Goal: Task Accomplishment & Management: Complete application form

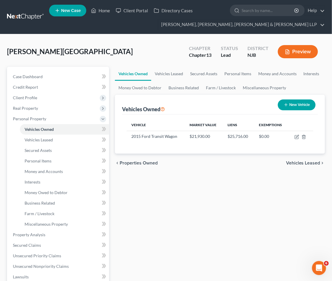
click at [49, 33] on nav "Home New Case Client Portal Directory Cases Scura Wigfield, [PERSON_NAME], [PER…" at bounding box center [166, 17] width 332 height 34
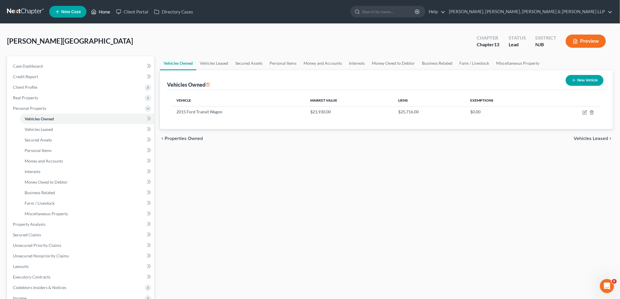
click at [108, 11] on link "Home" at bounding box center [100, 11] width 25 height 11
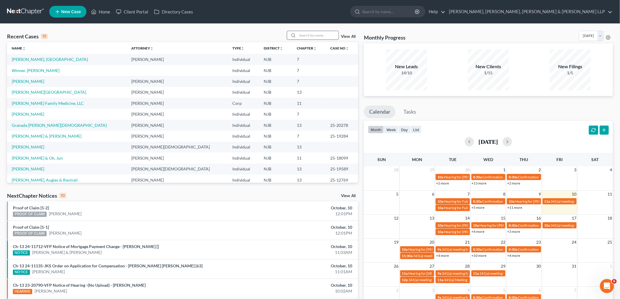
click at [320, 34] on input "search" at bounding box center [317, 35] width 41 height 8
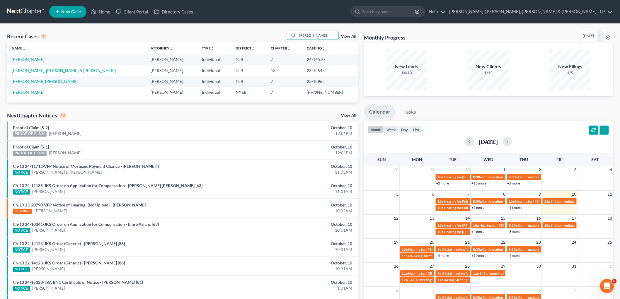
type input "[PERSON_NAME]"
click at [70, 10] on span "New Case" at bounding box center [71, 12] width 20 height 4
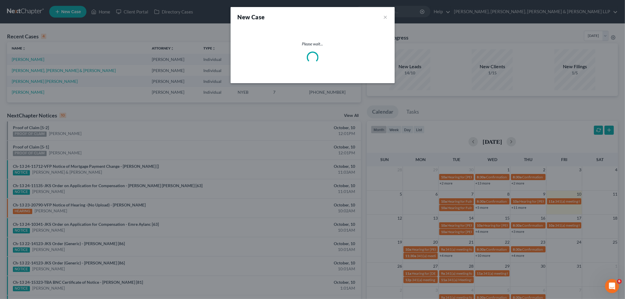
select select "51"
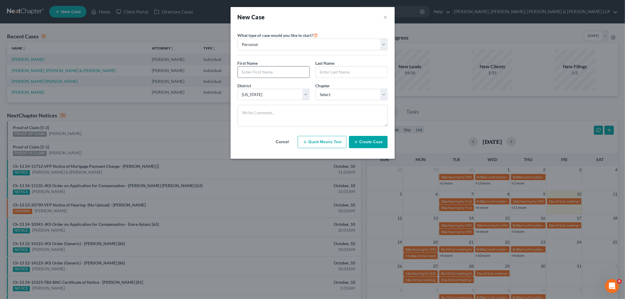
click at [267, 69] on input "text" at bounding box center [273, 71] width 71 height 11
type input "[PERSON_NAME]"
click at [332, 93] on select "Select 7 11 12 13" at bounding box center [351, 95] width 72 height 12
select select "3"
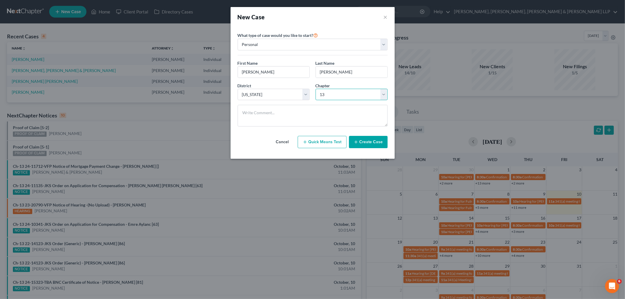
click at [315, 89] on select "Select 7 11 12 13" at bounding box center [351, 95] width 72 height 12
click at [332, 139] on button "Create Case" at bounding box center [368, 142] width 39 height 12
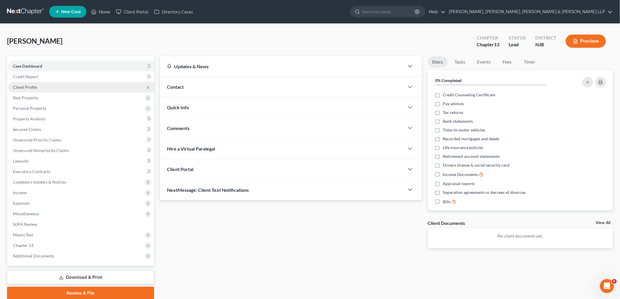
click at [28, 86] on span "Client Profile" at bounding box center [25, 87] width 24 height 5
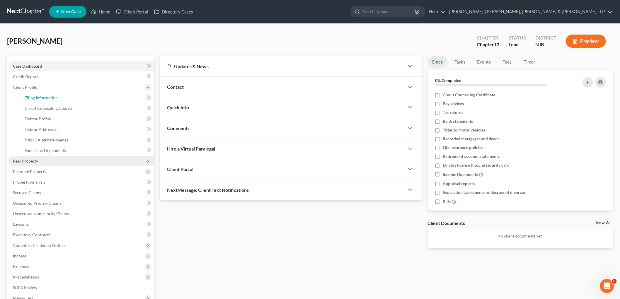
click at [43, 95] on span "Filing Information" at bounding box center [41, 97] width 33 height 5
select select "1"
select select "0"
select select "3"
select select "51"
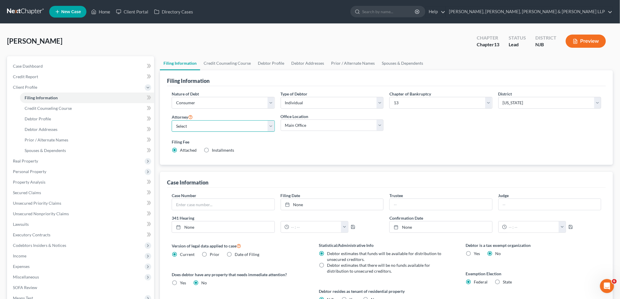
click at [227, 130] on select "Select [PERSON_NAME] - NJB [PERSON_NAME] - NYNB [PERSON_NAME] - NYEB [PERSON_NA…" at bounding box center [223, 126] width 103 height 12
select select "4"
click at [172, 120] on select "Select [PERSON_NAME] - NJB [PERSON_NAME] - NYNB [PERSON_NAME] - NYEB [PERSON_NA…" at bounding box center [223, 126] width 103 height 12
click at [293, 124] on select "Main Office Scura, [GEOGRAPHIC_DATA], [PERSON_NAME], [PERSON_NAME] & [PERSON_NA…" at bounding box center [332, 125] width 103 height 12
select select "0"
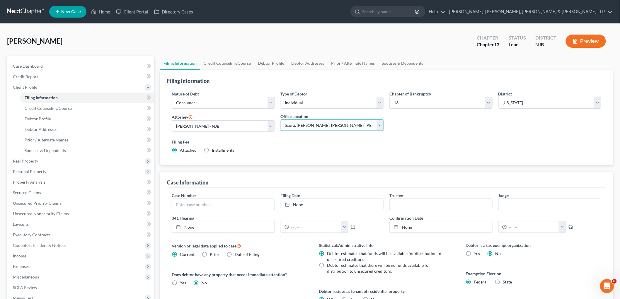
click at [281, 119] on select "Main Office Scura, [GEOGRAPHIC_DATA], [PERSON_NAME], [PERSON_NAME] & [PERSON_NA…" at bounding box center [332, 125] width 103 height 12
click at [228, 61] on link "Credit Counseling Course" at bounding box center [227, 63] width 54 height 14
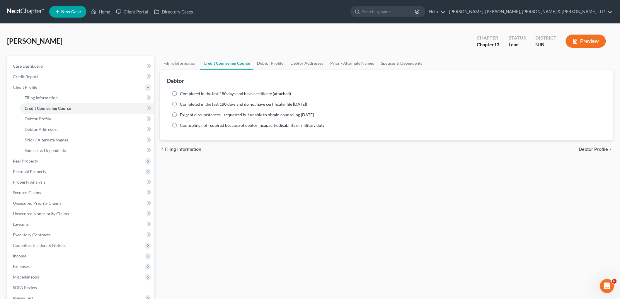
click at [250, 93] on span "Completed in the last 180 days and have certificate (attached)" at bounding box center [235, 93] width 111 height 5
click at [186, 93] on input "Completed in the last 180 days and have certificate (attached)" at bounding box center [184, 93] width 4 height 4
radio input "true"
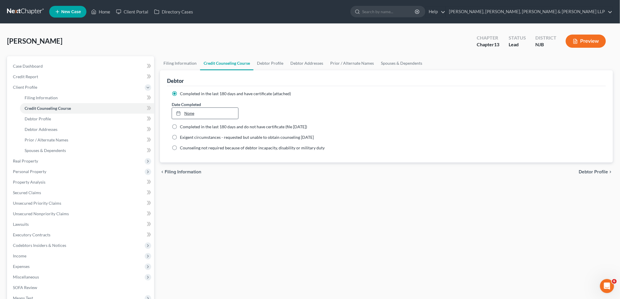
type input "[DATE]"
click at [231, 111] on link "None" at bounding box center [205, 113] width 66 height 11
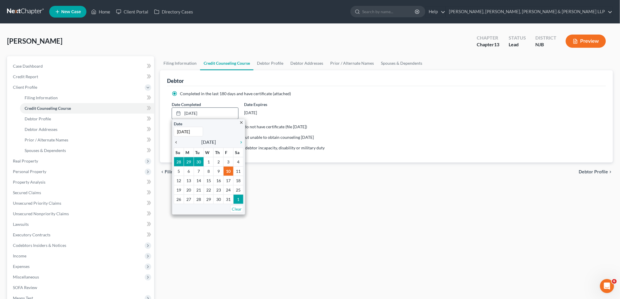
click at [175, 141] on icon "chevron_left" at bounding box center [178, 142] width 8 height 5
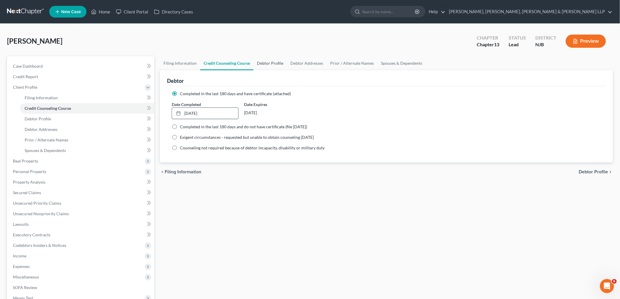
click at [261, 62] on link "Debtor Profile" at bounding box center [269, 63] width 33 height 14
select select "0"
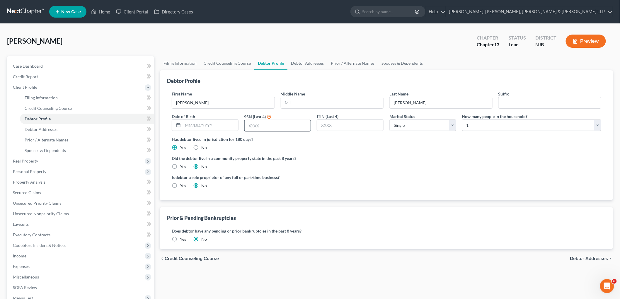
click at [271, 125] on input "text" at bounding box center [278, 125] width 66 height 11
type input "3869"
click at [223, 127] on input "text" at bounding box center [210, 125] width 55 height 11
type input "[DATE]"
click at [320, 102] on input "text" at bounding box center [332, 102] width 102 height 11
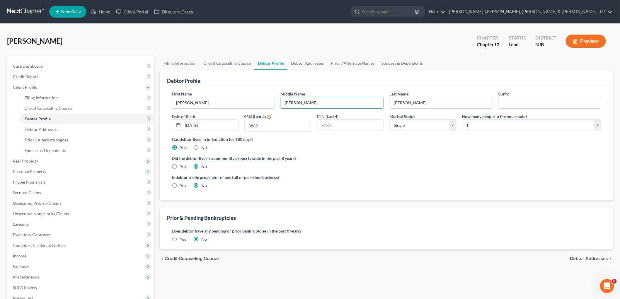
type input "[PERSON_NAME]"
click at [332, 164] on div "Did the debtor live in a community property state in the past 8 years? Yes No" at bounding box center [386, 162] width 429 height 14
click at [332, 62] on link "Spouses & Dependents" at bounding box center [402, 63] width 48 height 14
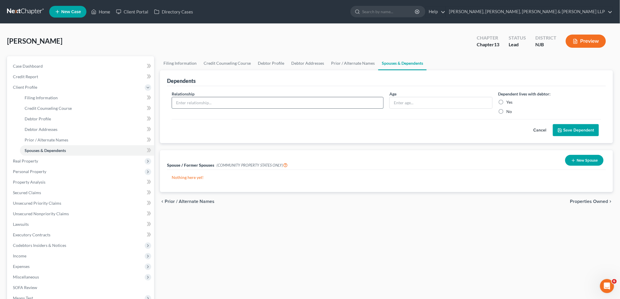
click at [242, 104] on input "text" at bounding box center [277, 102] width 211 height 11
drag, startPoint x: 348, startPoint y: 63, endPoint x: 320, endPoint y: 114, distance: 58.4
click at [332, 62] on link "Prior / Alternate Names" at bounding box center [352, 63] width 51 height 14
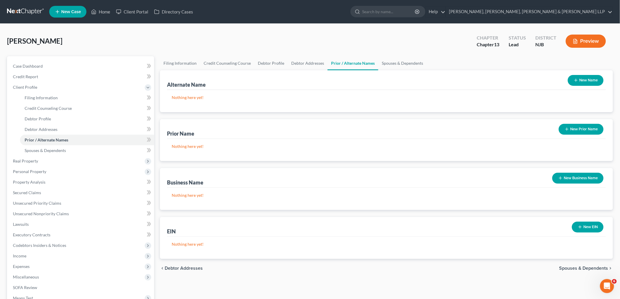
click at [332, 80] on button "New Name" at bounding box center [586, 80] width 36 height 11
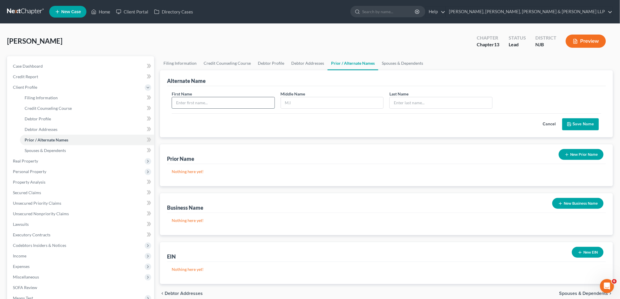
click at [226, 98] on input "text" at bounding box center [223, 102] width 102 height 11
type input "[PERSON_NAME]"
type input "D."
type input "[PERSON_NAME]"
drag, startPoint x: 271, startPoint y: 127, endPoint x: 400, endPoint y: 129, distance: 129.2
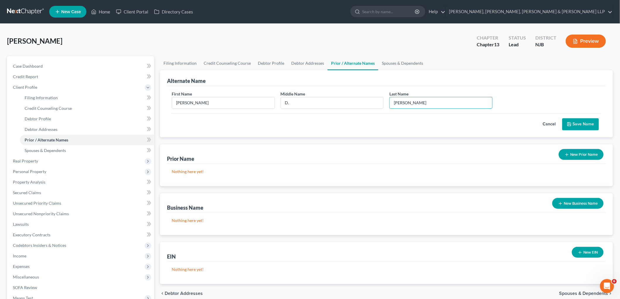
click at [271, 127] on div "Cancel Save Name" at bounding box center [386, 121] width 429 height 17
click at [332, 121] on button "Save Name" at bounding box center [580, 124] width 37 height 12
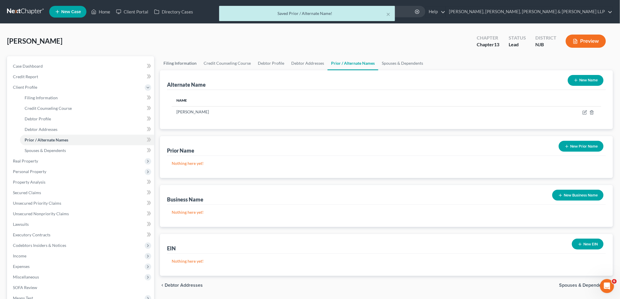
click at [187, 63] on link "Filing Information" at bounding box center [180, 63] width 40 height 14
select select "1"
select select "0"
select select "3"
select select "51"
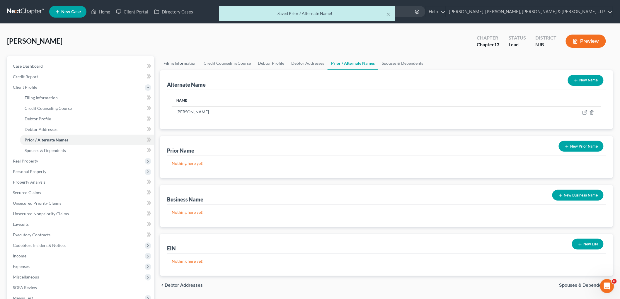
select select "4"
select select "0"
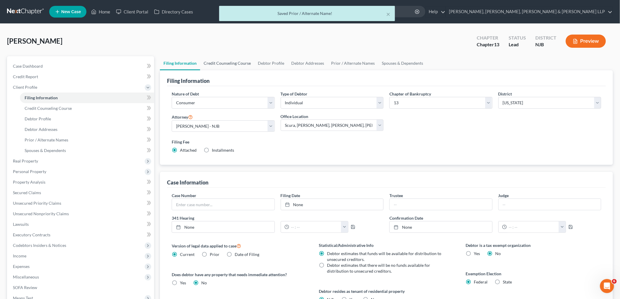
click at [225, 64] on link "Credit Counseling Course" at bounding box center [227, 63] width 54 height 14
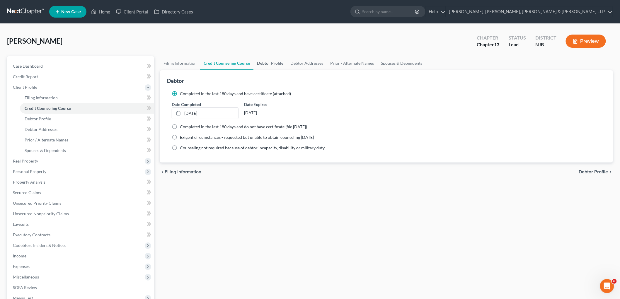
click at [273, 61] on link "Debtor Profile" at bounding box center [269, 63] width 33 height 14
select select "0"
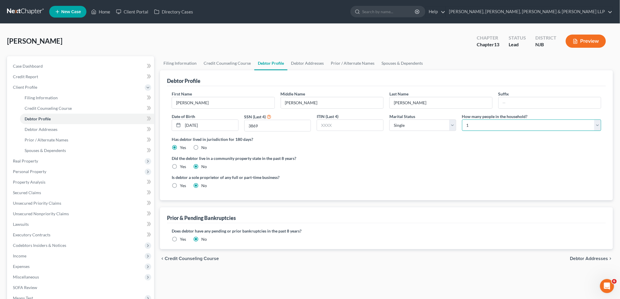
click at [332, 125] on select "Select 1 2 3 4 5 6 7 8 9 10 11 12 13 14 15 16 17 18 19 20" at bounding box center [531, 125] width 139 height 12
select select "1"
click at [332, 119] on select "Select 1 2 3 4 5 6 7 8 9 10 11 12 13 14 15 16 17 18 19 20" at bounding box center [531, 125] width 139 height 12
click at [332, 64] on link "Prior / Alternate Names" at bounding box center [352, 63] width 51 height 14
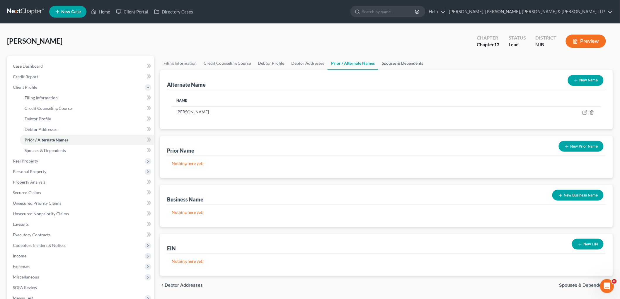
click at [332, 62] on link "Spouses & Dependents" at bounding box center [402, 63] width 48 height 14
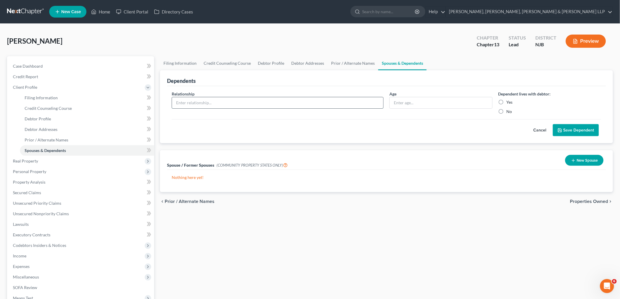
click at [280, 100] on input "text" at bounding box center [277, 102] width 211 height 11
type input "Son"
click at [332, 103] on input "text" at bounding box center [440, 102] width 102 height 11
type input "19"
click at [332, 102] on label "Yes" at bounding box center [509, 102] width 6 height 6
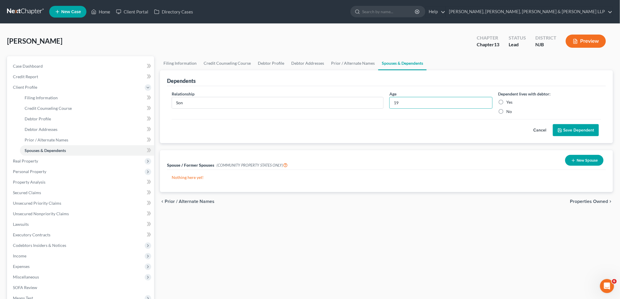
click at [332, 102] on input "Yes" at bounding box center [511, 101] width 4 height 4
radio input "true"
click at [332, 130] on button "Save Dependent" at bounding box center [576, 130] width 46 height 12
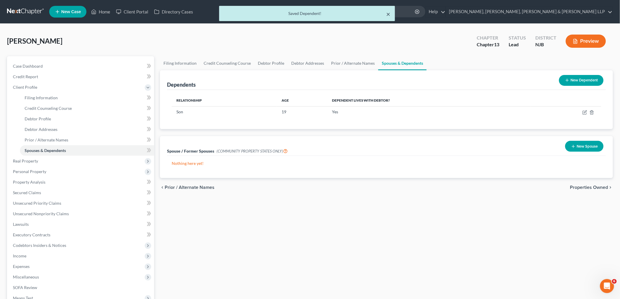
drag, startPoint x: 388, startPoint y: 13, endPoint x: 407, endPoint y: 60, distance: 50.2
click at [332, 13] on button "×" at bounding box center [388, 14] width 4 height 7
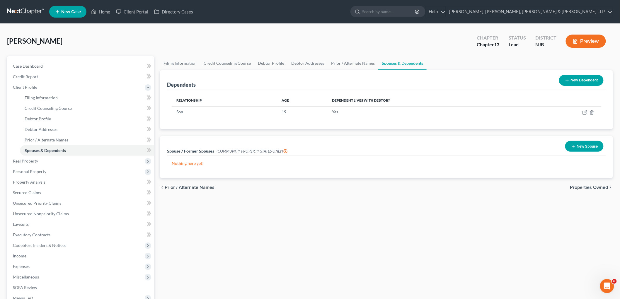
click at [332, 187] on span "Properties Owned" at bounding box center [589, 187] width 38 height 5
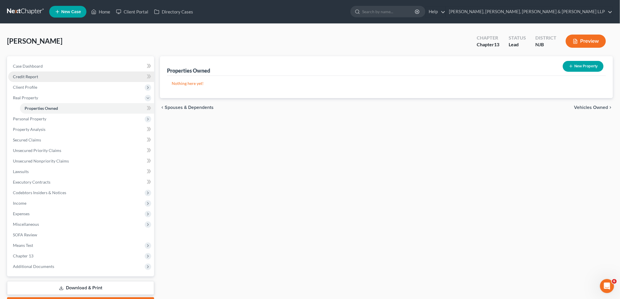
click at [26, 76] on span "Credit Report" at bounding box center [25, 76] width 25 height 5
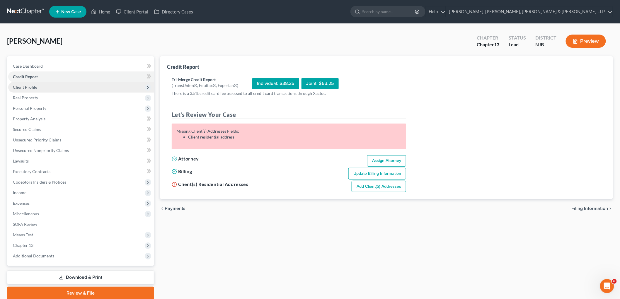
click at [32, 85] on span "Client Profile" at bounding box center [25, 87] width 24 height 5
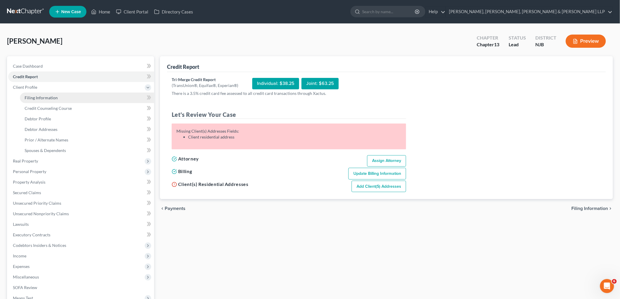
click at [41, 98] on span "Filing Information" at bounding box center [41, 97] width 33 height 5
select select "1"
select select "0"
select select "3"
select select "51"
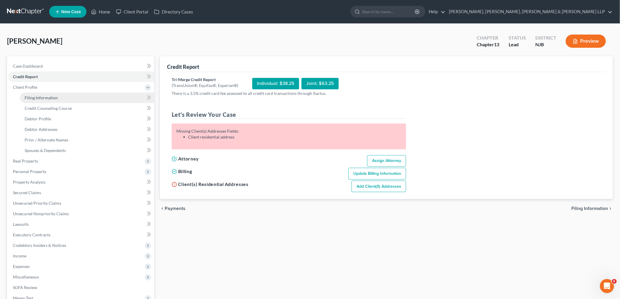
select select "4"
select select "0"
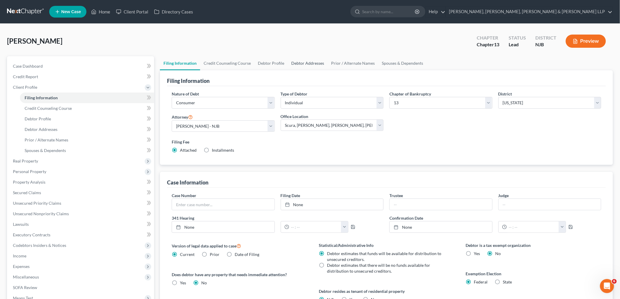
click at [312, 61] on link "Debtor Addresses" at bounding box center [308, 63] width 40 height 14
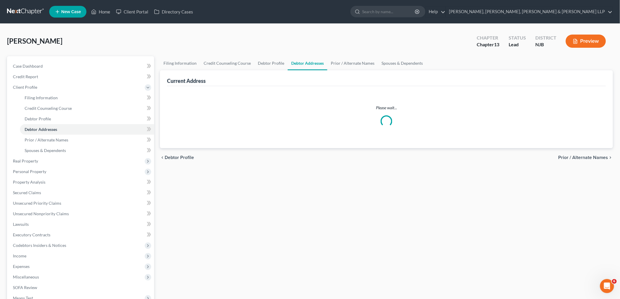
select select "0"
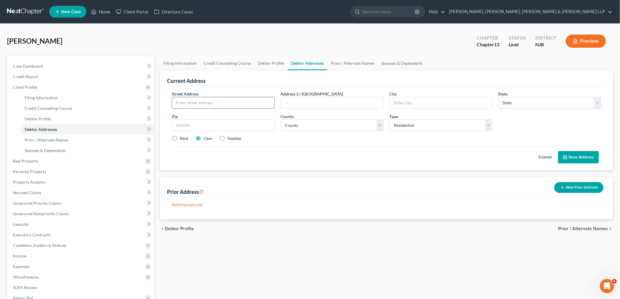
click at [209, 103] on input "text" at bounding box center [223, 102] width 102 height 11
type input "[STREET_ADDRESS][DEMOGRAPHIC_DATA]"
click at [216, 123] on input "text" at bounding box center [223, 125] width 103 height 12
type input "07050"
click at [224, 159] on div "Cancel Save Address" at bounding box center [386, 154] width 429 height 17
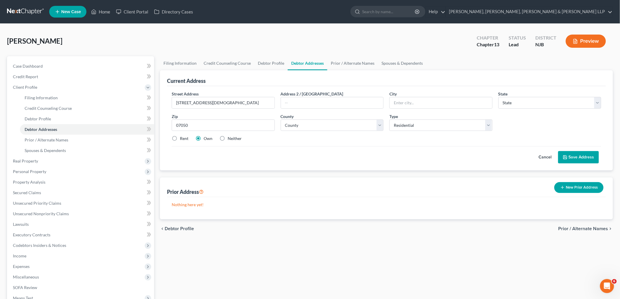
type input "Orange"
select select "33"
click at [310, 125] on select "County [GEOGRAPHIC_DATA] [GEOGRAPHIC_DATA] [GEOGRAPHIC_DATA] [GEOGRAPHIC_DATA] …" at bounding box center [332, 125] width 103 height 12
select select "6"
click at [281, 119] on select "County [GEOGRAPHIC_DATA] [GEOGRAPHIC_DATA] [GEOGRAPHIC_DATA] [GEOGRAPHIC_DATA] …" at bounding box center [332, 125] width 103 height 12
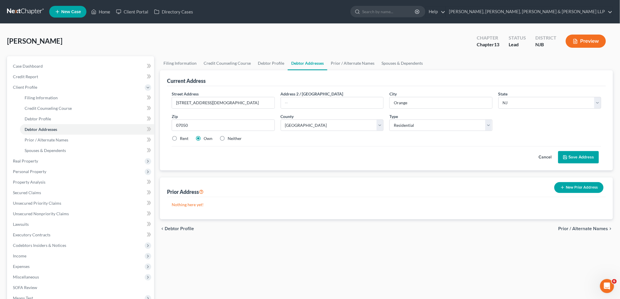
click at [332, 151] on div "Cancel Save Address" at bounding box center [386, 154] width 429 height 17
drag, startPoint x: 577, startPoint y: 156, endPoint x: 614, endPoint y: 162, distance: 36.8
click at [332, 155] on button "Save Address" at bounding box center [578, 157] width 41 height 12
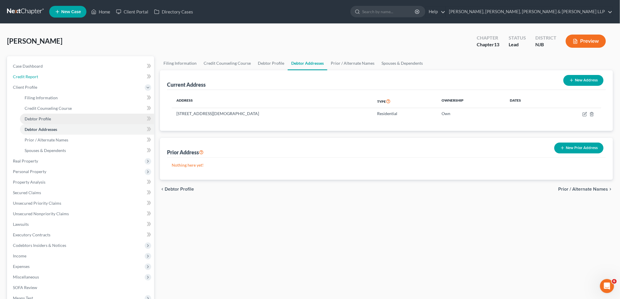
click at [34, 76] on span "Credit Report" at bounding box center [25, 76] width 25 height 5
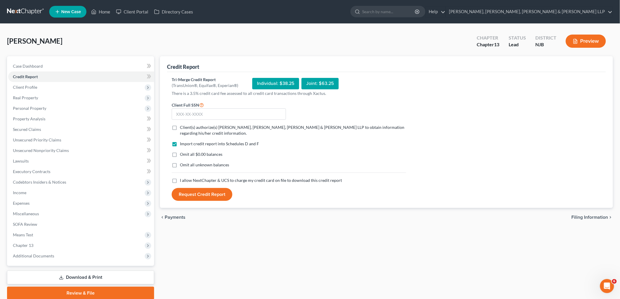
click at [180, 126] on label "Client(s) authorize(s) [PERSON_NAME], [PERSON_NAME], [PERSON_NAME] & [PERSON_NA…" at bounding box center [293, 130] width 226 height 12
click at [182, 126] on input "Client(s) authorize(s) [PERSON_NAME], [PERSON_NAME], [PERSON_NAME] & [PERSON_NA…" at bounding box center [184, 126] width 4 height 4
checkbox input "true"
click at [180, 181] on label "I allow NextChapter & UCS to charge my credit card on file to download this cre…" at bounding box center [261, 180] width 162 height 6
click at [182, 181] on input "I allow NextChapter & UCS to charge my credit card on file to download this cre…" at bounding box center [184, 179] width 4 height 4
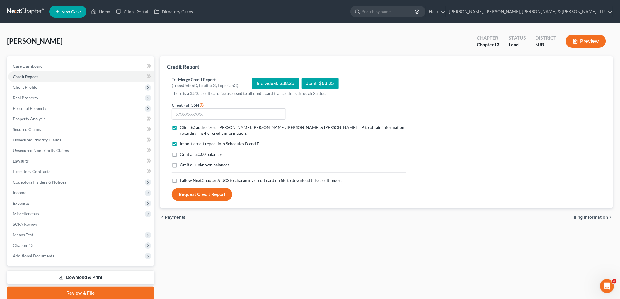
checkbox input "true"
click at [180, 154] on label "Omit all $0.00 balances" at bounding box center [201, 154] width 42 height 6
click at [182, 154] on input "Omit all $0.00 balances" at bounding box center [184, 153] width 4 height 4
checkbox input "true"
click at [189, 110] on input "text" at bounding box center [229, 114] width 114 height 12
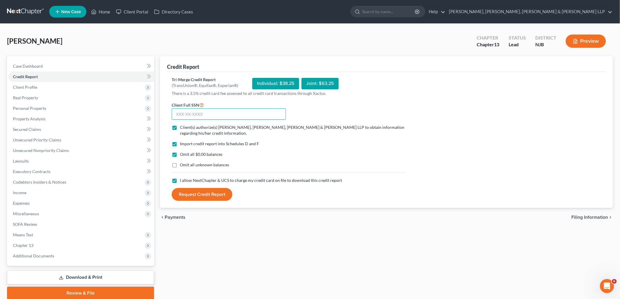
click at [203, 115] on input "text" at bounding box center [229, 114] width 114 height 12
type input "144-72-3869"
click at [297, 155] on div "Omit all $0.00 balances" at bounding box center [289, 154] width 234 height 6
click at [201, 194] on button "Request Credit Report" at bounding box center [202, 194] width 61 height 13
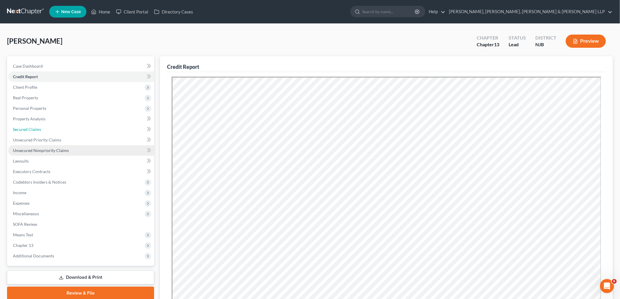
drag, startPoint x: 31, startPoint y: 129, endPoint x: 34, endPoint y: 150, distance: 21.1
click at [31, 129] on span "Secured Claims" at bounding box center [27, 129] width 28 height 5
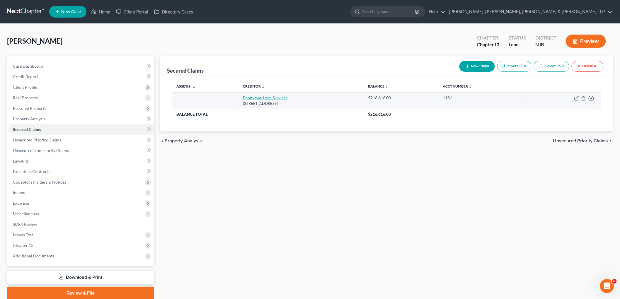
drag, startPoint x: 318, startPoint y: 105, endPoint x: 232, endPoint y: 99, distance: 86.0
click at [238, 99] on td "Pennymac Loan Services [STREET_ADDRESS]" at bounding box center [300, 100] width 125 height 17
copy td "Pennymac Loan Services [STREET_ADDRESS]"
click at [332, 99] on icon "button" at bounding box center [576, 98] width 5 height 5
select select "4"
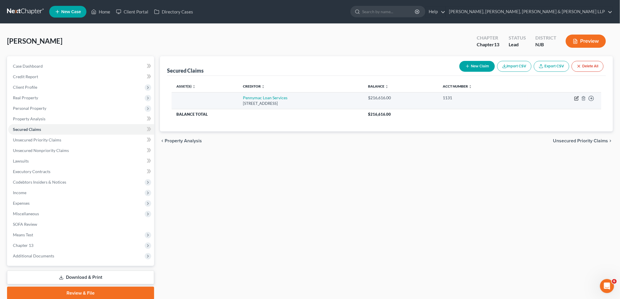
select select "0"
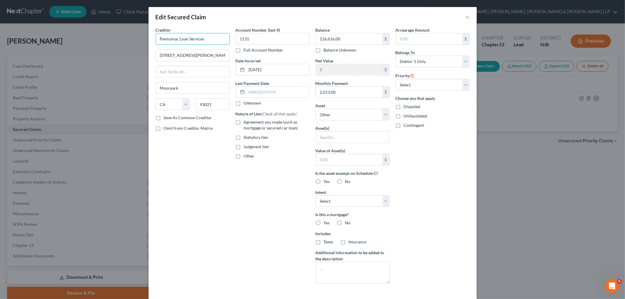
drag, startPoint x: 209, startPoint y: 36, endPoint x: 141, endPoint y: 40, distance: 68.9
click at [141, 40] on div "Edit Secured Claim × Creditor * Pennymac Loan Services [STREET_ADDRESS][GEOGRAP…" at bounding box center [312, 149] width 625 height 299
paste input "Mac Loan Services, LLC"
type input "PennyMac Loan Services, LLC"
click at [186, 54] on div "Po Box 514387, [GEOGRAPHIC_DATA]" at bounding box center [190, 54] width 61 height 5
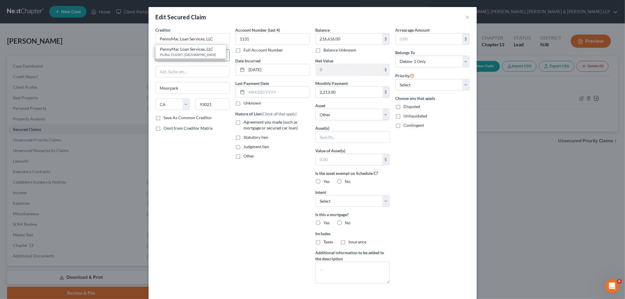
type input "Po Box 514387"
type input "[GEOGRAPHIC_DATA]"
type input "90051"
click at [196, 166] on div "Creditor * PennyMac Loan Services, LLC [GEOGRAPHIC_DATA] [GEOGRAPHIC_DATA] [US_…" at bounding box center [193, 157] width 80 height 261
click at [332, 15] on button "×" at bounding box center [467, 16] width 4 height 7
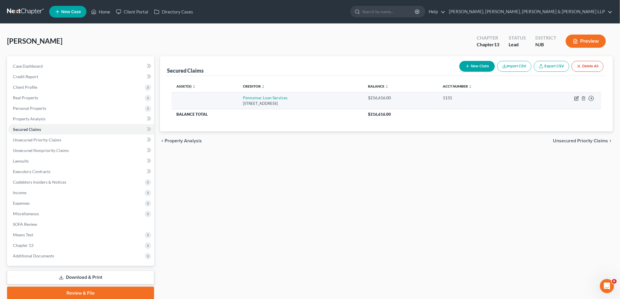
click at [332, 98] on icon "button" at bounding box center [576, 98] width 5 height 5
select select "4"
select select "0"
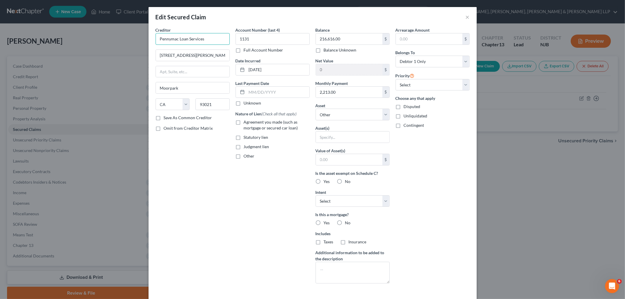
drag, startPoint x: 189, startPoint y: 40, endPoint x: 154, endPoint y: 41, distance: 35.2
click at [156, 41] on input "Pennymac Loan Services" at bounding box center [193, 39] width 74 height 12
paste input "Mac Loan Services, LLC"
click at [261, 18] on div "Edit Secured Claim ×" at bounding box center [312, 17] width 328 height 20
type input "PennyMac Loan Services, LLC"
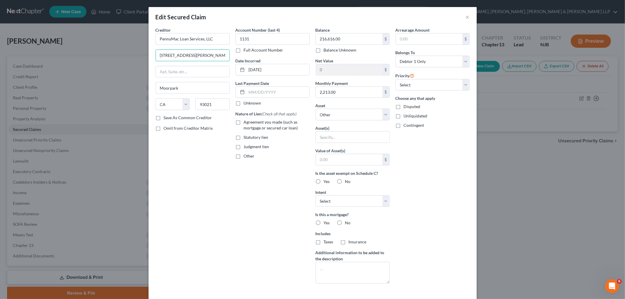
drag, startPoint x: 186, startPoint y: 54, endPoint x: 204, endPoint y: 64, distance: 19.9
click at [186, 54] on input "[STREET_ADDRESS][PERSON_NAME]" at bounding box center [193, 55] width 74 height 11
type input "[STREET_ADDRESS]"
click at [206, 68] on input "text" at bounding box center [193, 71] width 74 height 11
type input "Suite 200"
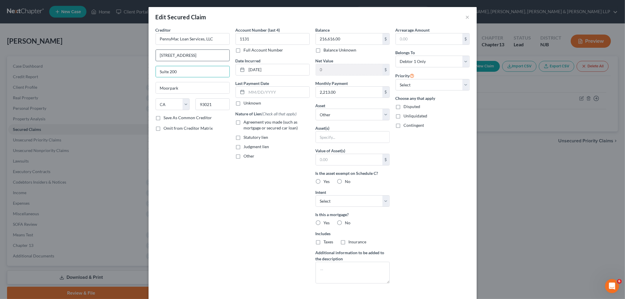
click at [212, 56] on input "[STREET_ADDRESS]" at bounding box center [193, 55] width 74 height 11
type input "[STREET_ADDRESS],"
click at [210, 162] on div "Creditor * PennyMac Loan Services, LLC [STREET_ADDRESS][GEOGRAPHIC_DATA][US_STA…" at bounding box center [193, 157] width 80 height 261
click at [244, 123] on label "Agreement you made (such as mortgage or secured car loan)" at bounding box center [277, 125] width 66 height 12
click at [246, 123] on input "Agreement you made (such as mortgage or secured car loan)" at bounding box center [248, 121] width 4 height 4
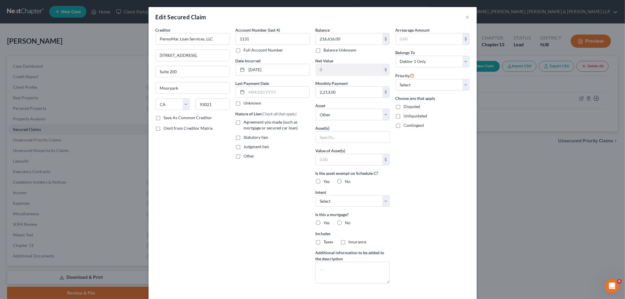
checkbox input "true"
click at [332, 118] on select "Select Other Multiple Assets [STREET_ADDRESS] - $0.0" at bounding box center [352, 115] width 74 height 12
select select "2"
click at [315, 109] on select "Select Other Multiple Assets [STREET_ADDRESS] - $0.0" at bounding box center [352, 115] width 74 height 12
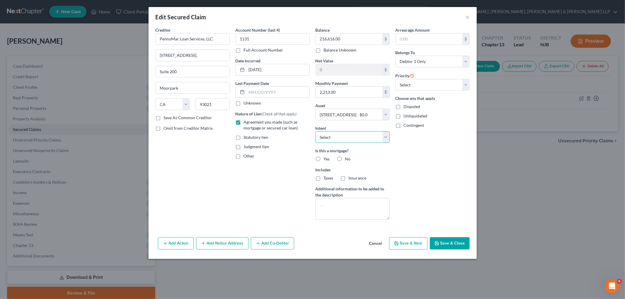
click at [332, 137] on select "Select Surrender Redeem Reaffirm Avoid Other" at bounding box center [352, 137] width 74 height 12
select select "2"
click at [315, 131] on select "Select Surrender Redeem Reaffirm Avoid Other" at bounding box center [352, 137] width 74 height 12
click at [324, 158] on label "Yes" at bounding box center [327, 159] width 6 height 6
click at [326, 158] on input "Yes" at bounding box center [328, 158] width 4 height 4
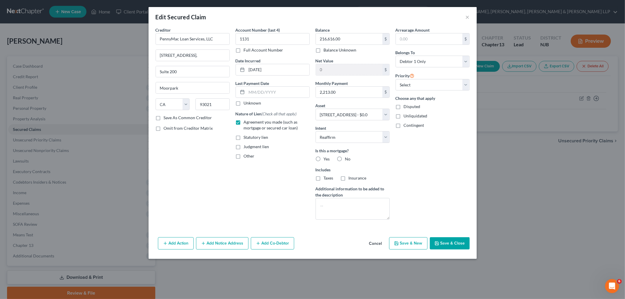
radio input "true"
click at [324, 178] on label "Taxes" at bounding box center [329, 178] width 10 height 6
click at [326, 178] on input "Taxes" at bounding box center [328, 177] width 4 height 4
checkbox input "true"
click at [332, 180] on label "Insurance" at bounding box center [357, 178] width 18 height 6
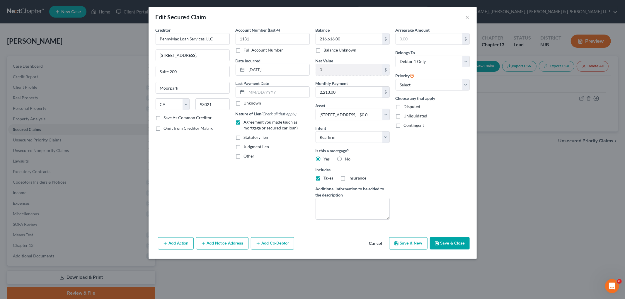
click at [332, 179] on input "Insurance" at bounding box center [353, 177] width 4 height 4
checkbox input "true"
click at [332, 83] on select "Select 1st 2nd 3rd 4th 5th 6th 7th 8th 9th 10th 11th 12th 13th 14th 15th 16th 1…" at bounding box center [432, 85] width 74 height 12
select select "0"
click at [332, 79] on select "Select 1st 2nd 3rd 4th 5th 6th 7th 8th 9th 10th 11th 12th 13th 14th 15th 16th 1…" at bounding box center [432, 85] width 74 height 12
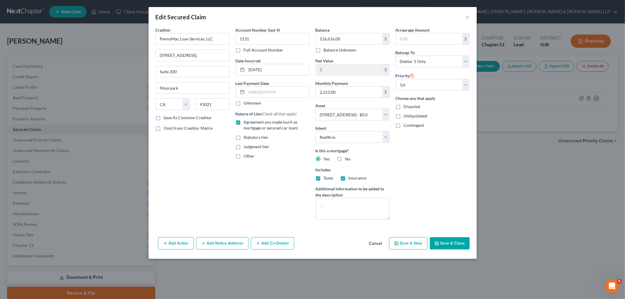
click at [332, 169] on div "Arrearage Amount $ Belongs To * Select Debtor 1 Only Debtor 2 Only Debtor 1 And…" at bounding box center [432, 125] width 80 height 197
click at [332, 240] on button "Save & Close" at bounding box center [450, 243] width 40 height 12
select select
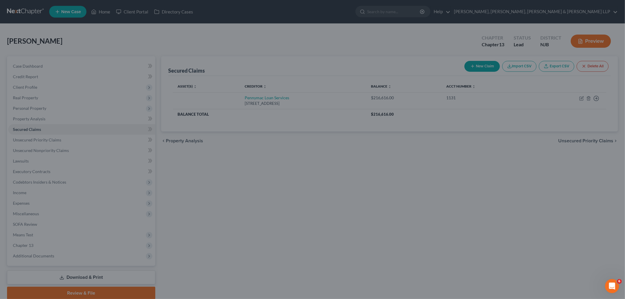
type input "-216,616.00"
select select "2"
type input "0"
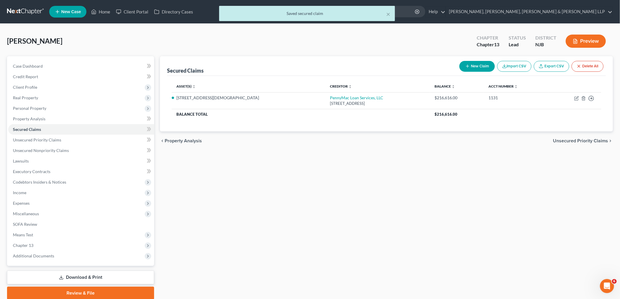
click at [332, 139] on span "Unsecured Priority Claims" at bounding box center [580, 141] width 55 height 5
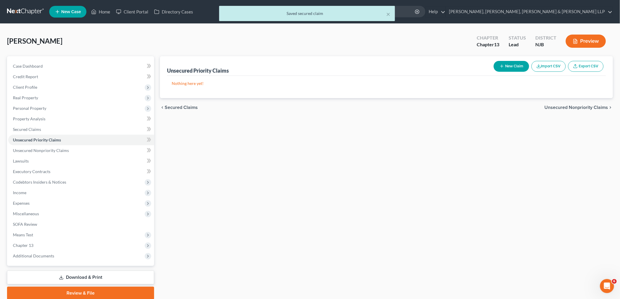
click at [332, 66] on button "New Claim" at bounding box center [510, 66] width 35 height 11
select select "0"
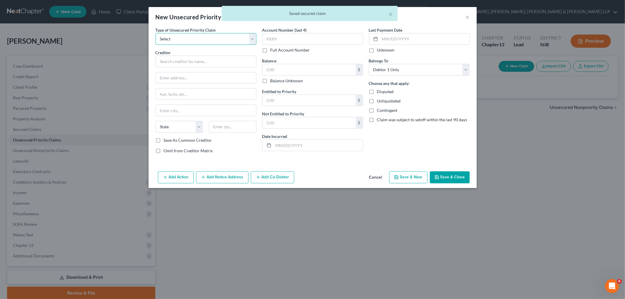
drag, startPoint x: 230, startPoint y: 40, endPoint x: 223, endPoint y: 45, distance: 8.0
click at [230, 40] on select "Select Taxes & Other Government Units Domestic Support Obligations Extensions o…" at bounding box center [206, 39] width 101 height 12
select select "0"
click at [156, 33] on select "Select Taxes & Other Government Units Domestic Support Obligations Extensions o…" at bounding box center [206, 39] width 101 height 12
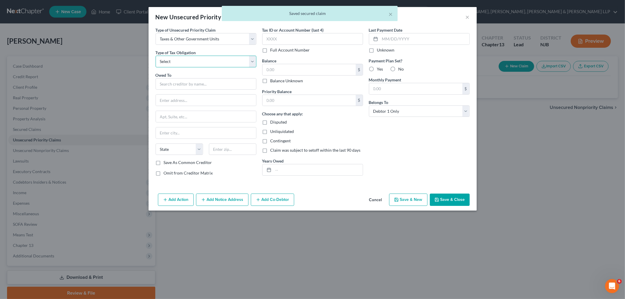
click at [216, 61] on select "Select Federal City State Franchise Tax Board Other" at bounding box center [206, 62] width 101 height 12
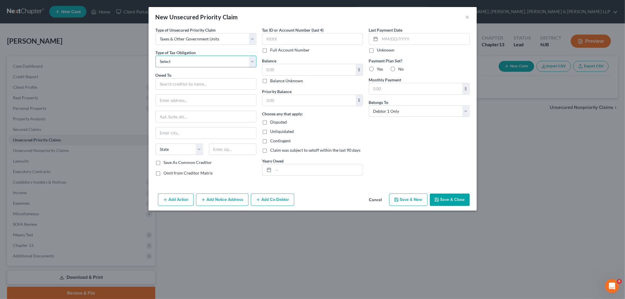
select select "0"
click at [156, 56] on select "Select Federal City State Franchise Tax Board Other" at bounding box center [206, 62] width 101 height 12
click at [217, 83] on input "text" at bounding box center [206, 84] width 101 height 12
click at [192, 96] on div "Internal Revenue Service" at bounding box center [190, 94] width 61 height 6
type input "Internal Revenue Service"
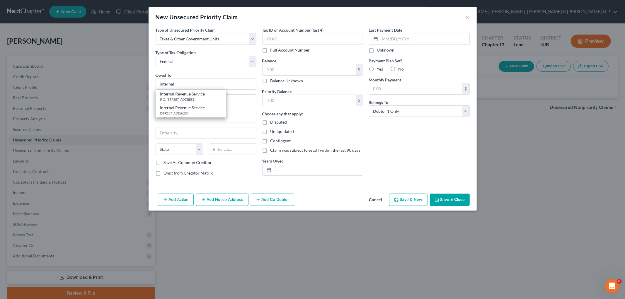
type input "P.O. Box 7346"
type input "[GEOGRAPHIC_DATA]"
select select "39"
type input "19101"
click at [332, 201] on button "Save & Close" at bounding box center [450, 200] width 40 height 12
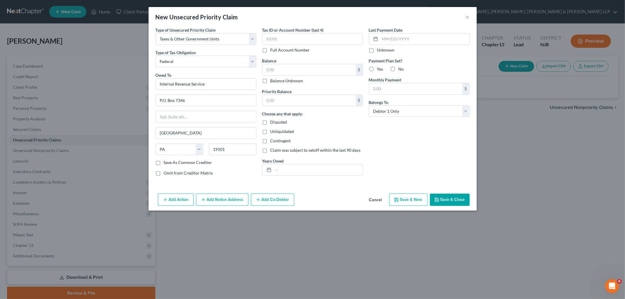
type input "0.00"
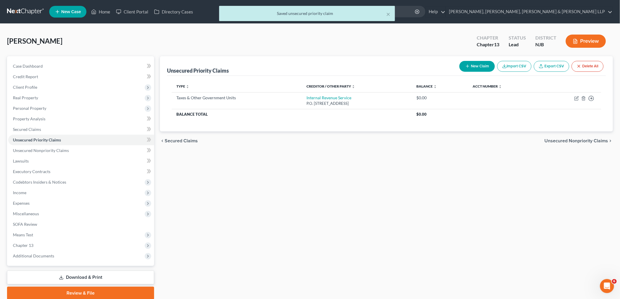
click at [332, 68] on button "New Claim" at bounding box center [476, 66] width 35 height 11
select select "0"
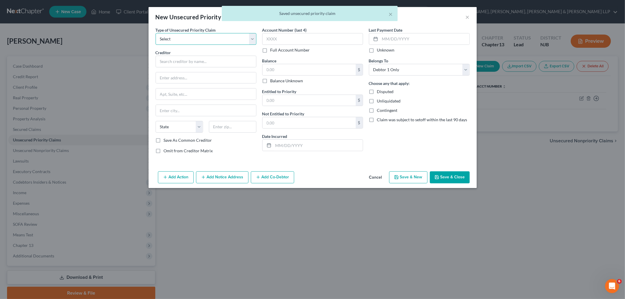
click at [204, 39] on select "Select Taxes & Other Government Units Domestic Support Obligations Extensions o…" at bounding box center [206, 39] width 101 height 12
select select "0"
click at [156, 33] on select "Select Taxes & Other Government Units Domestic Support Obligations Extensions o…" at bounding box center [206, 39] width 101 height 12
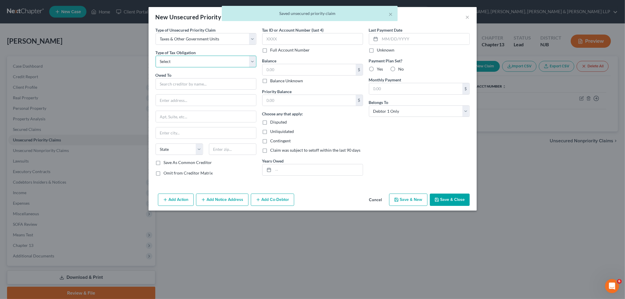
drag, startPoint x: 195, startPoint y: 44, endPoint x: 193, endPoint y: 61, distance: 17.3
click at [193, 61] on select "Select Federal City State Franchise Tax Board Other" at bounding box center [206, 62] width 101 height 12
select select "2"
click at [156, 56] on select "Select Federal City State Franchise Tax Board Other" at bounding box center [206, 62] width 101 height 12
click at [184, 85] on input "text" at bounding box center [206, 84] width 101 height 12
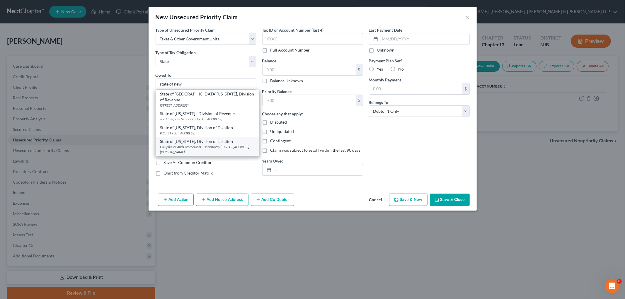
click at [180, 144] on div "Compliance and Enforcement - Bankruptcy [STREET_ADDRESS][PERSON_NAME]" at bounding box center [207, 149] width 94 height 10
type input "State of [US_STATE], Division of Taxation"
type input "Compliance and Enforcement - Bankruptcy Unit"
type input "[STREET_ADDRESS][PERSON_NAME]"
type input "[GEOGRAPHIC_DATA]"
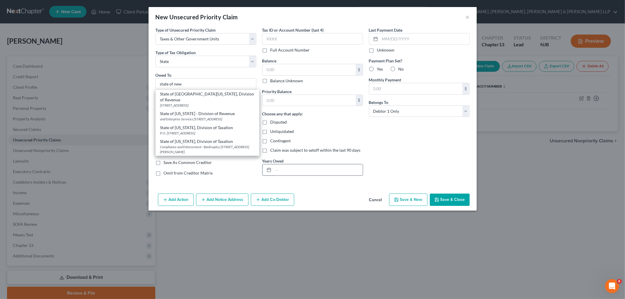
select select "33"
type input "08695"
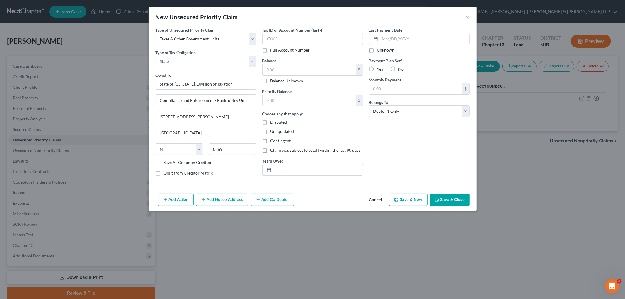
click at [332, 200] on button "Save & Close" at bounding box center [450, 200] width 40 height 12
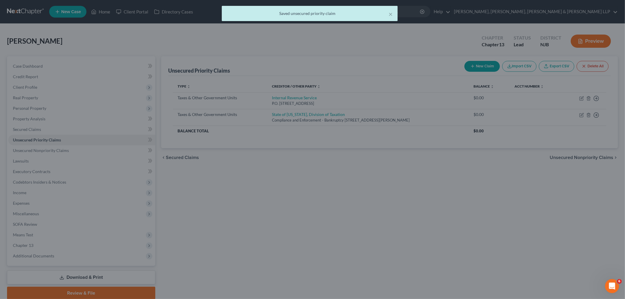
type input "0.00"
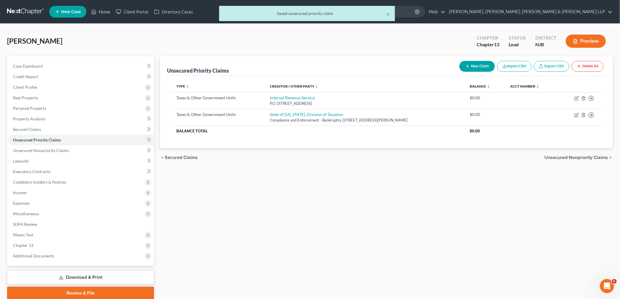
click at [332, 159] on span "Unsecured Nonpriority Claims" at bounding box center [576, 157] width 64 height 5
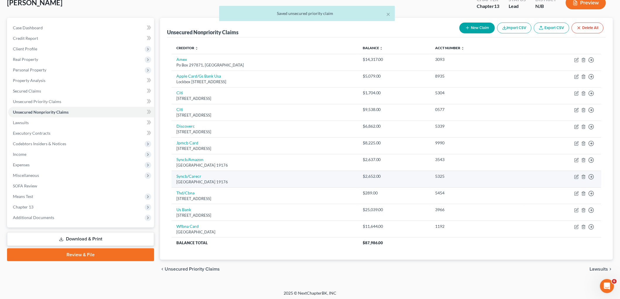
scroll to position [40, 0]
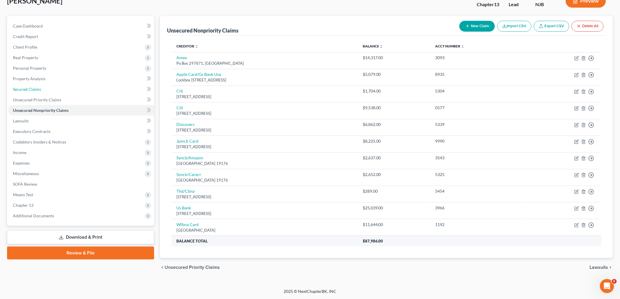
drag, startPoint x: 29, startPoint y: 89, endPoint x: 209, endPoint y: 244, distance: 238.0
click at [29, 89] on span "Secured Claims" at bounding box center [27, 89] width 28 height 5
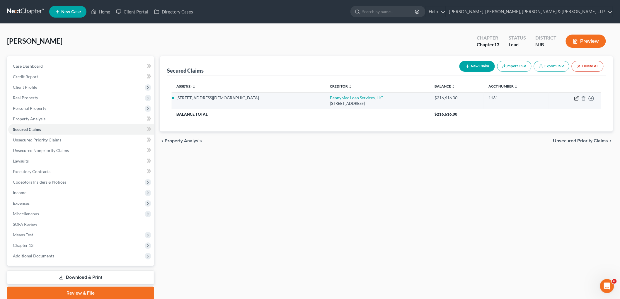
click at [332, 98] on icon "button" at bounding box center [576, 98] width 5 height 5
select select "4"
select select "2"
select select "0"
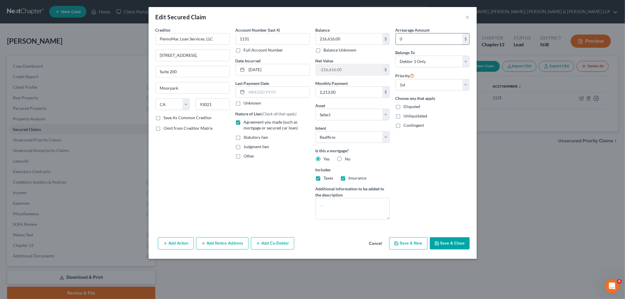
click at [332, 41] on input "0" at bounding box center [429, 38] width 66 height 11
type input "2,213.97"
click at [332, 88] on select "Select 1st 2nd 3rd 4th 5th 6th 7th 8th 9th 10th 11th 12th 13th 14th 15th 16th 1…" at bounding box center [432, 85] width 74 height 12
click at [332, 63] on select "Select Debtor 1 Only Debtor 2 Only Debtor 1 And Debtor 2 Only At Least One Of T…" at bounding box center [432, 62] width 74 height 12
select select "3"
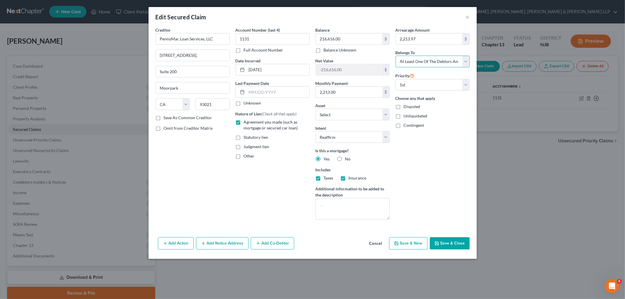
click at [332, 56] on select "Select Debtor 1 Only Debtor 2 Only Debtor 1 And Debtor 2 Only At Least One Of T…" at bounding box center [432, 62] width 74 height 12
click at [282, 244] on button "Add Co-Debtor" at bounding box center [272, 243] width 43 height 12
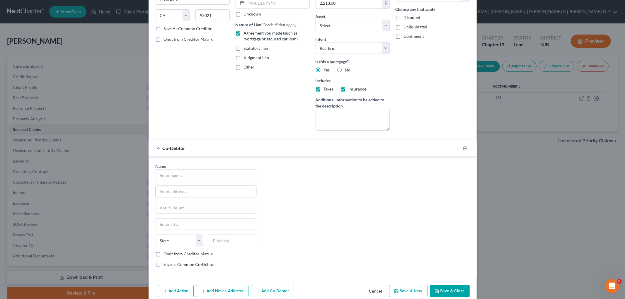
scroll to position [104, 0]
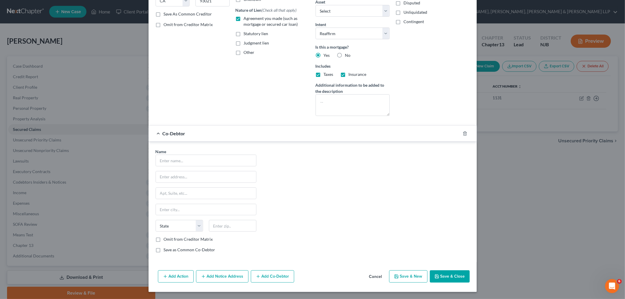
click at [229, 167] on div "Name * State [US_STATE] AK AR AZ CA CO CT DE DC [GEOGRAPHIC_DATA] GA GU HI ID I…" at bounding box center [206, 202] width 107 height 109
click at [229, 160] on input "text" at bounding box center [206, 160] width 100 height 11
type input "[PERSON_NAME]"
click at [233, 177] on input "text" at bounding box center [206, 176] width 100 height 11
type input "[STREET_ADDRESS][DEMOGRAPHIC_DATA]"
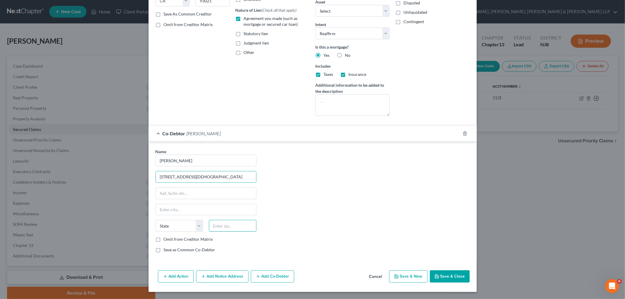
click at [221, 228] on input "text" at bounding box center [232, 226] width 47 height 12
type input "07050"
click at [306, 215] on div "Name * [PERSON_NAME] [GEOGRAPHIC_DATA] [US_STATE] AK AR AZ CA CO CT DE DC [GEOG…" at bounding box center [313, 202] width 320 height 109
type input "Orange"
select select "33"
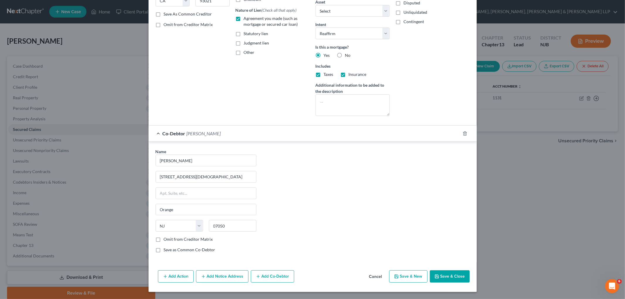
click at [192, 252] on label "Save as Common Co-Debtor" at bounding box center [190, 250] width 52 height 6
click at [170, 251] on input "Save as Common Co-Debtor" at bounding box center [168, 249] width 4 height 4
checkbox input "true"
click at [332, 277] on button "Save & Close" at bounding box center [450, 276] width 40 height 12
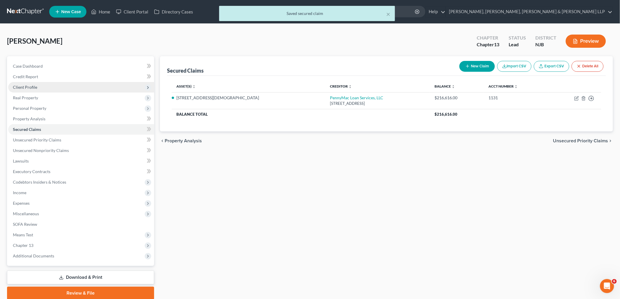
click at [23, 87] on span "Client Profile" at bounding box center [25, 87] width 24 height 5
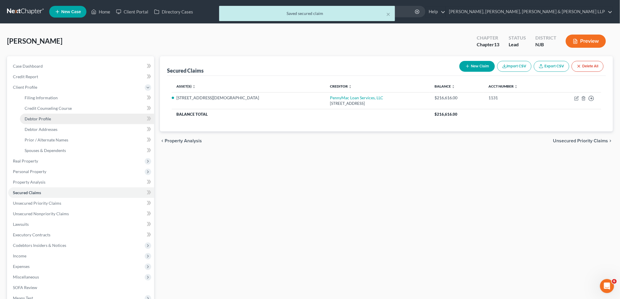
click at [39, 115] on link "Debtor Profile" at bounding box center [87, 119] width 134 height 11
select select "0"
select select "1"
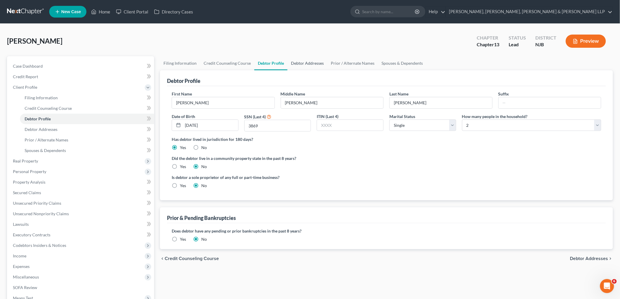
click at [295, 61] on link "Debtor Addresses" at bounding box center [307, 63] width 40 height 14
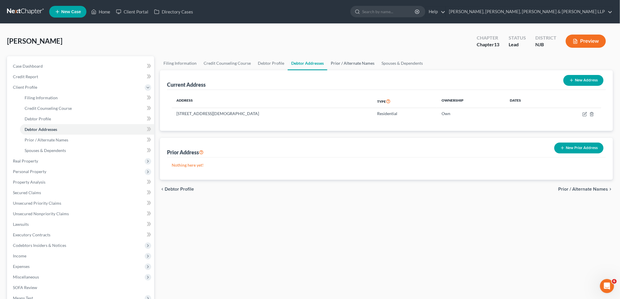
click at [332, 64] on link "Prior / Alternate Names" at bounding box center [352, 63] width 51 height 14
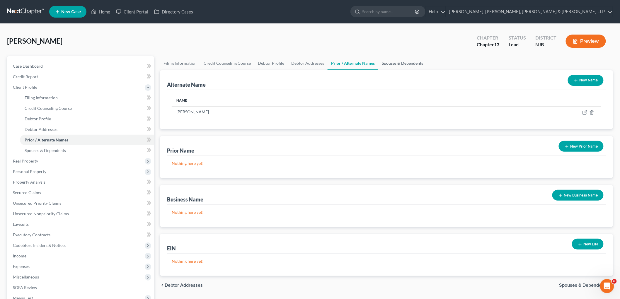
click at [332, 62] on link "Spouses & Dependents" at bounding box center [402, 63] width 48 height 14
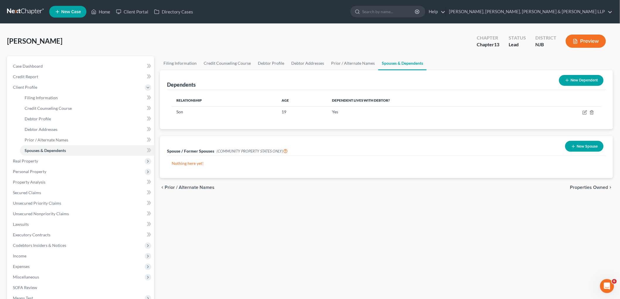
click at [332, 184] on div "chevron_left Prior / Alternate Names Properties Owned chevron_right" at bounding box center [386, 187] width 453 height 19
click at [332, 188] on span "Properties Owned" at bounding box center [589, 187] width 38 height 5
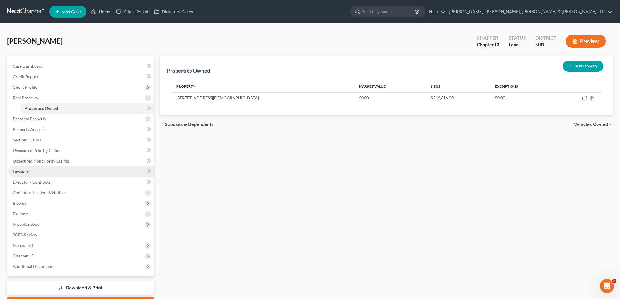
click at [28, 174] on link "Lawsuits" at bounding box center [81, 171] width 146 height 11
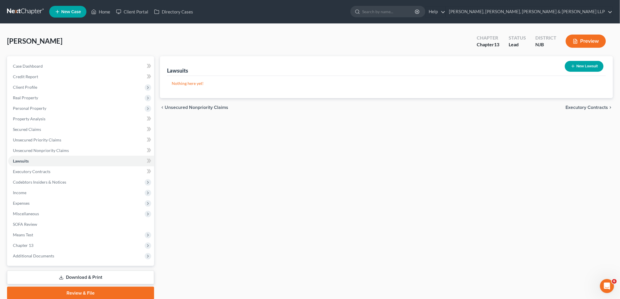
click at [332, 67] on button "New Lawsuit" at bounding box center [584, 66] width 39 height 11
select select "0"
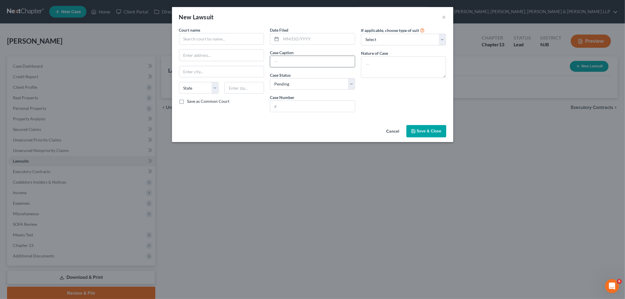
click at [297, 63] on input "text" at bounding box center [312, 61] width 85 height 11
paste input "American Express Nat Vs [PERSON_NAME]"
type input "American Express Nat Vs [PERSON_NAME]"
click at [302, 37] on input "text" at bounding box center [318, 38] width 74 height 11
paste input "[DATE]"
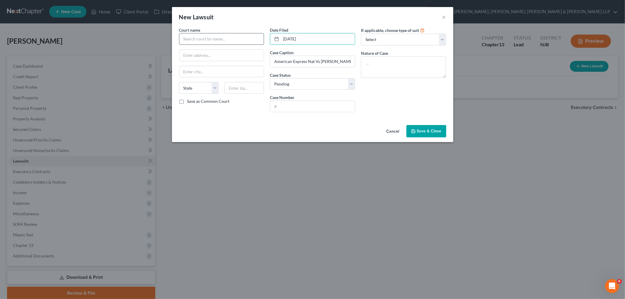
type input "[DATE]"
click at [226, 38] on input "text" at bounding box center [221, 39] width 85 height 12
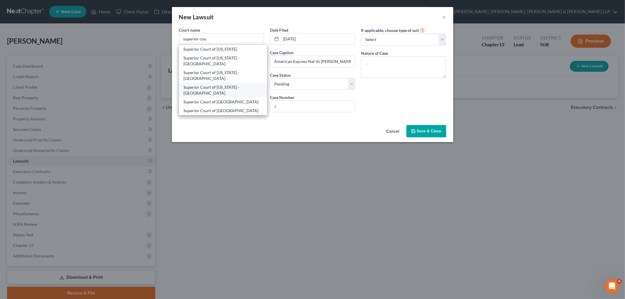
click at [236, 88] on div "Superior Court of [US_STATE] - [GEOGRAPHIC_DATA]" at bounding box center [223, 90] width 79 height 12
type input "Superior Court of [US_STATE] - [GEOGRAPHIC_DATA]"
type input "[STREET_ADDRESS]"
type input "[GEOGRAPHIC_DATA]"
select select "33"
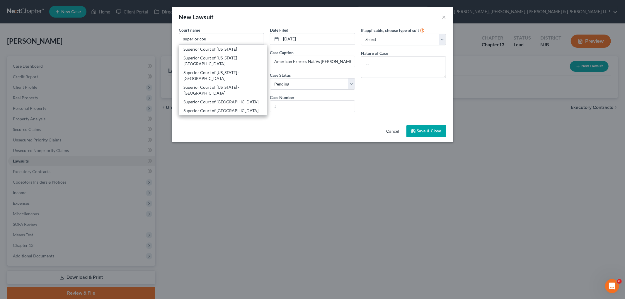
type input "07102"
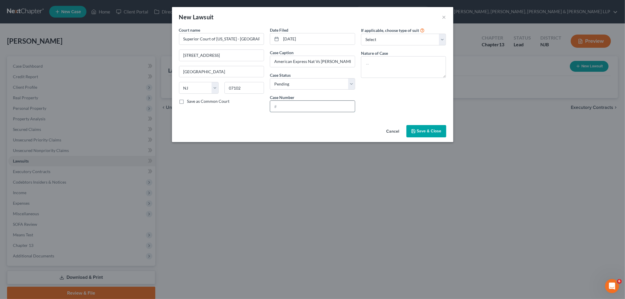
click at [290, 103] on input "text" at bounding box center [312, 106] width 85 height 11
paste input "ESXDC025442-25"
click at [282, 105] on input "ESXDC025442-25" at bounding box center [312, 106] width 85 height 11
type input "ESX-DC-025442-25"
click at [332, 73] on textarea at bounding box center [403, 67] width 85 height 22
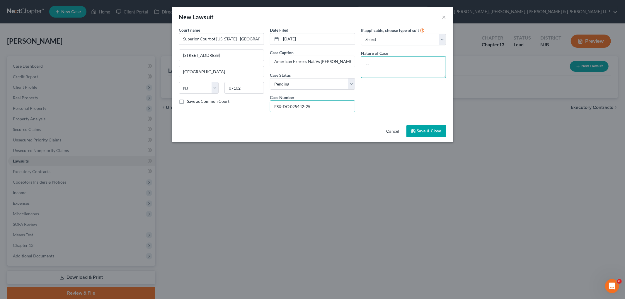
paste textarea "Contract Dispute"
type textarea "Contract Dispute"
click at [332, 100] on div "If applicable, choose type of suit Select Repossession Garnishment Foreclosure …" at bounding box center [403, 72] width 91 height 90
click at [332, 138] on div "Cancel Save & Close" at bounding box center [312, 132] width 281 height 19
click at [332, 132] on span "Save & Close" at bounding box center [429, 131] width 25 height 5
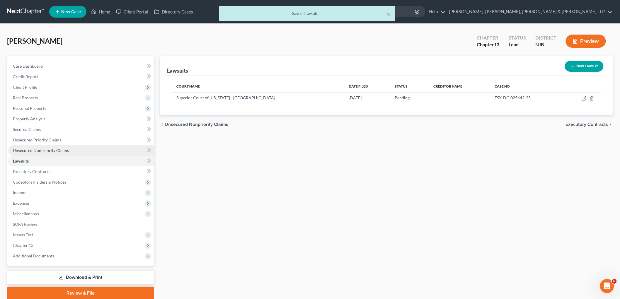
click at [40, 149] on span "Unsecured Nonpriority Claims" at bounding box center [41, 150] width 56 height 5
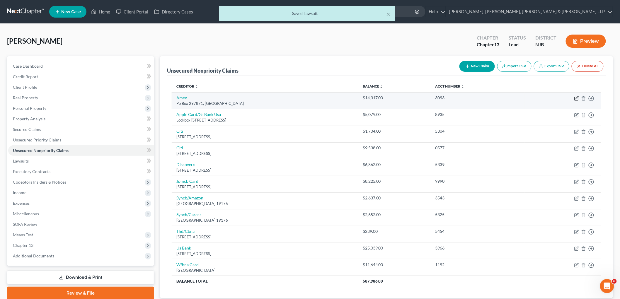
click at [332, 97] on icon "button" at bounding box center [576, 98] width 5 height 5
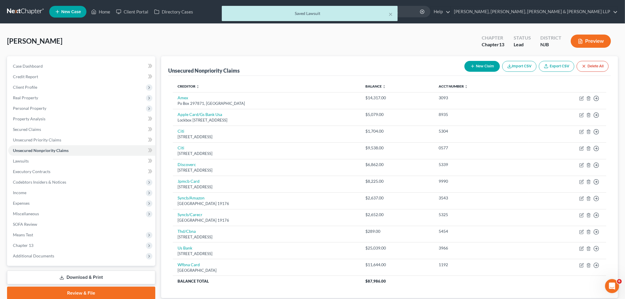
select select "9"
select select "2"
select select "0"
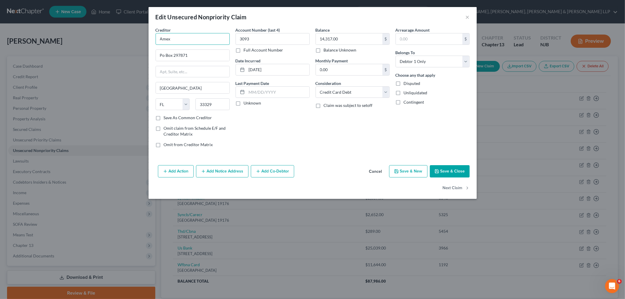
drag, startPoint x: 176, startPoint y: 37, endPoint x: 151, endPoint y: 36, distance: 24.6
click at [151, 36] on div "Creditor * Amex Po Box 297871 [GEOGRAPHIC_DATA] [US_STATE][GEOGRAPHIC_DATA] AZ …" at bounding box center [312, 95] width 328 height 136
paste input "rican Express National Bank"
type input "American Express National Bank"
drag, startPoint x: 192, startPoint y: 57, endPoint x: 155, endPoint y: 56, distance: 37.8
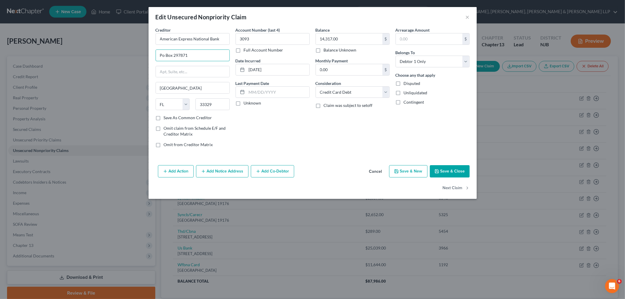
click at [155, 56] on div "Creditor * American Express National Bank Po Box 297871 [GEOGRAPHIC_DATA] [US_S…" at bounding box center [193, 89] width 80 height 125
paste input "[STREET_ADDRESS][PERSON_NAME]"
type input "[STREET_ADDRESS][PERSON_NAME]"
drag, startPoint x: 203, startPoint y: 107, endPoint x: 190, endPoint y: 107, distance: 12.3
click at [190, 107] on div "State [US_STATE] AK AR AZ CA CO CT DE DC [GEOGRAPHIC_DATA] [GEOGRAPHIC_DATA] GU…" at bounding box center [193, 106] width 80 height 16
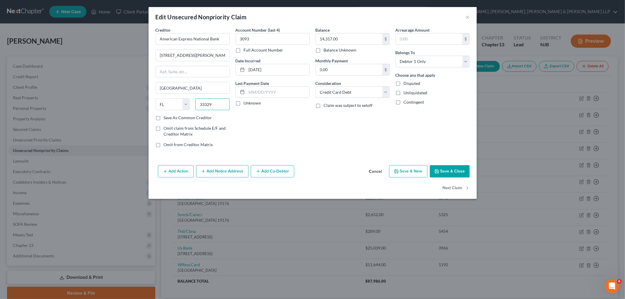
paste input "84070"
type input "84070"
click at [270, 131] on div "Account Number (last 4) 3093 Full Account Number Date Incurred [DATE] Last Paym…" at bounding box center [273, 89] width 80 height 125
type input "[PERSON_NAME]"
select select "46"
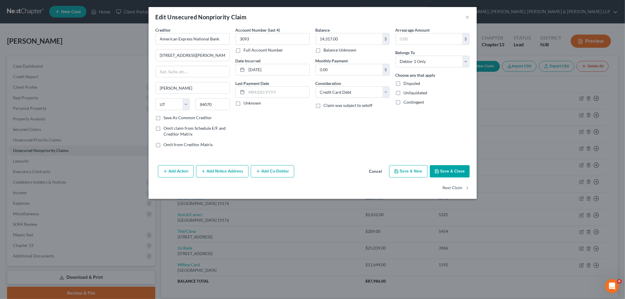
click at [223, 170] on button "Add Notice Address" at bounding box center [222, 171] width 52 height 12
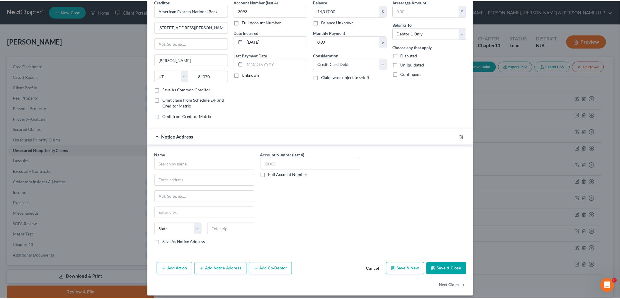
scroll to position [34, 0]
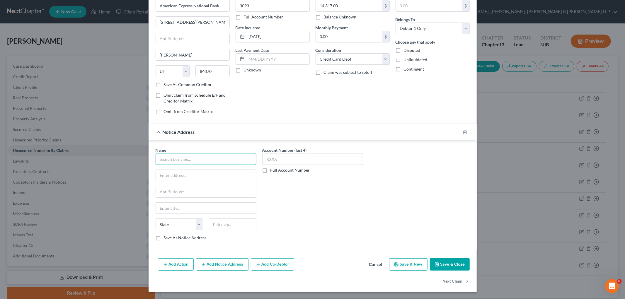
click at [194, 156] on input "text" at bounding box center [206, 159] width 101 height 12
paste input "[PERSON_NAME] & [PERSON_NAME], LLC"
type input "[PERSON_NAME] & [PERSON_NAME], LLC"
click at [297, 199] on div "Account Number (last 4) Full Account Number" at bounding box center [312, 196] width 107 height 98
click at [162, 174] on input "text" at bounding box center [206, 175] width 100 height 11
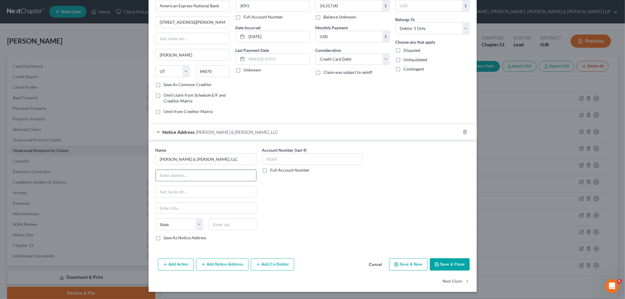
paste input "[STREET_ADDRESS]"
type input "[STREET_ADDRESS]"
click at [317, 221] on div "Account Number (last 4) Full Account Number" at bounding box center [312, 196] width 107 height 98
click at [232, 226] on input "text" at bounding box center [232, 224] width 47 height 12
paste input "17403"
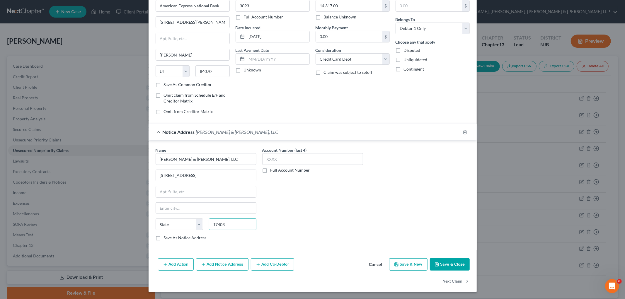
type input "17403"
type input "[GEOGRAPHIC_DATA]"
select select "39"
click at [192, 237] on label "Save As Notice Address" at bounding box center [185, 238] width 43 height 6
click at [170, 237] on input "Save As Notice Address" at bounding box center [168, 237] width 4 height 4
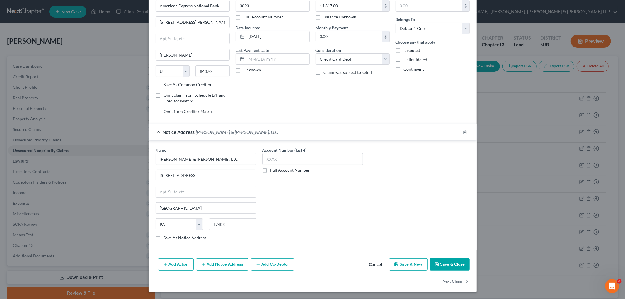
checkbox input "true"
click at [270, 169] on label "Full Account Number" at bounding box center [290, 170] width 40 height 6
click at [273, 169] on input "Full Account Number" at bounding box center [275, 169] width 4 height 4
click at [273, 158] on input "text" at bounding box center [312, 159] width 101 height 12
paste input "ESX-DC-025442-25"
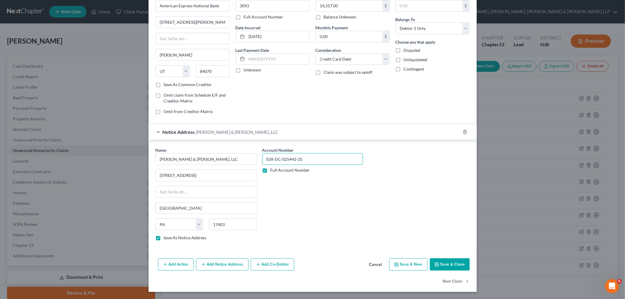
type input "ESX-DC-025442-25"
drag, startPoint x: 298, startPoint y: 203, endPoint x: 303, endPoint y: 201, distance: 5.0
click at [298, 202] on div "Account Number ESX-DC-025442-25 Full Account Number" at bounding box center [312, 196] width 107 height 98
click at [332, 262] on button "Save & Close" at bounding box center [450, 264] width 40 height 12
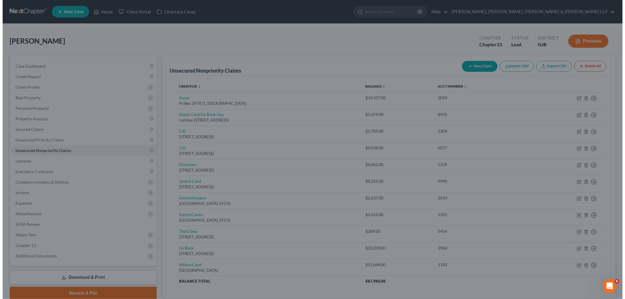
scroll to position [0, 0]
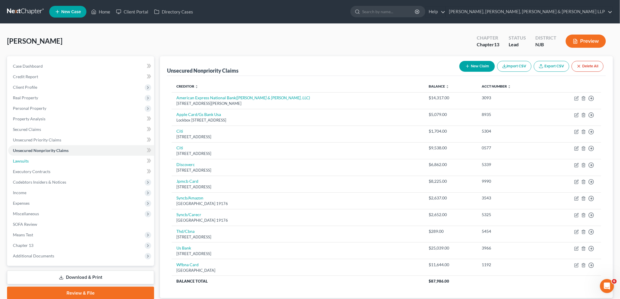
drag, startPoint x: 27, startPoint y: 161, endPoint x: 171, endPoint y: 195, distance: 148.2
click at [27, 161] on span "Lawsuits" at bounding box center [21, 160] width 16 height 5
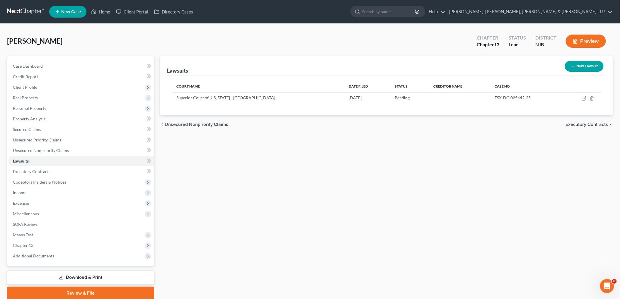
click at [332, 65] on button "New Lawsuit" at bounding box center [584, 66] width 39 height 11
select select "0"
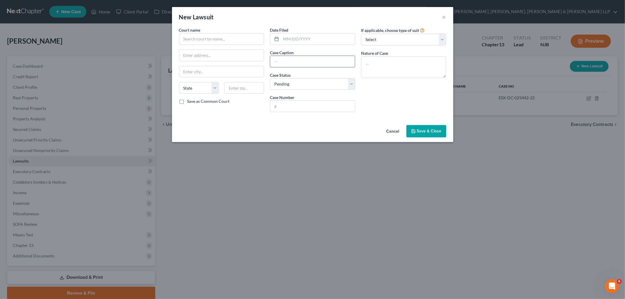
click at [283, 60] on input "text" at bounding box center [312, 61] width 85 height 11
paste input "Capital One, N.A., S Vs [PERSON_NAME]"
type input "Capital One, N.A., S Vs [PERSON_NAME]"
click at [283, 107] on input "text" at bounding box center [312, 106] width 85 height 11
paste input "ESXDC027546-25"
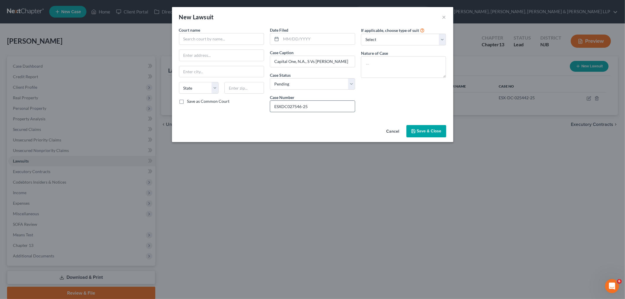
click at [282, 106] on input "ESXDC027546-25" at bounding box center [312, 106] width 85 height 11
click at [289, 106] on input "ESX-DC027546-25" at bounding box center [312, 106] width 85 height 11
type input "ESX-DC-027546-25"
click at [230, 37] on input "text" at bounding box center [221, 39] width 85 height 12
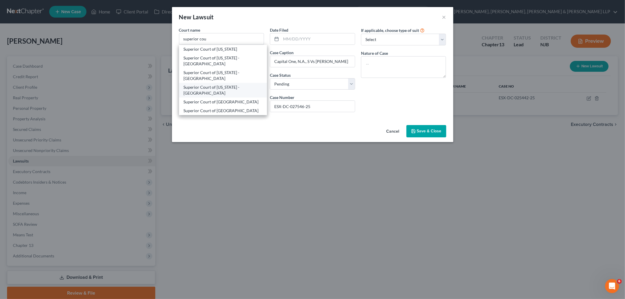
click at [236, 87] on div "Superior Court of [US_STATE] - [GEOGRAPHIC_DATA]" at bounding box center [223, 90] width 79 height 12
type input "Superior Court of [US_STATE] - [GEOGRAPHIC_DATA]"
type input "[STREET_ADDRESS]"
type input "[GEOGRAPHIC_DATA]"
select select "33"
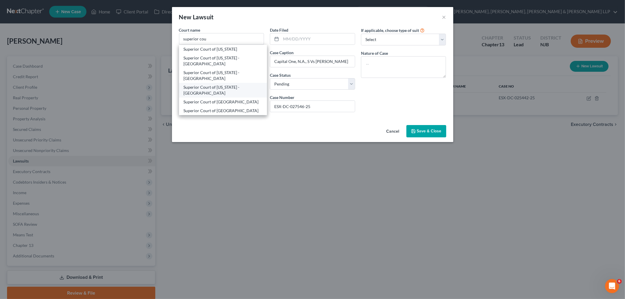
type input "07102"
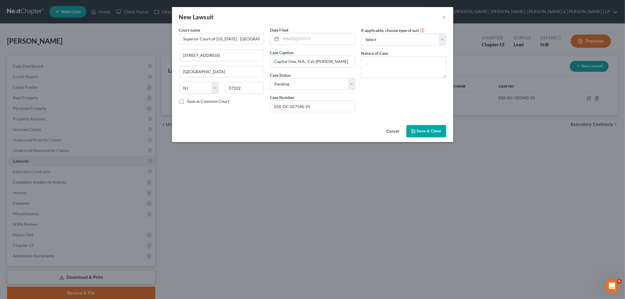
drag, startPoint x: 305, startPoint y: 37, endPoint x: 310, endPoint y: 26, distance: 12.6
click at [305, 37] on input "text" at bounding box center [318, 38] width 74 height 11
paste input "[DATE]"
type input "[DATE]"
click at [332, 58] on textarea at bounding box center [403, 67] width 85 height 22
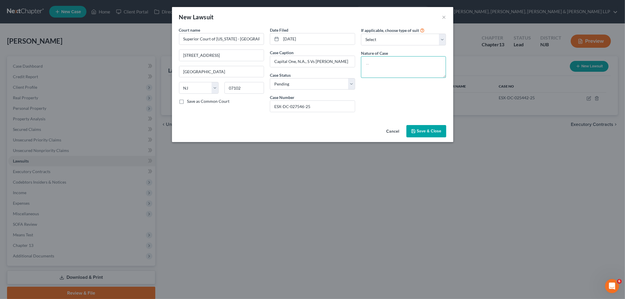
paste textarea "Contract Dispute"
type textarea "Contract Dispute"
click at [332, 107] on div "If applicable, choose type of suit Select Repossession Garnishment Foreclosure …" at bounding box center [403, 72] width 91 height 90
click at [332, 131] on span "Save & Close" at bounding box center [429, 131] width 25 height 5
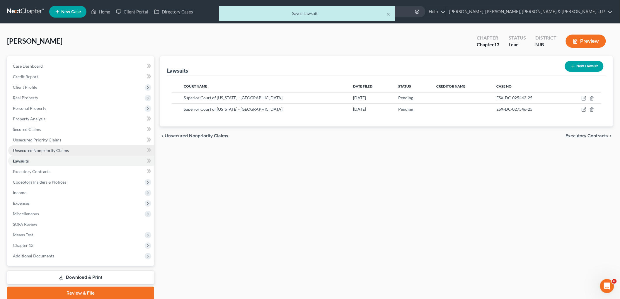
click at [43, 151] on span "Unsecured Nonpriority Claims" at bounding box center [41, 150] width 56 height 5
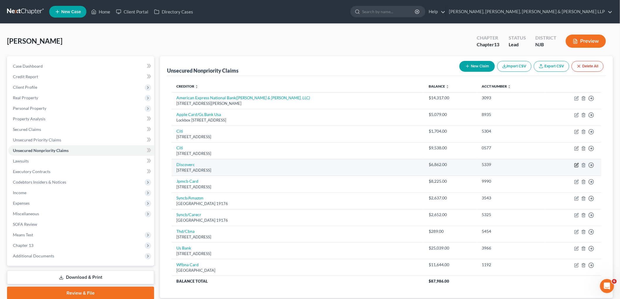
click at [332, 165] on icon "button" at bounding box center [576, 165] width 5 height 5
select select "46"
select select "2"
select select "0"
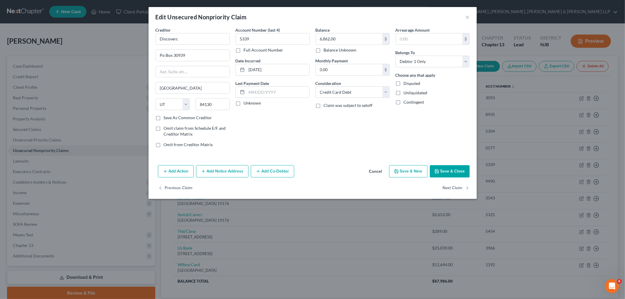
click at [218, 173] on button "Add Notice Address" at bounding box center [222, 171] width 52 height 12
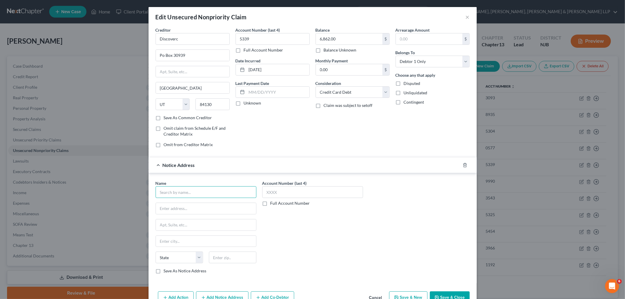
click at [203, 193] on input "text" at bounding box center [206, 192] width 101 height 12
paste input "[PERSON_NAME], Felt & [PERSON_NAME], LLP"
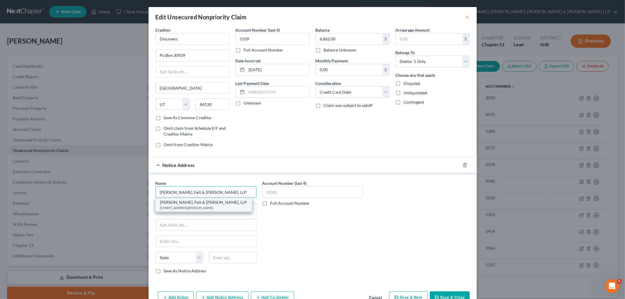
type input "[PERSON_NAME], Felt & [PERSON_NAME], LLP"
click at [198, 205] on div "[PERSON_NAME], Felt & [PERSON_NAME], LLP" at bounding box center [203, 202] width 87 height 6
type input "[STREET_ADDRESS][PERSON_NAME]"
type input "Parsippany"
select select "33"
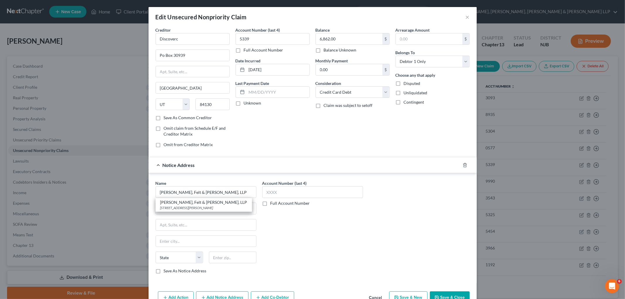
type input "07054"
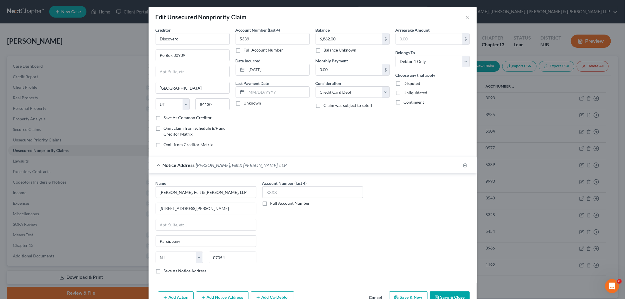
click at [174, 271] on label "Save As Notice Address" at bounding box center [185, 271] width 43 height 6
click at [170, 271] on input "Save As Notice Address" at bounding box center [168, 270] width 4 height 4
checkbox input "true"
click at [270, 203] on label "Full Account Number" at bounding box center [290, 203] width 40 height 6
click at [273, 203] on input "Full Account Number" at bounding box center [275, 202] width 4 height 4
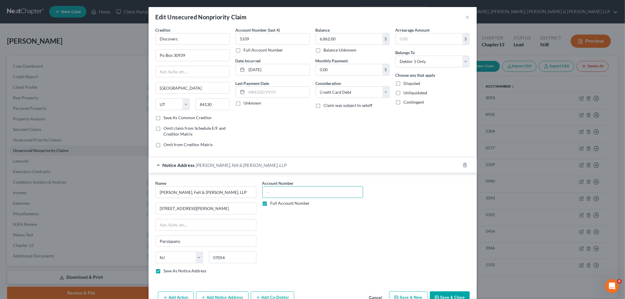
click at [282, 192] on input "text" at bounding box center [312, 192] width 101 height 12
paste input "ESX-DC-027546-25"
type input "ESX-DC-027546-25"
click at [324, 165] on div "Notice Address [PERSON_NAME], Felt & [PERSON_NAME], LLP" at bounding box center [304, 165] width 312 height 16
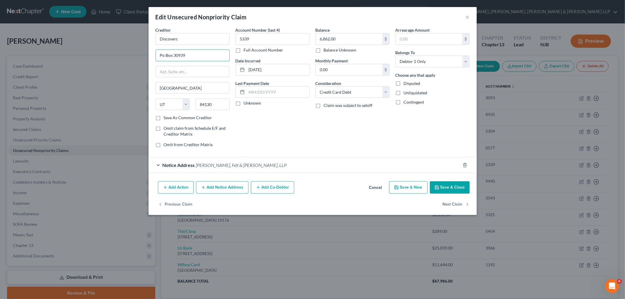
drag, startPoint x: 195, startPoint y: 54, endPoint x: 145, endPoint y: 56, distance: 50.4
click at [145, 56] on div "Edit Unsecured Nonpriority Claim × Creditor * Discoverc Po Box 30939 [GEOGRAPHI…" at bounding box center [312, 149] width 625 height 299
paste input "[STREET_ADDRESS]"
type input "[STREET_ADDRESS]"
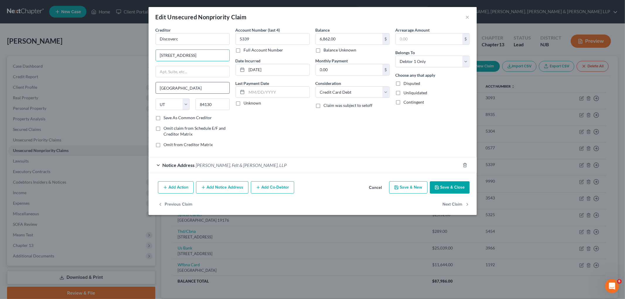
scroll to position [0, 0]
drag, startPoint x: 294, startPoint y: 146, endPoint x: 222, endPoint y: 92, distance: 90.1
click at [294, 145] on div "Account Number (last 4) 5339 Full Account Number Date Incurred [DATE] Last Paym…" at bounding box center [273, 89] width 80 height 125
click at [183, 37] on input "Discoverc" at bounding box center [193, 39] width 74 height 12
click at [267, 123] on div "Account Number (last 4) 5339 Full Account Number Date Incurred [DATE] Last Paym…" at bounding box center [273, 89] width 80 height 125
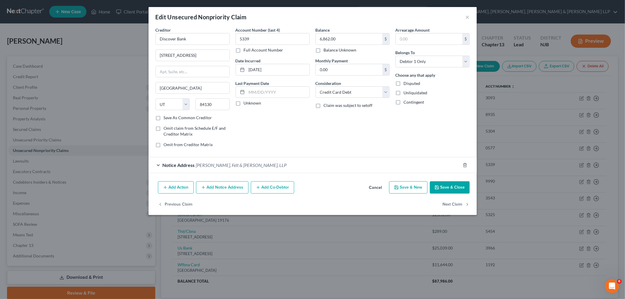
type input "Discover Bank"
drag, startPoint x: 220, startPoint y: 103, endPoint x: 190, endPoint y: 103, distance: 29.9
click at [190, 103] on div "State [US_STATE] AK AR AZ CA CO CT DE DC [GEOGRAPHIC_DATA] [GEOGRAPHIC_DATA] GU…" at bounding box center [193, 106] width 80 height 16
paste input "43213"
type input "43213"
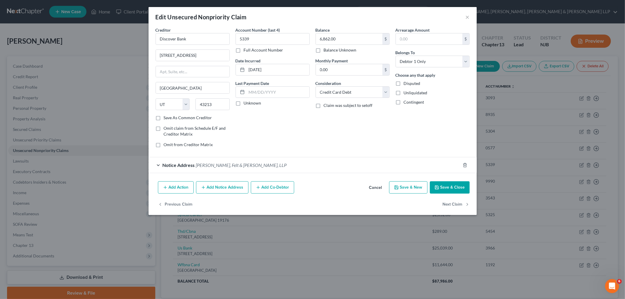
type input "Columbus"
select select "36"
click at [291, 128] on div "Account Number (last 4) 5339 Full Account Number Date Incurred [DATE] Last Paym…" at bounding box center [273, 89] width 80 height 125
drag, startPoint x: 217, startPoint y: 53, endPoint x: 229, endPoint y: 54, distance: 12.1
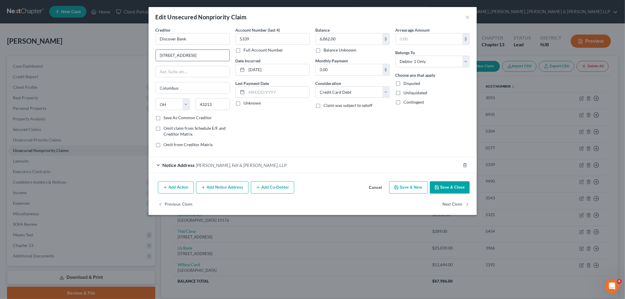
click at [229, 54] on div "[STREET_ADDRESS]" at bounding box center [193, 55] width 74 height 12
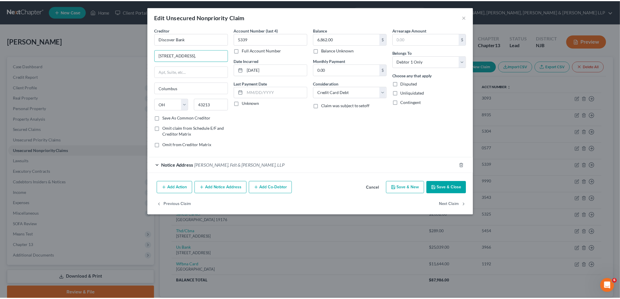
scroll to position [0, 0]
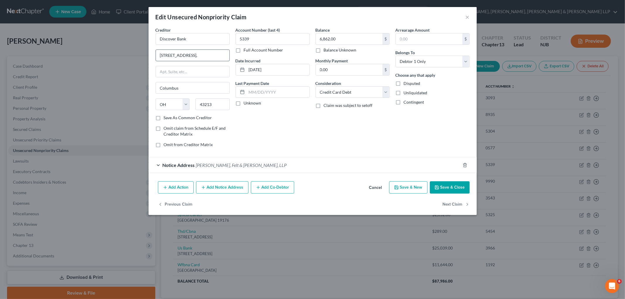
click at [172, 54] on input "[STREET_ADDRESS]," at bounding box center [193, 55] width 74 height 11
type input "[STREET_ADDRESS]"
click at [256, 127] on div "Account Number (last 4) 5339 Full Account Number Date Incurred [DATE] Last Paym…" at bounding box center [273, 89] width 80 height 125
click at [332, 184] on button "Save & Close" at bounding box center [450, 187] width 40 height 12
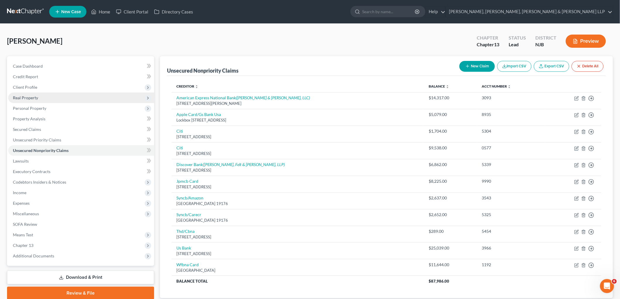
click at [25, 100] on span "Real Property" at bounding box center [25, 97] width 25 height 5
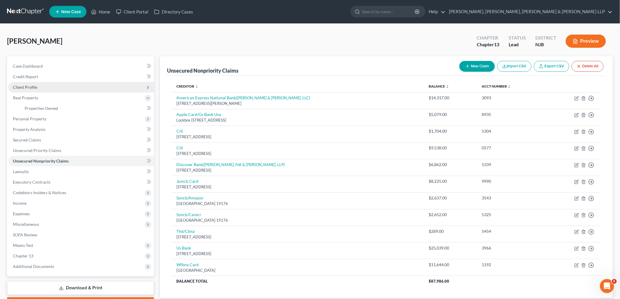
click at [31, 85] on span "Client Profile" at bounding box center [25, 87] width 24 height 5
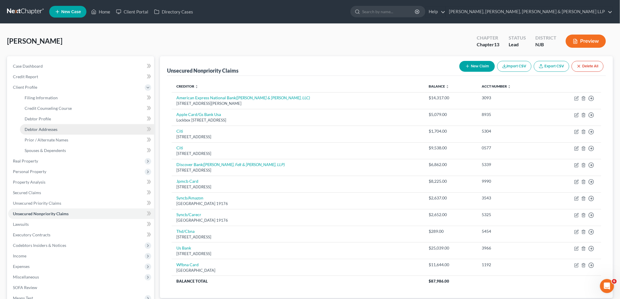
click at [36, 127] on span "Debtor Addresses" at bounding box center [41, 129] width 33 height 5
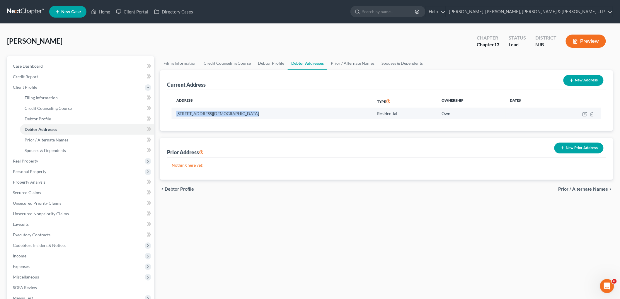
drag, startPoint x: 248, startPoint y: 115, endPoint x: 176, endPoint y: 113, distance: 72.4
click at [176, 113] on td "[STREET_ADDRESS][DEMOGRAPHIC_DATA]" at bounding box center [272, 113] width 201 height 11
copy td "[STREET_ADDRESS][DEMOGRAPHIC_DATA]"
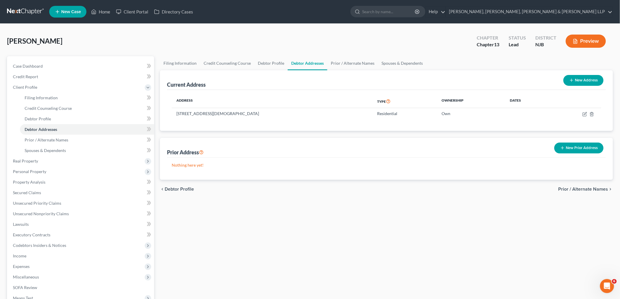
drag, startPoint x: 495, startPoint y: 199, endPoint x: 230, endPoint y: 82, distance: 290.0
click at [332, 199] on div "Filing Information Credit Counseling Course Debtor Profile Debtor Addresses Pri…" at bounding box center [386, 209] width 459 height 307
click at [21, 72] on link "Credit Report" at bounding box center [81, 76] width 146 height 11
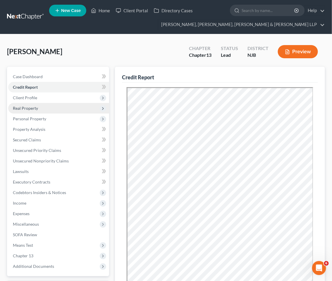
click at [35, 108] on span "Real Property" at bounding box center [25, 108] width 25 height 5
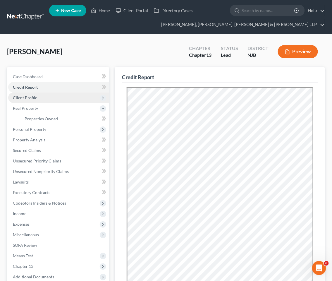
click at [28, 97] on span "Client Profile" at bounding box center [25, 97] width 24 height 5
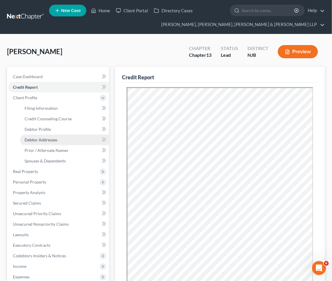
click at [37, 141] on span "Debtor Addresses" at bounding box center [41, 139] width 33 height 5
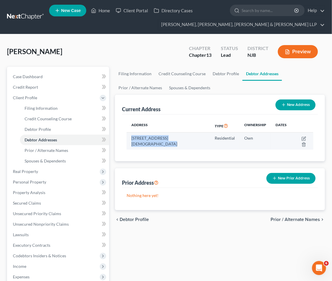
drag, startPoint x: 201, startPoint y: 139, endPoint x: 132, endPoint y: 139, distance: 68.5
click at [132, 139] on td "[STREET_ADDRESS][DEMOGRAPHIC_DATA]" at bounding box center [168, 141] width 83 height 17
copy td "[STREET_ADDRESS][DEMOGRAPHIC_DATA]"
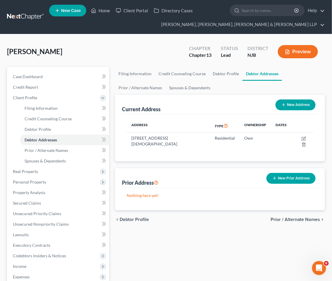
click at [113, 41] on div "[PERSON_NAME] Upgraded Chapter Chapter 13 Status Lead District NJB Preview" at bounding box center [166, 53] width 318 height 25
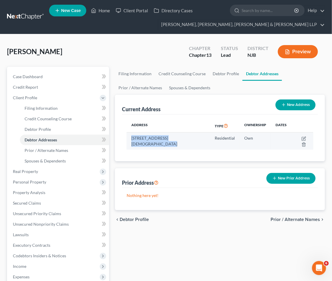
drag, startPoint x: 200, startPoint y: 138, endPoint x: 131, endPoint y: 136, distance: 69.7
click at [131, 136] on td "[STREET_ADDRESS][DEMOGRAPHIC_DATA]" at bounding box center [168, 141] width 83 height 17
copy td "[STREET_ADDRESS][DEMOGRAPHIC_DATA]"
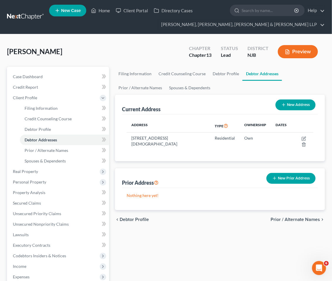
click at [139, 43] on div "[PERSON_NAME] Upgraded Chapter Chapter 13 Status Lead District NJB Preview" at bounding box center [166, 53] width 318 height 25
drag, startPoint x: 197, startPoint y: 246, endPoint x: 200, endPoint y: 193, distance: 53.4
click at [197, 246] on div "Filing Information Credit Counseling Course Debtor Profile Debtor Addresses Pri…" at bounding box center [220, 220] width 216 height 307
click at [286, 217] on span "Prior / Alternate Names" at bounding box center [296, 219] width 50 height 5
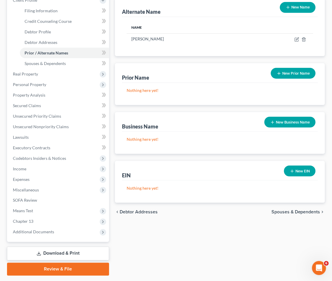
click at [289, 213] on span "Spouses & Dependents" at bounding box center [296, 212] width 49 height 5
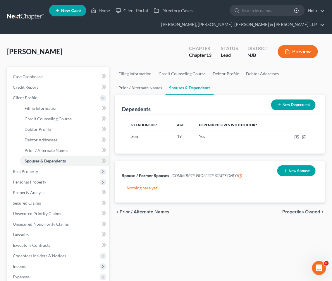
click at [290, 211] on span "Properties Owned" at bounding box center [302, 212] width 38 height 5
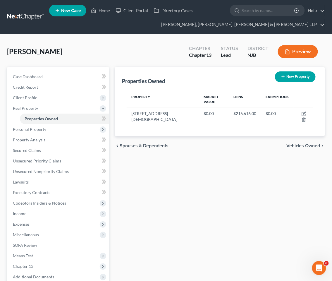
click at [296, 143] on span "Vehicles Owned" at bounding box center [304, 145] width 34 height 5
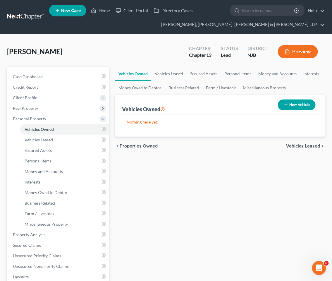
click at [295, 104] on button "New Vehicle" at bounding box center [297, 105] width 38 height 11
select select "0"
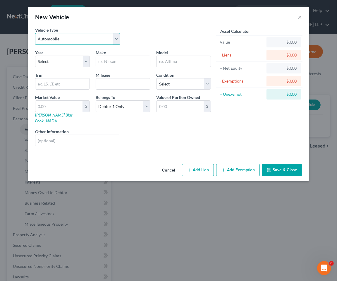
click at [77, 40] on select "Select Automobile Truck Trailer Watercraft Aircraft Motor Home Atv Other Vehicle" at bounding box center [77, 39] width 85 height 12
click at [35, 33] on select "Select Automobile Truck Trailer Watercraft Aircraft Motor Home Atv Other Vehicle" at bounding box center [77, 39] width 85 height 12
click at [70, 59] on select "Select 2026 2025 2024 2023 2022 2021 2020 2019 2018 2017 2016 2015 2014 2013 20…" at bounding box center [62, 62] width 55 height 12
select select "22"
click at [35, 56] on select "Select 2026 2025 2024 2023 2022 2021 2020 2019 2018 2017 2016 2015 2014 2013 20…" at bounding box center [62, 62] width 55 height 12
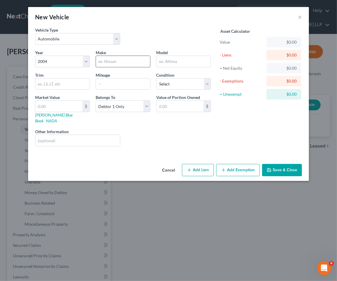
click at [121, 57] on input "text" at bounding box center [123, 61] width 54 height 11
type input "Honda"
type input "Odyssey"
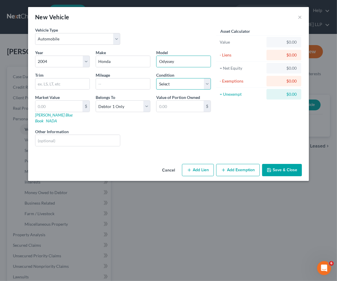
click at [166, 88] on select "Select Excellent Very Good Good Fair Poor" at bounding box center [183, 84] width 55 height 12
select select "2"
click at [156, 78] on select "Select Excellent Very Good Good Fair Poor" at bounding box center [183, 84] width 55 height 12
click at [291, 166] on button "Save & Close" at bounding box center [282, 170] width 40 height 12
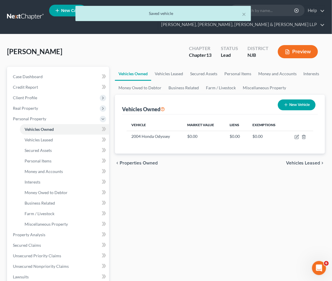
click at [292, 101] on button "New Vehicle" at bounding box center [297, 105] width 38 height 11
select select "0"
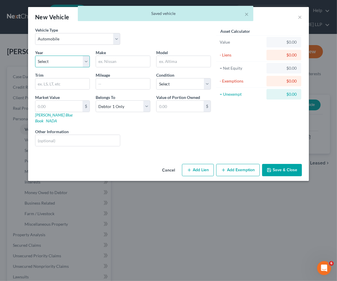
click at [69, 61] on select "Select 2026 2025 2024 2023 2022 2021 2020 2019 2018 2017 2016 2015 2014 2013 20…" at bounding box center [62, 62] width 55 height 12
select select "11"
click at [35, 56] on select "Select 2026 2025 2024 2023 2022 2021 2020 2019 2018 2017 2016 2015 2014 2013 20…" at bounding box center [62, 62] width 55 height 12
click at [125, 64] on input "text" at bounding box center [123, 61] width 54 height 11
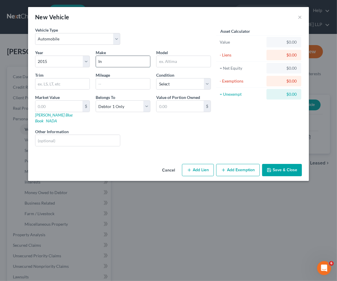
type input "Infiniti"
type input "Q50"
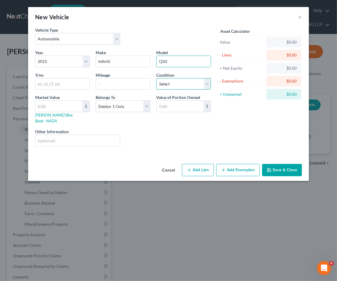
click at [176, 85] on select "Select Excellent Very Good Good Fair Poor" at bounding box center [183, 84] width 55 height 12
select select "2"
click at [156, 78] on select "Select Excellent Very Good Good Fair Poor" at bounding box center [183, 84] width 55 height 12
click at [167, 131] on div "Liens Select" at bounding box center [168, 138] width 91 height 18
click at [286, 164] on button "Save & Close" at bounding box center [282, 170] width 40 height 12
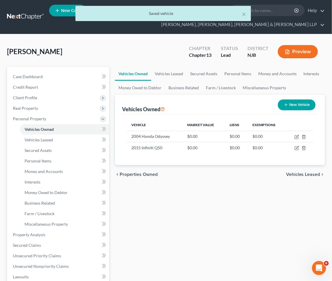
click at [300, 106] on button "New Vehicle" at bounding box center [297, 105] width 38 height 11
select select "0"
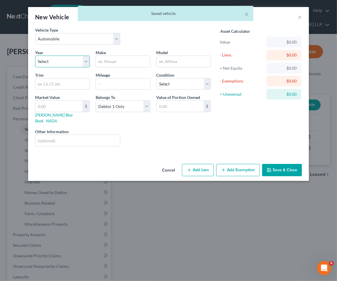
click at [60, 61] on select "Select 2026 2025 2024 2023 2022 2021 2020 2019 2018 2017 2016 2015 2014 2013 20…" at bounding box center [62, 62] width 55 height 12
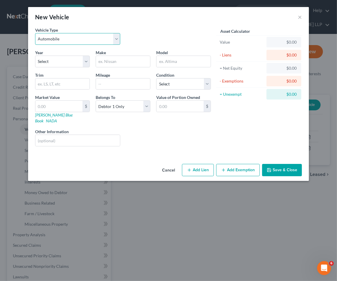
click at [76, 39] on select "Select Automobile Truck Trailer Watercraft Aircraft Motor Home Atv Other Vehicle" at bounding box center [77, 39] width 85 height 12
click at [72, 39] on select "Select Automobile Truck Trailer Watercraft Aircraft Motor Home Atv Other Vehicle" at bounding box center [77, 39] width 85 height 12
select select "7"
click at [35, 33] on select "Select Automobile Truck Trailer Watercraft Aircraft Motor Home Atv Other Vehicle" at bounding box center [77, 39] width 85 height 12
click at [70, 59] on select "Select 2026 2025 2024 2023 2022 2021 2020 2019 2018 2017 2016 2015 2014 2013 20…" at bounding box center [62, 62] width 55 height 12
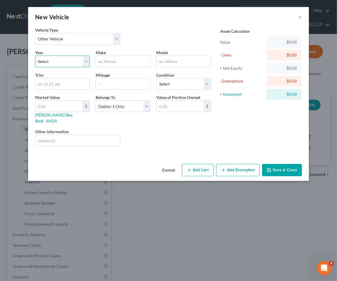
select select "11"
click at [35, 56] on select "Select 2026 2025 2024 2023 2022 2021 2020 2019 2018 2017 2016 2015 2014 2013 20…" at bounding box center [62, 62] width 55 height 12
click at [117, 62] on input "text" at bounding box center [123, 61] width 54 height 11
paste input "Polaris"
type input "Polaris"
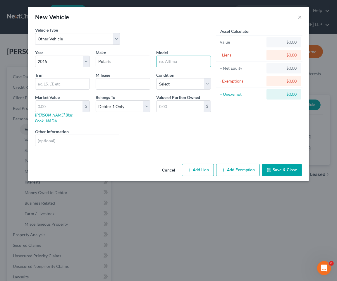
drag, startPoint x: 171, startPoint y: 61, endPoint x: 174, endPoint y: 48, distance: 14.0
click at [171, 61] on input "text" at bounding box center [184, 61] width 54 height 11
paste input "Slingsho"
click at [174, 45] on div "Vehicle Type Select Automobile Truck Trailer Watercraft Aircraft Motor Home Atv…" at bounding box center [123, 38] width 182 height 23
click at [180, 63] on input "Slingsho" at bounding box center [184, 61] width 54 height 11
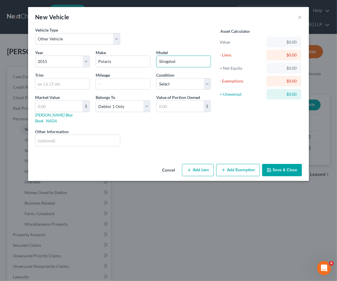
type input "Slingshot"
click at [184, 48] on div "Vehicle Type Select Automobile Truck Trailer Watercraft Aircraft Motor Home Atv…" at bounding box center [123, 38] width 182 height 23
click at [179, 81] on select "Select Excellent Very Good Good Fair Poor" at bounding box center [183, 84] width 55 height 12
select select "2"
click at [156, 78] on select "Select Excellent Very Good Good Fair Poor" at bounding box center [183, 84] width 55 height 12
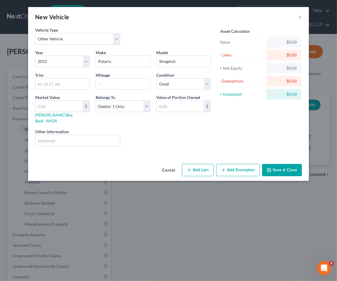
click at [162, 138] on div "Liens Select" at bounding box center [168, 138] width 91 height 18
click at [294, 167] on button "Save & Close" at bounding box center [282, 170] width 40 height 12
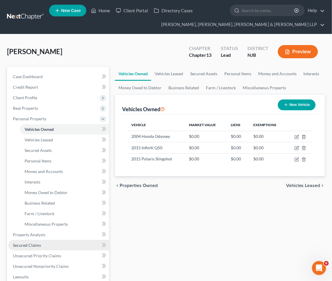
click at [33, 245] on span "Secured Claims" at bounding box center [27, 245] width 28 height 5
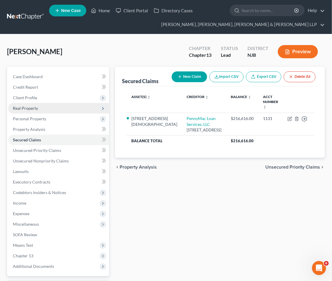
click at [27, 107] on span "Real Property" at bounding box center [25, 108] width 25 height 5
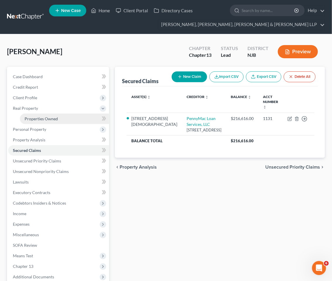
click at [27, 117] on span "Properties Owned" at bounding box center [41, 118] width 33 height 5
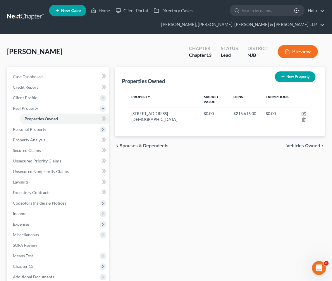
click at [297, 143] on span "Vehicles Owned" at bounding box center [304, 145] width 34 height 5
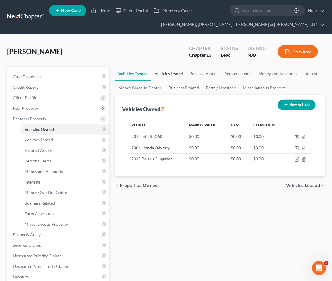
click at [170, 73] on link "Vehicles Leased" at bounding box center [168, 74] width 35 height 14
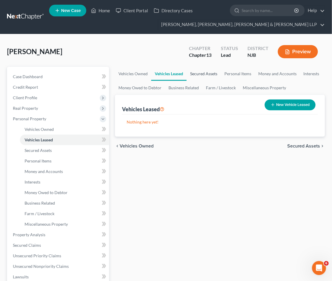
click at [204, 71] on link "Secured Assets" at bounding box center [204, 74] width 34 height 14
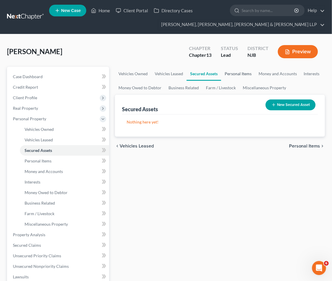
click at [237, 74] on link "Personal Items" at bounding box center [238, 74] width 34 height 14
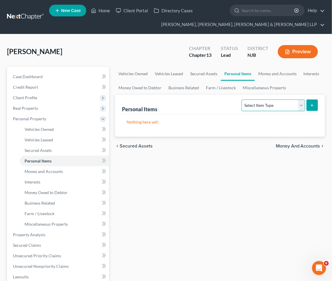
click at [264, 103] on select "Select Item Type Clothing Collectibles Of Value Electronics Firearms Household …" at bounding box center [273, 106] width 63 height 12
select select "clothing"
click at [243, 100] on select "Select Item Type Clothing Collectibles Of Value Electronics Firearms Household …" at bounding box center [273, 106] width 63 height 12
click at [312, 106] on line "submit" at bounding box center [312, 105] width 0 height 3
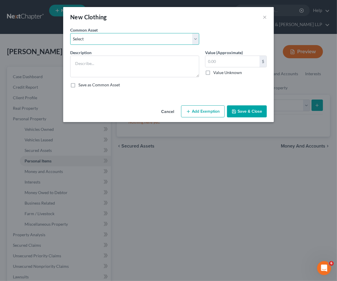
drag, startPoint x: 132, startPoint y: 40, endPoint x: 131, endPoint y: 43, distance: 3.7
click at [132, 40] on select "Select Clothes, Shoes & Accessories" at bounding box center [134, 39] width 129 height 12
select select "0"
click at [70, 33] on select "Select Clothes, Shoes & Accessories" at bounding box center [134, 39] width 129 height 12
type textarea "Clothes, Shoes & Accessories"
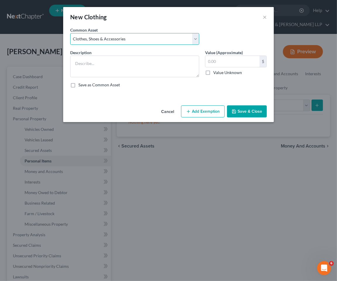
type input "300.00"
click at [209, 110] on button "Add Exemption" at bounding box center [203, 111] width 44 height 12
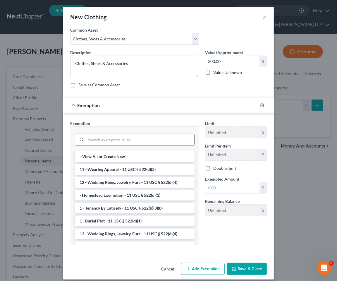
click at [148, 141] on input "search" at bounding box center [140, 139] width 108 height 11
type input "c"
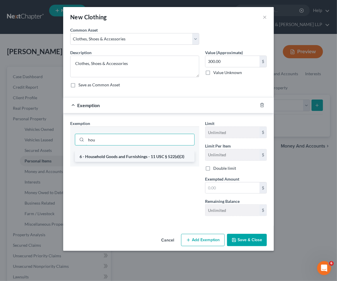
type input "hou"
click at [151, 152] on li "6 - Household Goods and Furnishings - 11 USC § 522(d)(3)" at bounding box center [135, 156] width 120 height 11
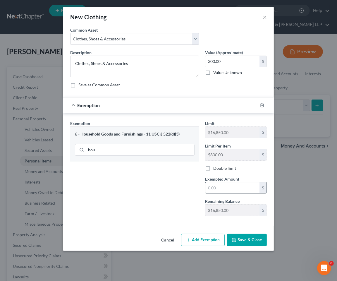
click at [238, 191] on input "text" at bounding box center [233, 187] width 54 height 11
type input "300"
drag, startPoint x: 147, startPoint y: 184, endPoint x: 256, endPoint y: 235, distance: 120.0
click at [147, 184] on div "Exemption Set must be selected for CA. Exemption * 6 - Household Goods and Furn…" at bounding box center [134, 170] width 135 height 100
click at [256, 238] on button "Save & Close" at bounding box center [247, 240] width 40 height 12
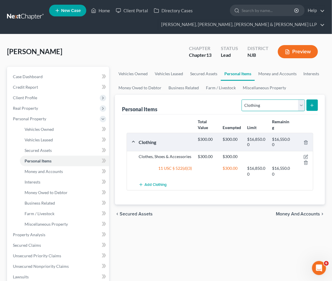
click at [261, 105] on select "Select Item Type Clothing Collectibles Of Value Electronics Firearms Household …" at bounding box center [273, 106] width 63 height 12
select select "electronics"
click at [243, 100] on select "Select Item Type Clothing Collectibles Of Value Electronics Firearms Household …" at bounding box center [273, 106] width 63 height 12
click at [313, 103] on icon "submit" at bounding box center [312, 105] width 5 height 5
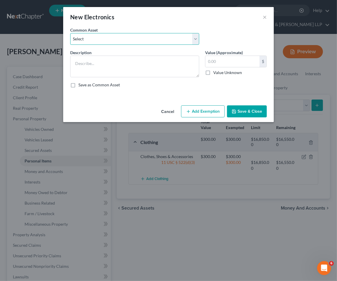
click at [146, 42] on select "Select Cellphone, TVs Electronic Appliances" at bounding box center [134, 39] width 129 height 12
select select "0"
click at [70, 33] on select "Select Cellphone, TVs Electronic Appliances" at bounding box center [134, 39] width 129 height 12
type textarea "Cellphone, TVs"
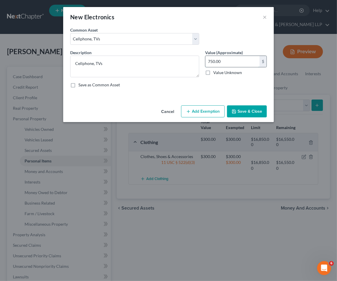
click at [243, 60] on input "750.00" at bounding box center [233, 61] width 54 height 11
type input "1,400"
click at [200, 110] on button "Add Exemption" at bounding box center [203, 111] width 44 height 12
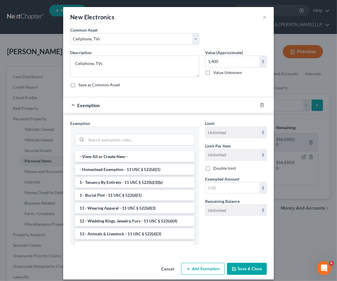
click at [157, 142] on input "search" at bounding box center [140, 139] width 108 height 11
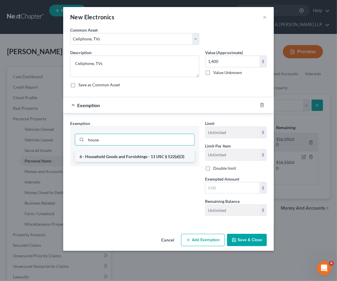
type input "house"
click at [156, 155] on li "6 - Household Goods and Furnishings - 11 USC § 522(d)(3)" at bounding box center [135, 156] width 120 height 11
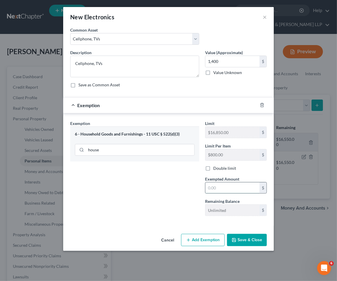
click at [225, 185] on input "text" at bounding box center [233, 187] width 54 height 11
type input "1,400"
click at [244, 243] on button "Save & Close" at bounding box center [247, 240] width 40 height 12
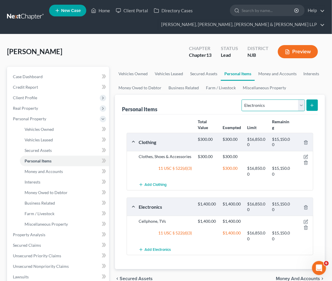
click at [258, 107] on select "Select Item Type Clothing Collectibles Of Value Electronics Firearms Household …" at bounding box center [273, 106] width 63 height 12
select select "household_goods"
click at [243, 100] on select "Select Item Type Clothing Collectibles Of Value Electronics Firearms Household …" at bounding box center [273, 106] width 63 height 12
click at [311, 107] on icon "submit" at bounding box center [312, 105] width 5 height 5
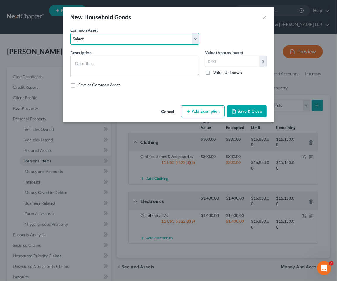
click at [154, 42] on select "Select Household items" at bounding box center [134, 39] width 129 height 12
select select "0"
click at [70, 33] on select "Select Household items" at bounding box center [134, 39] width 129 height 12
type textarea "Household items"
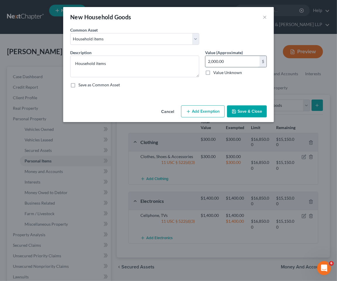
click at [222, 59] on input "2,000.00" at bounding box center [233, 61] width 54 height 11
type input "1,100"
click at [213, 113] on button "Add Exemption" at bounding box center [203, 111] width 44 height 12
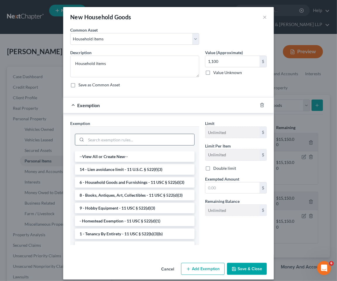
click at [126, 136] on input "search" at bounding box center [140, 139] width 108 height 11
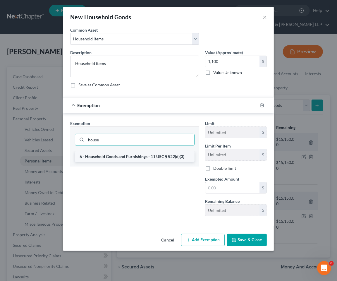
type input "house"
click at [130, 161] on li "6 - Household Goods and Furnishings - 11 USC § 522(d)(3)" at bounding box center [135, 156] width 120 height 11
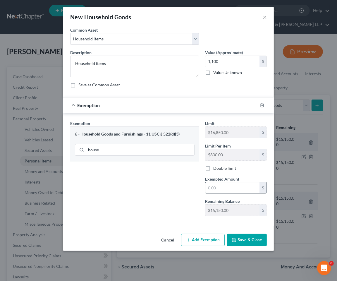
click at [233, 184] on input "text" at bounding box center [233, 187] width 54 height 11
type input "1,100"
drag, startPoint x: 261, startPoint y: 241, endPoint x: 103, endPoint y: 9, distance: 280.9
click at [261, 241] on button "Save & Close" at bounding box center [247, 240] width 40 height 12
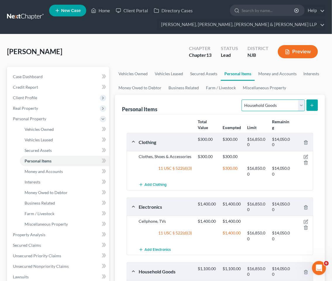
click at [269, 107] on select "Select Item Type Clothing Collectibles Of Value Electronics Firearms Household …" at bounding box center [273, 106] width 63 height 12
select select "jewelry"
click at [243, 100] on select "Select Item Type Clothing Collectibles Of Value Electronics Firearms Household …" at bounding box center [273, 106] width 63 height 12
click at [315, 101] on button "submit" at bounding box center [312, 105] width 11 height 11
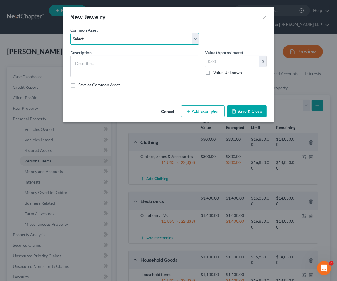
drag, startPoint x: 131, startPoint y: 43, endPoint x: 128, endPoint y: 45, distance: 3.2
click at [131, 43] on select "Select Jewelry" at bounding box center [134, 39] width 129 height 12
select select "0"
click at [70, 33] on select "Select Jewelry" at bounding box center [134, 39] width 129 height 12
type textarea "Jewelry"
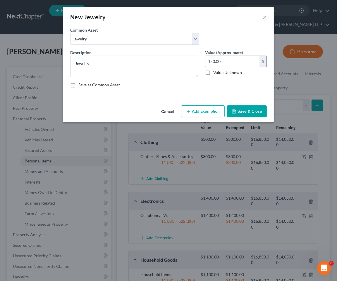
click at [228, 59] on input "150.00" at bounding box center [233, 61] width 54 height 11
click at [203, 115] on button "Add Exemption" at bounding box center [203, 111] width 44 height 12
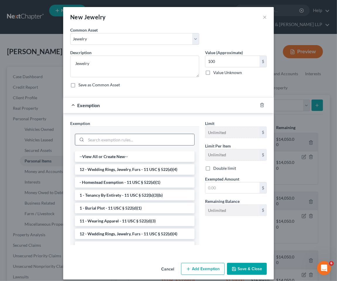
click at [163, 134] on div at bounding box center [135, 140] width 120 height 12
click at [160, 136] on input "search" at bounding box center [140, 139] width 108 height 11
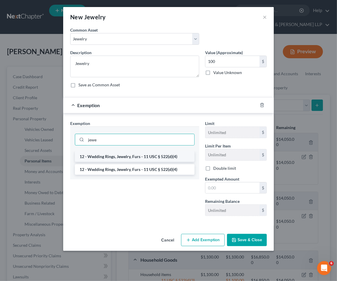
click at [163, 153] on li "12 - Wedding Rings, Jewelry, Furs - 11 USC § 522(d)(4)" at bounding box center [135, 156] width 120 height 11
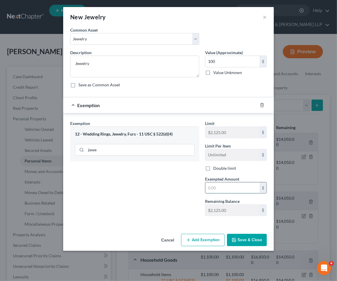
click at [230, 186] on input "text" at bounding box center [233, 187] width 54 height 11
drag, startPoint x: 147, startPoint y: 202, endPoint x: 218, endPoint y: 211, distance: 71.1
click at [147, 202] on div "Exemption Set must be selected for CA. Exemption * 12 - Wedding Rings, Jewelry,…" at bounding box center [134, 170] width 135 height 100
drag, startPoint x: 246, startPoint y: 239, endPoint x: 304, endPoint y: 4, distance: 242.3
click at [247, 239] on button "Save & Close" at bounding box center [247, 240] width 40 height 12
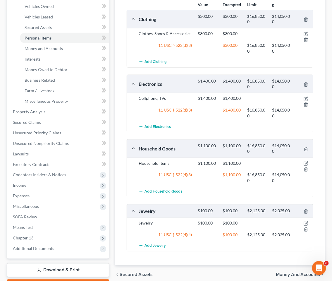
scroll to position [130, 0]
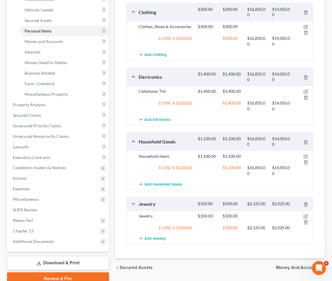
click at [209, 264] on div "chevron_left Secured Assets Money and Accounts chevron_right" at bounding box center [220, 268] width 210 height 19
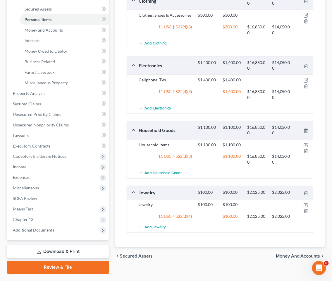
scroll to position [156, 0]
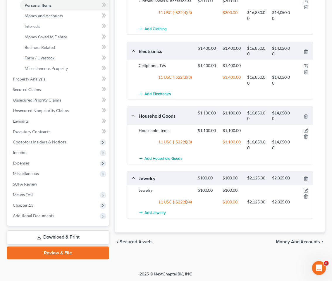
click at [279, 243] on span "Money and Accounts" at bounding box center [298, 242] width 45 height 5
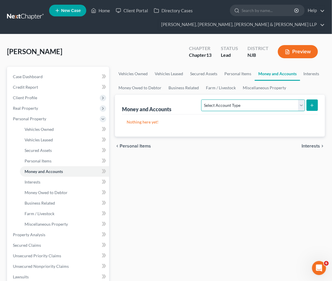
click at [222, 107] on select "Select Account Type Brokerage Cash on Hand Certificates of Deposit Checking Acc…" at bounding box center [253, 106] width 104 height 12
click at [203, 100] on select "Select Account Type Brokerage Cash on Hand Certificates of Deposit Checking Acc…" at bounding box center [253, 106] width 104 height 12
click at [314, 104] on icon "submit" at bounding box center [312, 105] width 5 height 5
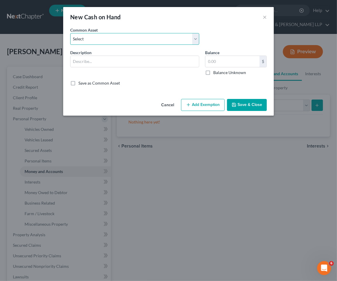
drag, startPoint x: 103, startPoint y: 39, endPoint x: 103, endPoint y: 44, distance: 5.6
click at [103, 39] on select "Select Cash on hand Cash on hand" at bounding box center [134, 39] width 129 height 12
click at [70, 33] on select "Select Cash on hand Cash on hand" at bounding box center [134, 39] width 129 height 12
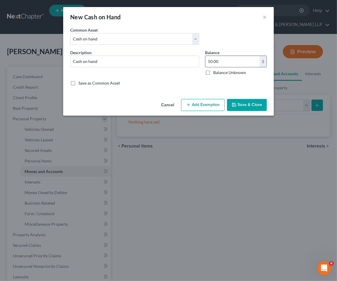
click at [239, 60] on input "50.00" at bounding box center [233, 61] width 54 height 11
click at [192, 101] on button "Add Exemption" at bounding box center [203, 105] width 44 height 12
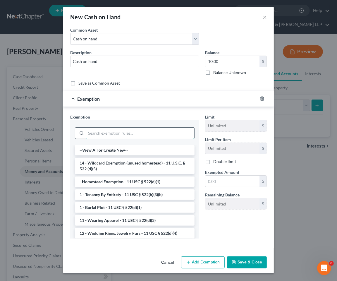
click at [153, 133] on input "search" at bounding box center [140, 133] width 108 height 11
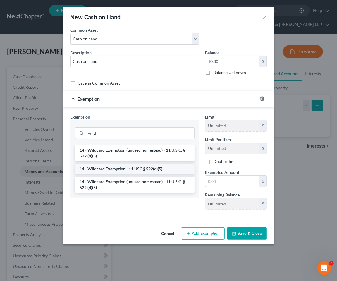
click at [133, 167] on li "14 - Wildcard Exemption - 11 USC § 522(d)(5)" at bounding box center [135, 169] width 120 height 11
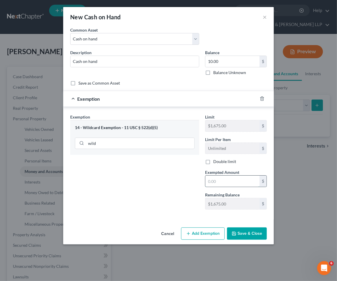
click at [229, 186] on input "text" at bounding box center [233, 181] width 54 height 11
click at [173, 186] on div "Exemption Set must be selected for CA. Exemption * 14 - Wildcard Exemption - 11…" at bounding box center [134, 164] width 135 height 100
click at [250, 236] on button "Save & Close" at bounding box center [247, 234] width 40 height 12
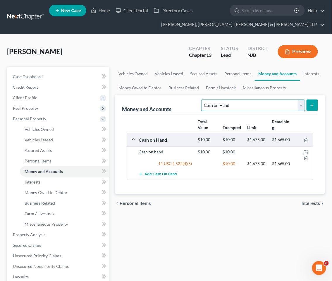
click at [240, 107] on select "Select Account Type Brokerage Cash on Hand Certificates of Deposit Checking Acc…" at bounding box center [253, 106] width 104 height 12
click at [203, 100] on select "Select Account Type Brokerage Cash on Hand Certificates of Deposit Checking Acc…" at bounding box center [253, 106] width 104 height 12
click at [312, 105] on line "submit" at bounding box center [312, 105] width 3 height 0
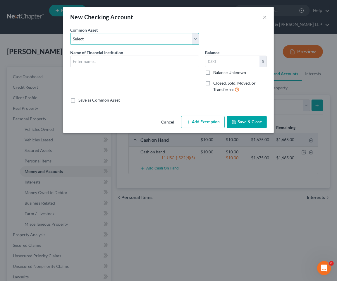
click at [130, 38] on select "Select TD Bank Valley National Bank Bank of America [PERSON_NAME] Fargo Bank, […" at bounding box center [134, 39] width 129 height 12
click at [70, 33] on select "Select TD Bank Valley National Bank Bank of America [PERSON_NAME] Fargo Bank, […" at bounding box center [134, 39] width 129 height 12
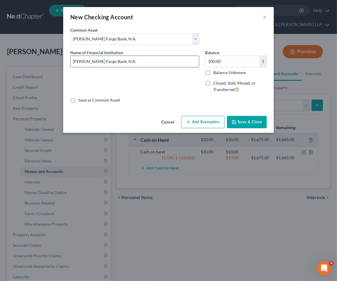
click at [144, 61] on input "[PERSON_NAME] Fargo Bank, N.A." at bounding box center [135, 61] width 129 height 11
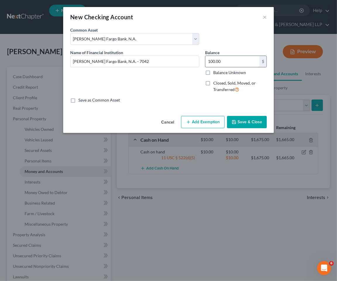
click at [227, 65] on input "100.00" at bounding box center [233, 61] width 54 height 11
click at [203, 123] on button "Add Exemption" at bounding box center [203, 122] width 44 height 12
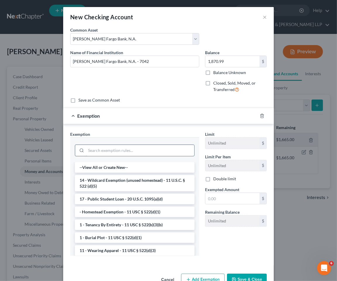
click at [157, 150] on input "search" at bounding box center [140, 150] width 108 height 11
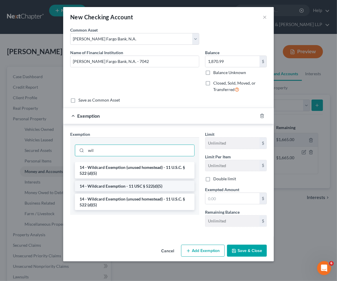
click at [147, 184] on li "14 - Wildcard Exemption - 11 USC § 522(d)(5)" at bounding box center [135, 186] width 120 height 11
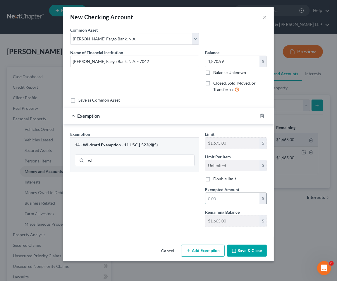
click at [230, 199] on input "text" at bounding box center [233, 198] width 54 height 11
click at [251, 248] on button "Save & Close" at bounding box center [247, 251] width 40 height 12
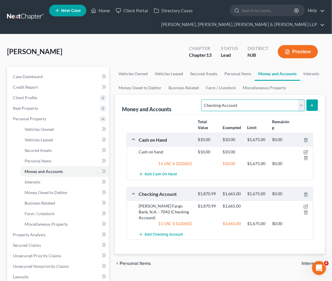
click at [264, 103] on select "Select Account Type Brokerage Cash on Hand Certificates of Deposit Checking Acc…" at bounding box center [253, 106] width 104 height 12
click at [203, 100] on select "Select Account Type Brokerage Cash on Hand Certificates of Deposit Checking Acc…" at bounding box center [253, 106] width 104 height 12
click at [315, 106] on button "submit" at bounding box center [312, 105] width 11 height 11
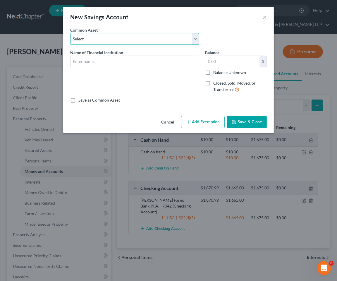
click at [117, 40] on select "Select TD Bank TD Bank Provident Capital One" at bounding box center [134, 39] width 129 height 12
drag, startPoint x: 136, startPoint y: 15, endPoint x: 106, endPoint y: 41, distance: 39.4
click at [136, 15] on div "New Savings Account ×" at bounding box center [168, 17] width 211 height 20
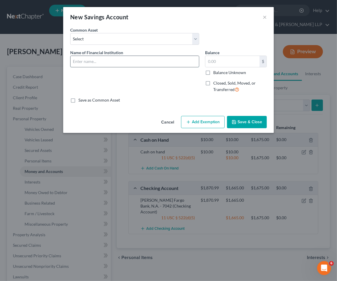
click at [104, 59] on input "text" at bounding box center [135, 61] width 129 height 11
click at [134, 59] on input "[PERSON_NAME] Fargo Bank, N.A. - 9437" at bounding box center [135, 61] width 129 height 11
click at [199, 124] on button "Add Exemption" at bounding box center [203, 122] width 44 height 12
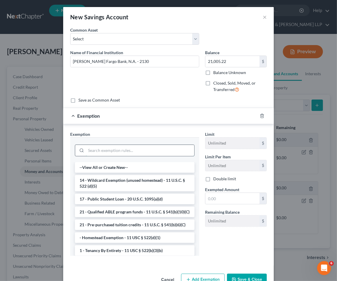
click at [142, 149] on input "search" at bounding box center [140, 150] width 108 height 11
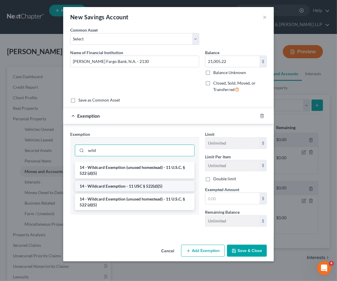
click at [139, 182] on li "14 - Wildcard Exemption - 11 USC § 522(d)(5)" at bounding box center [135, 186] width 120 height 11
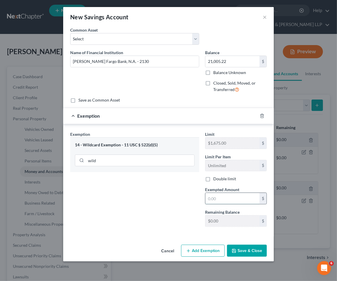
click at [234, 200] on input "text" at bounding box center [233, 198] width 54 height 11
drag, startPoint x: 144, startPoint y: 206, endPoint x: 240, endPoint y: 254, distance: 107.0
click at [144, 206] on div "Exemption Set must be selected for CA. Exemption * 14 - Wildcard Exemption - 11…" at bounding box center [134, 181] width 135 height 100
click at [248, 254] on button "Save & Close" at bounding box center [247, 251] width 40 height 12
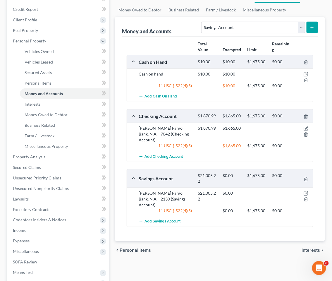
scroll to position [130, 0]
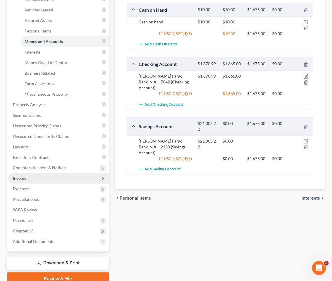
click at [37, 177] on span "Income" at bounding box center [58, 178] width 101 height 11
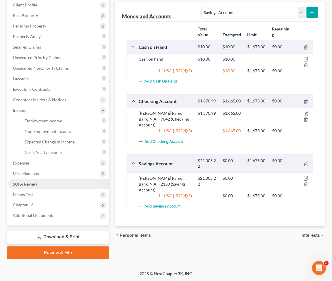
scroll to position [93, 0]
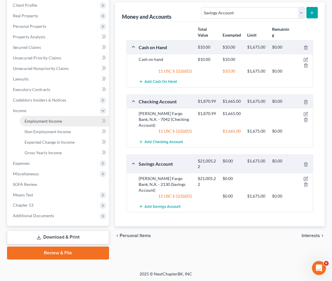
click at [48, 119] on span "Employment Income" at bounding box center [43, 121] width 37 height 5
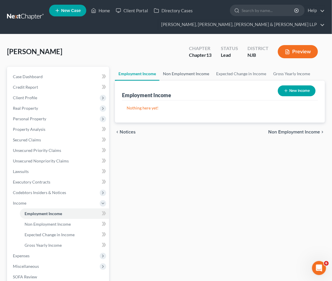
click at [188, 73] on link "Non Employment Income" at bounding box center [186, 74] width 53 height 14
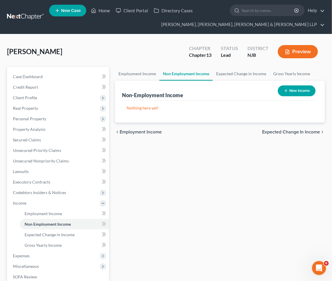
click at [296, 93] on button "New Income" at bounding box center [297, 91] width 38 height 11
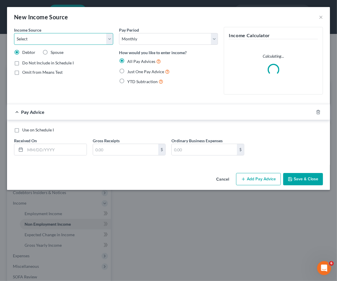
click at [81, 40] on select "Select Unemployment Disability (from employer) Pension Retirement Social Securi…" at bounding box center [63, 39] width 99 height 12
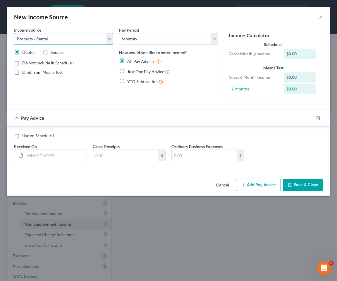
click at [14, 33] on select "Select Unemployment Disability (from employer) Pension Retirement Social Securi…" at bounding box center [63, 39] width 99 height 12
click at [141, 73] on span "Just One Pay Advice" at bounding box center [145, 71] width 37 height 5
click at [134, 72] on input "Just One Pay Advice" at bounding box center [132, 70] width 4 height 4
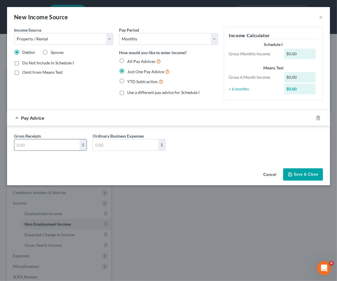
click at [42, 145] on input "text" at bounding box center [46, 144] width 65 height 11
click at [299, 175] on button "Save & Close" at bounding box center [303, 174] width 40 height 12
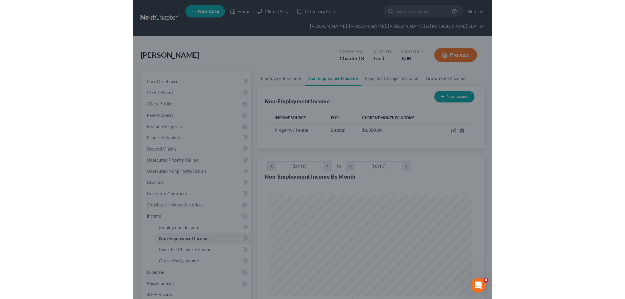
scroll to position [93, 198]
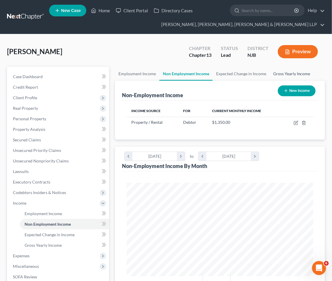
drag, startPoint x: 284, startPoint y: 74, endPoint x: 213, endPoint y: 180, distance: 127.4
click at [284, 74] on link "Gross Yearly Income" at bounding box center [292, 74] width 44 height 14
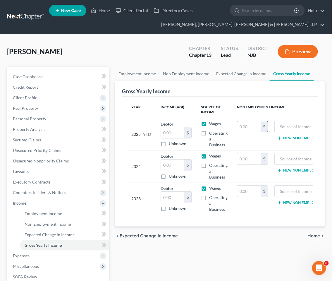
click at [248, 124] on input "text" at bounding box center [248, 126] width 23 height 11
click at [285, 126] on input "text" at bounding box center [304, 126] width 53 height 11
click at [252, 262] on div "Employment Income Non Employment Income Expected Change in Income Gross Yearly …" at bounding box center [220, 210] width 216 height 286
click at [133, 72] on link "Employment Income" at bounding box center [137, 74] width 45 height 14
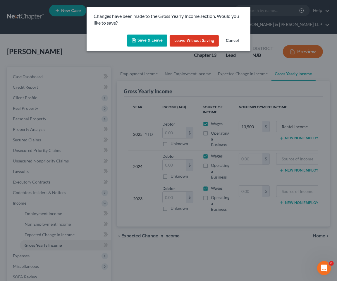
click at [147, 39] on button "Save & Leave" at bounding box center [147, 41] width 40 height 12
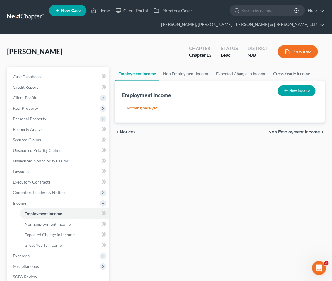
click at [127, 40] on div "[PERSON_NAME] Upgraded Chapter Chapter 13 Status Lead District NJB Preview Peti…" at bounding box center [166, 199] width 332 height 330
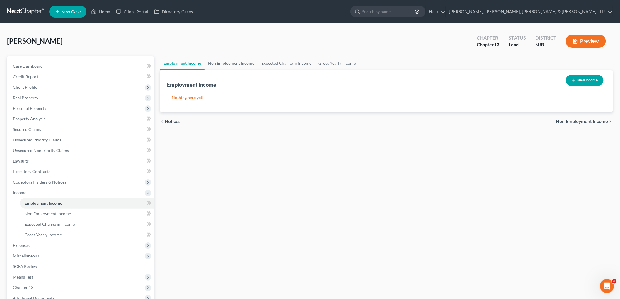
click at [332, 79] on button "New Income" at bounding box center [584, 80] width 38 height 11
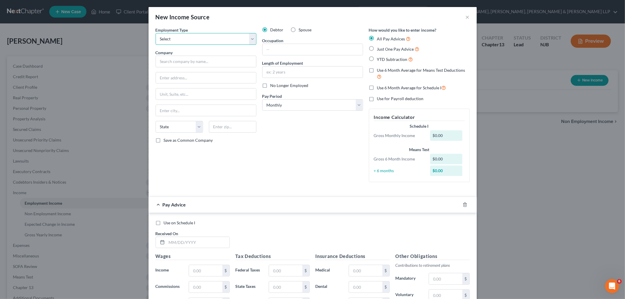
drag, startPoint x: 218, startPoint y: 37, endPoint x: 212, endPoint y: 44, distance: 9.1
click at [218, 37] on select "Select Full or [DEMOGRAPHIC_DATA] Employment Self Employment" at bounding box center [206, 39] width 101 height 12
click at [156, 33] on select "Select Full or [DEMOGRAPHIC_DATA] Employment Self Employment" at bounding box center [206, 39] width 101 height 12
drag, startPoint x: 463, startPoint y: 206, endPoint x: 365, endPoint y: 234, distance: 102.5
click at [332, 205] on icon "button" at bounding box center [464, 204] width 5 height 5
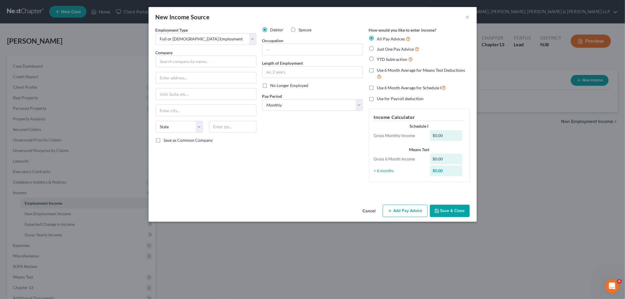
click at [332, 210] on button "Cancel" at bounding box center [369, 211] width 22 height 12
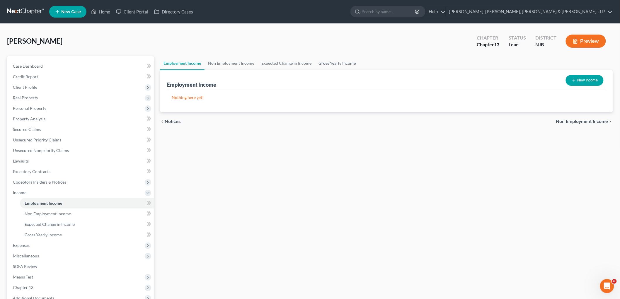
click at [330, 62] on link "Gross Yearly Income" at bounding box center [337, 63] width 44 height 14
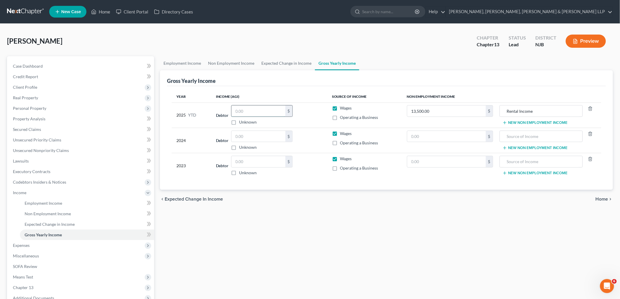
click at [249, 111] on input "text" at bounding box center [258, 110] width 54 height 11
click at [187, 63] on link "Employment Income" at bounding box center [182, 63] width 45 height 14
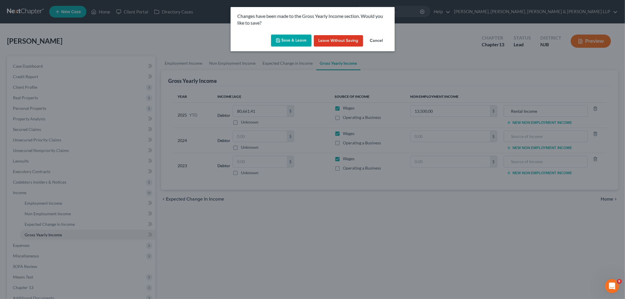
click at [299, 39] on button "Save & Leave" at bounding box center [291, 41] width 40 height 12
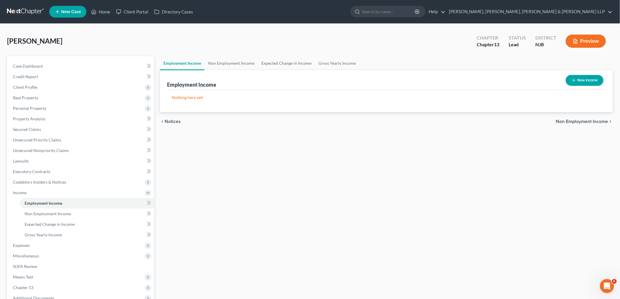
click at [332, 78] on button "New Income" at bounding box center [584, 80] width 38 height 11
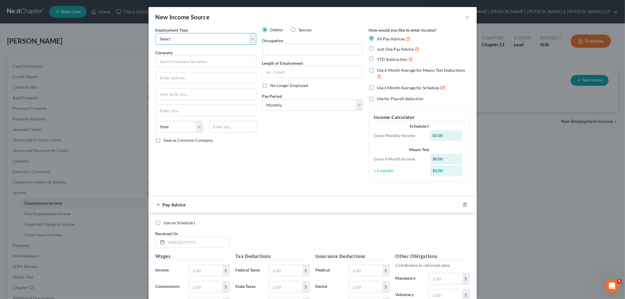
click at [232, 41] on select "Select Full or [DEMOGRAPHIC_DATA] Employment Self Employment" at bounding box center [206, 39] width 101 height 12
click at [156, 33] on select "Select Full or [DEMOGRAPHIC_DATA] Employment Self Employment" at bounding box center [206, 39] width 101 height 12
click at [223, 62] on input "text" at bounding box center [206, 62] width 101 height 12
click at [209, 63] on input "text" at bounding box center [206, 62] width 101 height 12
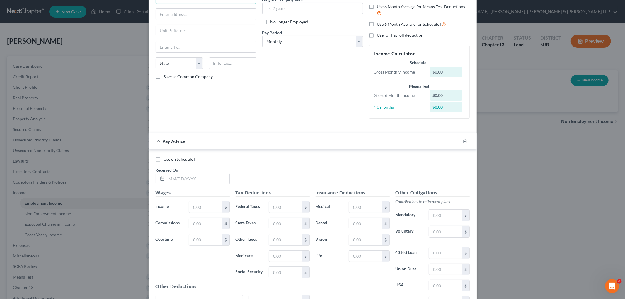
scroll to position [65, 0]
click at [204, 177] on input "text" at bounding box center [198, 177] width 63 height 11
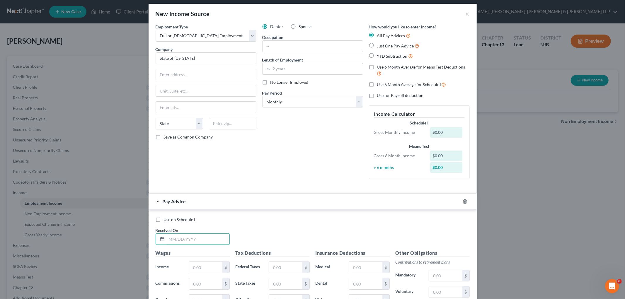
scroll to position [0, 0]
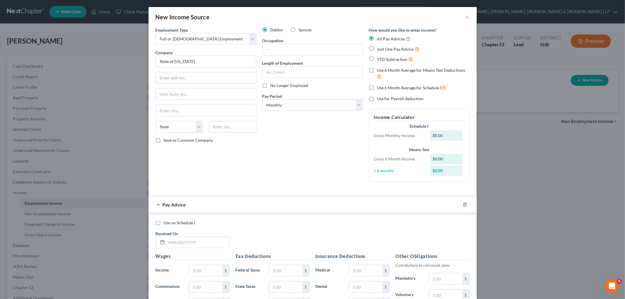
click at [270, 168] on div "Debtor Spouse Occupation Length of Employment No Longer Employed Pay Period * S…" at bounding box center [312, 107] width 107 height 160
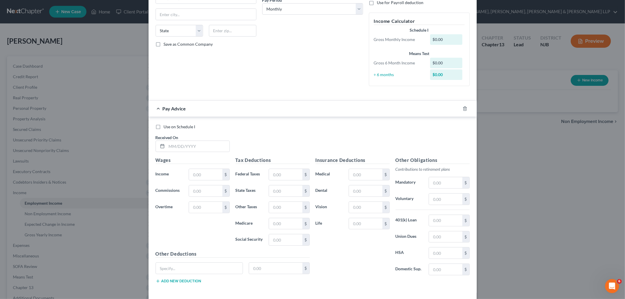
scroll to position [98, 0]
click at [201, 144] on input "text" at bounding box center [198, 144] width 63 height 11
click at [201, 169] on input "text" at bounding box center [205, 173] width 33 height 11
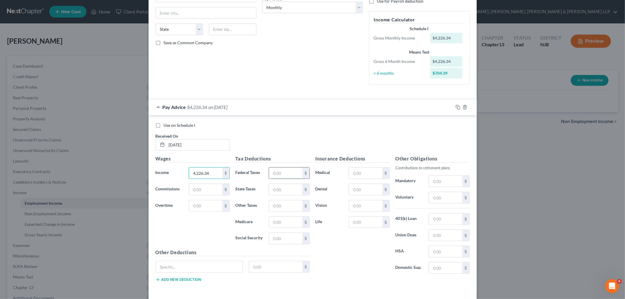
click at [286, 173] on input "text" at bounding box center [285, 173] width 33 height 11
click at [285, 238] on input "text" at bounding box center [285, 238] width 33 height 11
click at [285, 222] on input "text" at bounding box center [285, 222] width 33 height 11
click at [332, 179] on input "text" at bounding box center [445, 181] width 33 height 11
click at [332, 218] on input "text" at bounding box center [445, 218] width 33 height 11
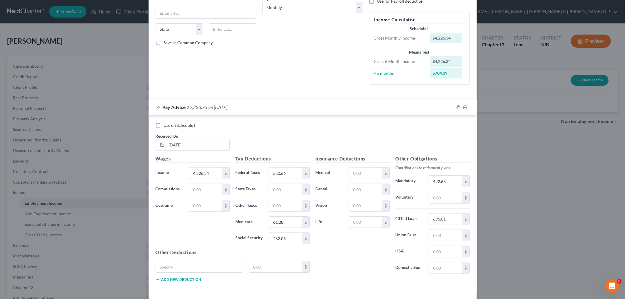
click at [332, 252] on div "Insurance Deductions Medical $ Dental $ Vision $ Life $" at bounding box center [352, 216] width 80 height 123
click at [286, 186] on input "text" at bounding box center [285, 189] width 33 height 11
click at [312, 142] on div "Use on Schedule I Received On * [DATE]" at bounding box center [313, 138] width 320 height 33
click at [332, 105] on icon "button" at bounding box center [457, 107] width 5 height 5
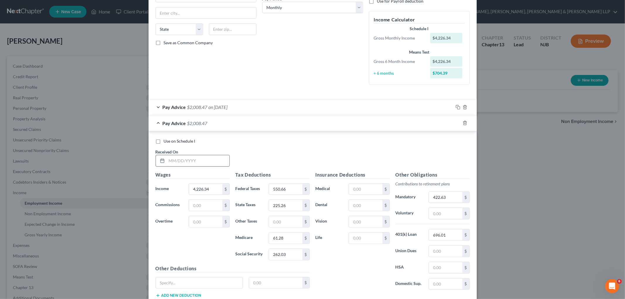
click at [216, 158] on input "text" at bounding box center [198, 160] width 63 height 11
click at [277, 120] on div "Pay Advice $2,008.47 on [DATE]" at bounding box center [300, 123] width 305 height 16
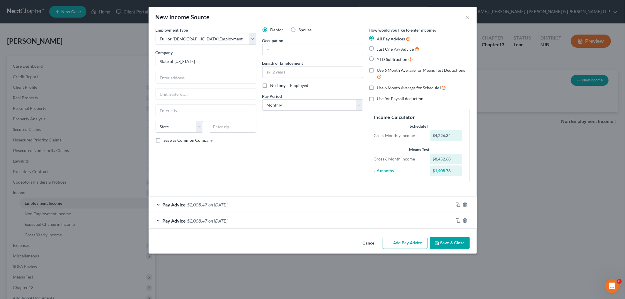
scroll to position [0, 0]
click at [332, 112] on div "Debtor Spouse Occupation Length of Employment No Longer Employed Pay Period * S…" at bounding box center [312, 107] width 107 height 160
click at [315, 105] on select "Select Monthly Twice Monthly Every Other Week Weekly" at bounding box center [312, 105] width 101 height 12
click at [262, 99] on select "Select Monthly Twice Monthly Every Other Week Weekly" at bounding box center [312, 105] width 101 height 12
click at [332, 239] on button "Save & Close" at bounding box center [450, 243] width 40 height 12
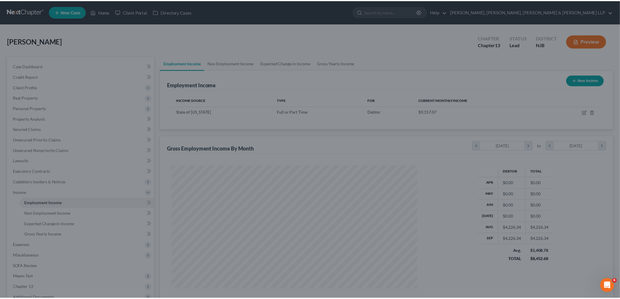
scroll to position [122, 257]
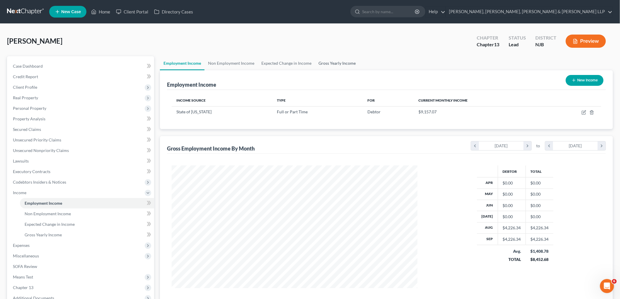
click at [332, 61] on link "Gross Yearly Income" at bounding box center [337, 63] width 44 height 14
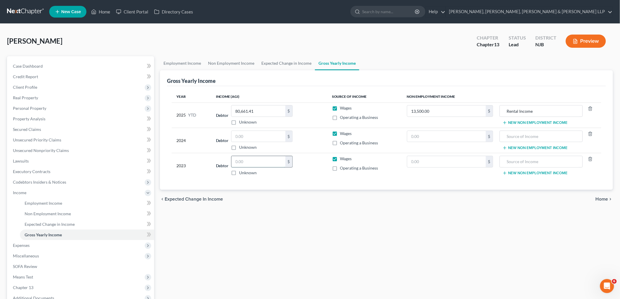
click at [259, 160] on input "text" at bounding box center [258, 161] width 54 height 11
click at [332, 227] on div "Employment Income Non Employment Income Expected Change in Income Gross Yearly …" at bounding box center [386, 199] width 459 height 286
click at [269, 136] on input "text" at bounding box center [258, 136] width 54 height 11
click at [332, 235] on div "Employment Income Non Employment Income Expected Change in Income Gross Yearly …" at bounding box center [386, 199] width 459 height 286
click at [332, 139] on input "text" at bounding box center [446, 136] width 78 height 11
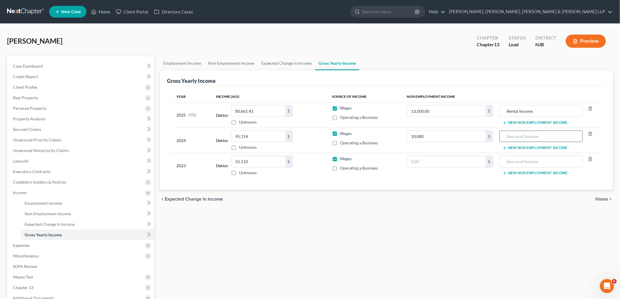
click at [332, 137] on input "text" at bounding box center [541, 136] width 77 height 11
drag, startPoint x: 402, startPoint y: 28, endPoint x: 608, endPoint y: 171, distance: 250.8
click at [332, 28] on div "[PERSON_NAME] Upgraded Chapter Chapter 13 Status Lead District NJB Preview Peti…" at bounding box center [310, 189] width 620 height 330
click at [179, 60] on link "Employment Income" at bounding box center [182, 63] width 45 height 14
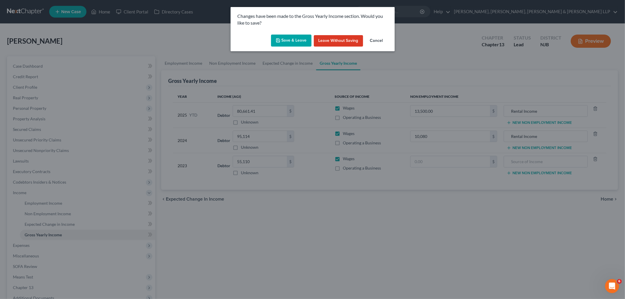
click at [290, 41] on button "Save & Leave" at bounding box center [291, 41] width 40 height 12
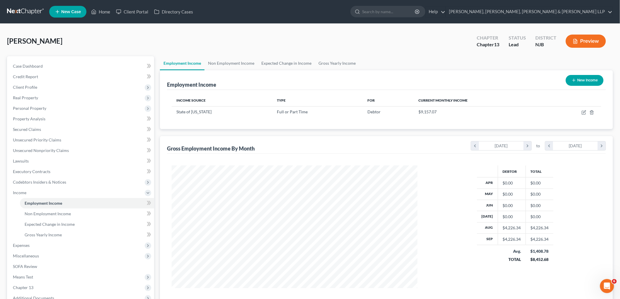
scroll to position [122, 257]
drag, startPoint x: 230, startPoint y: 63, endPoint x: 208, endPoint y: 68, distance: 22.5
click at [230, 63] on link "Non Employment Income" at bounding box center [230, 63] width 53 height 14
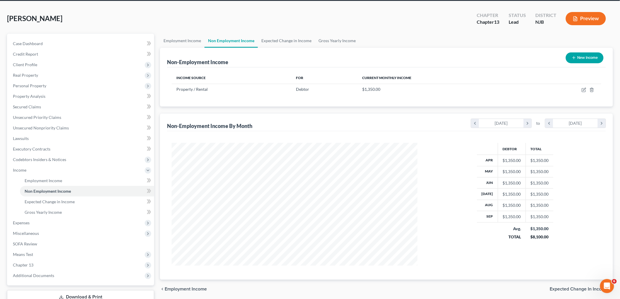
scroll to position [64, 0]
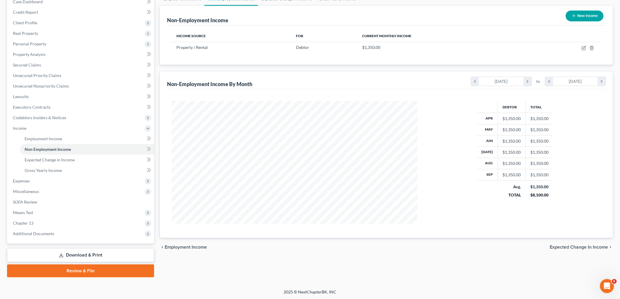
click at [332, 249] on span "Expected Change in Income" at bounding box center [579, 247] width 58 height 5
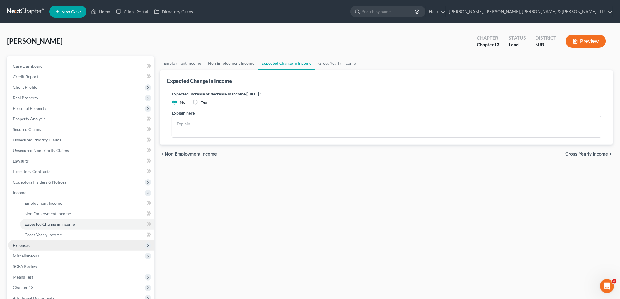
click at [20, 244] on span "Expenses" at bounding box center [21, 245] width 17 height 5
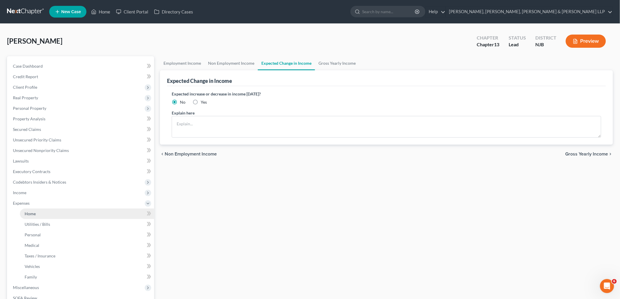
click at [31, 212] on span "Home" at bounding box center [30, 213] width 11 height 5
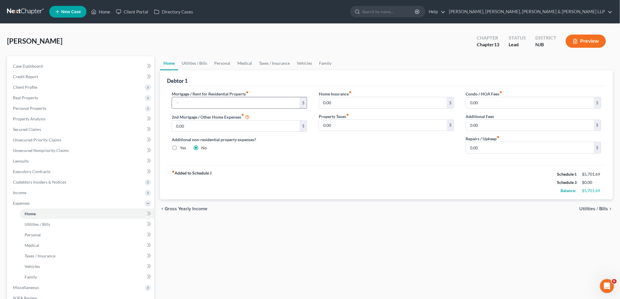
click at [230, 107] on input "text" at bounding box center [236, 102] width 128 height 11
click at [260, 156] on div "Mortgage / Rent for Residential Property fiber_manual_record 2,213.97 $ 2nd Mor…" at bounding box center [239, 124] width 147 height 67
click at [332, 146] on input "0.00" at bounding box center [530, 147] width 128 height 11
drag, startPoint x: 194, startPoint y: 59, endPoint x: 194, endPoint y: 92, distance: 32.5
click at [194, 59] on link "Utilities / Bills" at bounding box center [194, 63] width 33 height 14
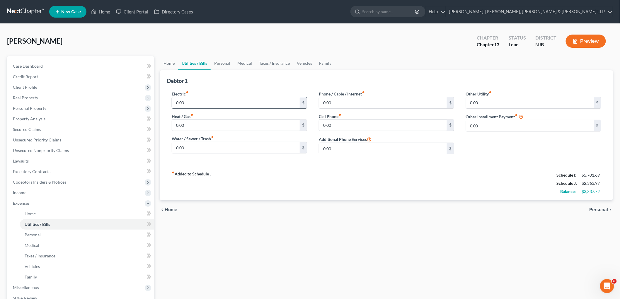
click at [196, 99] on input "0.00" at bounding box center [236, 102] width 128 height 11
click at [332, 103] on input "0.00" at bounding box center [383, 102] width 128 height 11
drag, startPoint x: 221, startPoint y: 60, endPoint x: 203, endPoint y: 98, distance: 41.8
click at [221, 60] on link "Personal" at bounding box center [222, 63] width 23 height 14
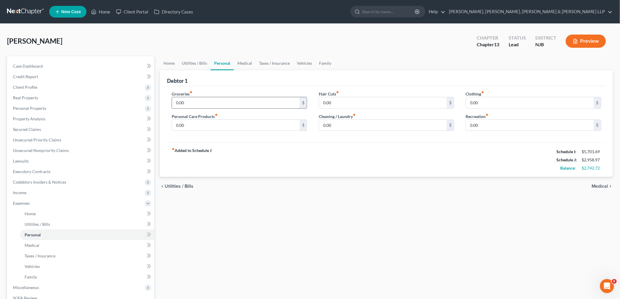
click at [200, 103] on input "0.00" at bounding box center [236, 102] width 128 height 11
click at [332, 100] on input "0.00" at bounding box center [530, 102] width 128 height 11
click at [219, 121] on input "0.00" at bounding box center [236, 125] width 128 height 11
drag, startPoint x: 300, startPoint y: 64, endPoint x: 217, endPoint y: 150, distance: 119.7
click at [300, 63] on link "Vehicles" at bounding box center [304, 63] width 22 height 14
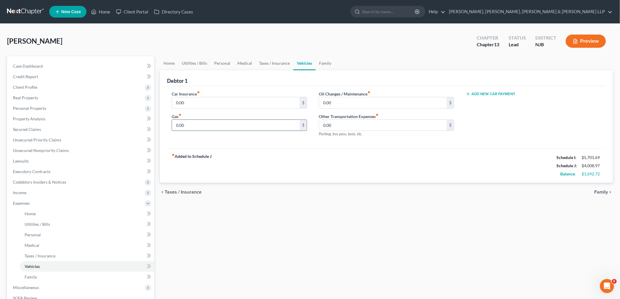
click at [204, 125] on input "0.00" at bounding box center [236, 125] width 128 height 11
click at [224, 63] on link "Personal" at bounding box center [222, 63] width 23 height 14
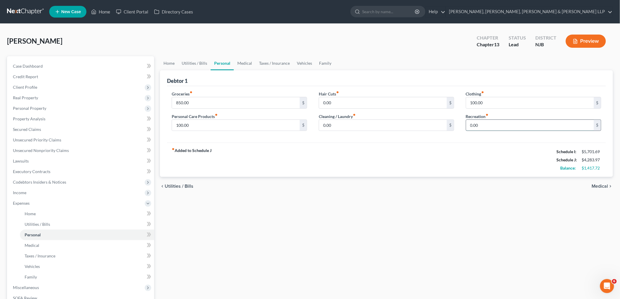
click at [332, 125] on input "0.00" at bounding box center [530, 125] width 128 height 11
click at [306, 65] on link "Vehicles" at bounding box center [304, 63] width 22 height 14
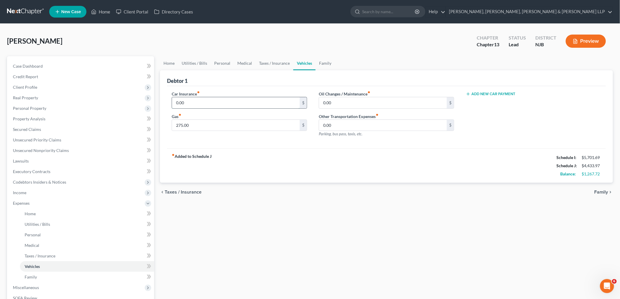
click at [196, 102] on input "0.00" at bounding box center [236, 102] width 128 height 11
click at [249, 160] on div "fiber_manual_record Added to Schedule J Schedule I: $5,701.69 Schedule J: $4,70…" at bounding box center [386, 165] width 439 height 34
click at [169, 64] on link "Home" at bounding box center [169, 63] width 18 height 14
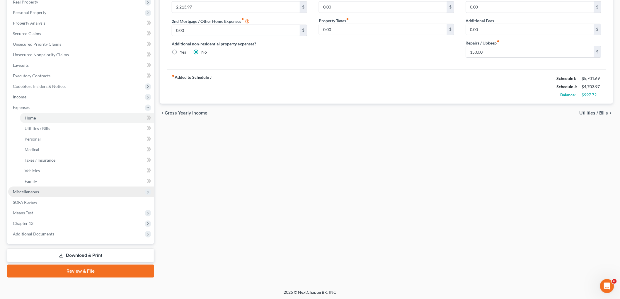
click at [32, 192] on span "Miscellaneous" at bounding box center [26, 191] width 26 height 5
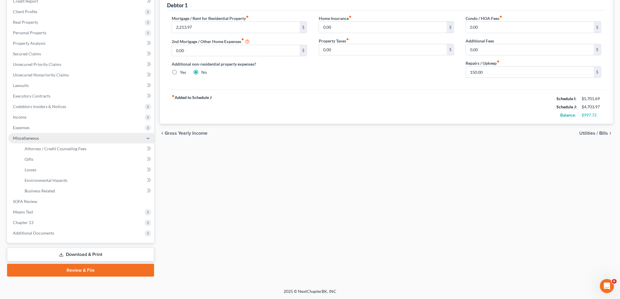
scroll to position [75, 0]
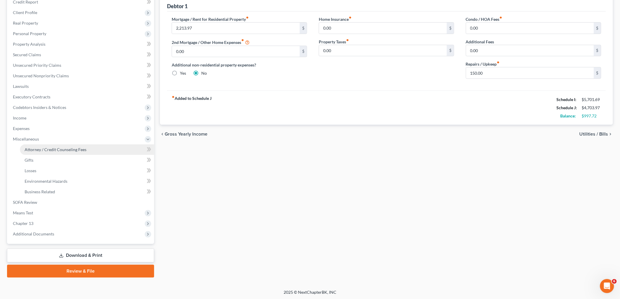
click at [50, 148] on span "Attorney / Credit Counseling Fees" at bounding box center [56, 149] width 62 height 5
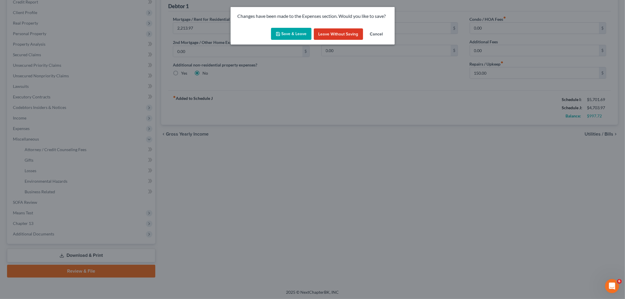
click at [293, 34] on button "Save & Leave" at bounding box center [291, 34] width 40 height 12
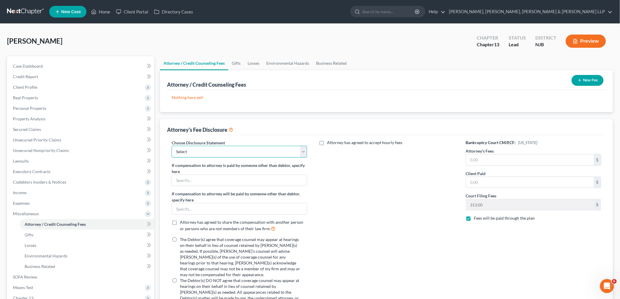
click at [247, 154] on select "Select Chapter 13 Disclosure Statement Chapter 7 Disclosure Statement" at bounding box center [239, 152] width 135 height 12
click at [172, 146] on select "Select Chapter 13 Disclosure Statement Chapter 7 Disclosure Statement" at bounding box center [239, 152] width 135 height 12
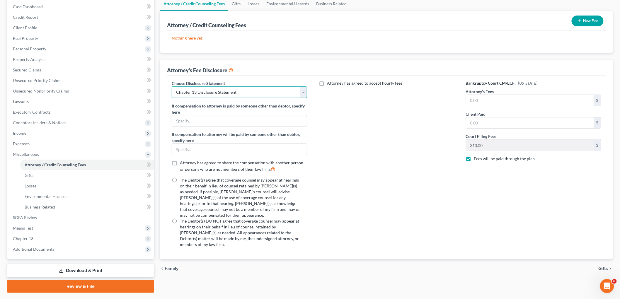
scroll to position [75, 0]
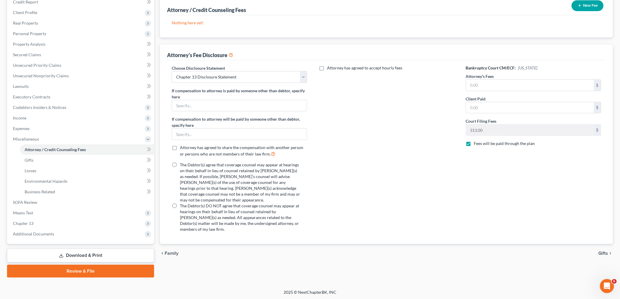
click at [180, 162] on label "The Debtor(s) agree that coverage counsel may appear at hearings on their behal…" at bounding box center [240, 182] width 120 height 41
click at [182, 162] on input "The Debtor(s) agree that coverage counsel may appear at hearings on their behal…" at bounding box center [184, 164] width 4 height 4
click at [327, 67] on label "Attorney has agreed to accept hourly fees" at bounding box center [364, 68] width 75 height 6
click at [329, 67] on input "Attorney has agreed to accept hourly fees" at bounding box center [331, 67] width 4 height 4
click at [332, 88] on input "text" at bounding box center [383, 87] width 128 height 11
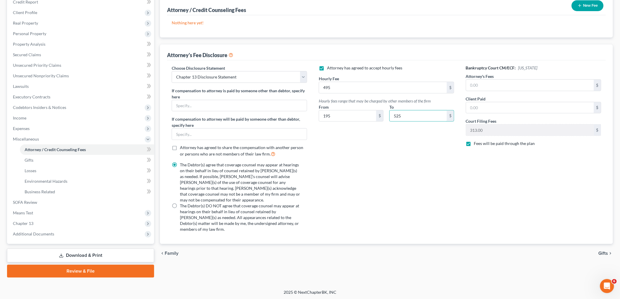
click at [332, 168] on div "Bankruptcy Court CM/ECF: [US_STATE] Attorney's Fees $ Client Paid $ Court Filin…" at bounding box center [533, 151] width 147 height 172
click at [332, 81] on input "text" at bounding box center [530, 85] width 128 height 11
click at [332, 244] on div "chevron_left Family Gifts chevron_right" at bounding box center [386, 253] width 453 height 19
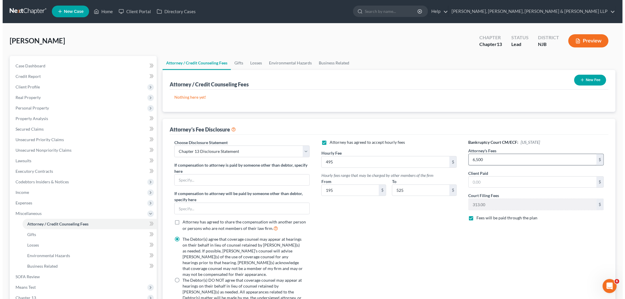
scroll to position [0, 0]
click at [332, 81] on button "New Fee" at bounding box center [587, 80] width 32 height 11
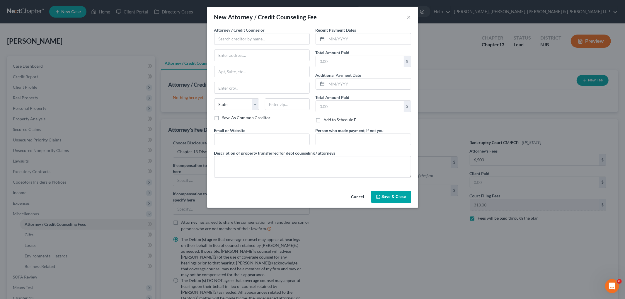
click at [250, 45] on div "Attorney / Credit Counselor * State [US_STATE] AK AR AZ CA CO [GEOGRAPHIC_DATA]…" at bounding box center [261, 71] width 95 height 88
click at [250, 41] on input "text" at bounding box center [261, 39] width 95 height 12
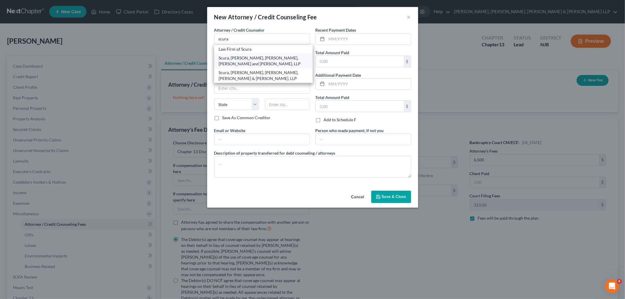
click at [247, 59] on div "Scura, [PERSON_NAME], [PERSON_NAME], [PERSON_NAME] and [PERSON_NAME], LLP" at bounding box center [263, 61] width 89 height 12
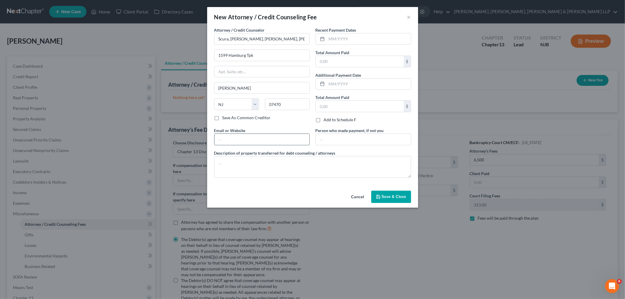
click at [261, 138] on input "text" at bounding box center [261, 139] width 95 height 11
click at [332, 140] on input "text" at bounding box center [363, 139] width 95 height 11
click at [310, 170] on textarea at bounding box center [312, 167] width 197 height 22
click at [332, 194] on button "Save & Close" at bounding box center [391, 197] width 40 height 12
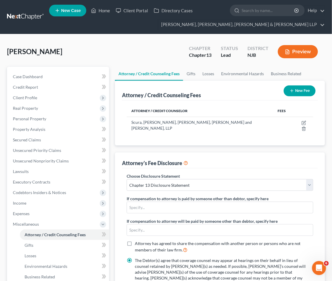
click at [159, 50] on div "[PERSON_NAME] Upgraded Chapter Chapter 13 Status Lead District NJB Preview" at bounding box center [166, 53] width 318 height 25
click at [106, 12] on link "Home" at bounding box center [100, 10] width 25 height 11
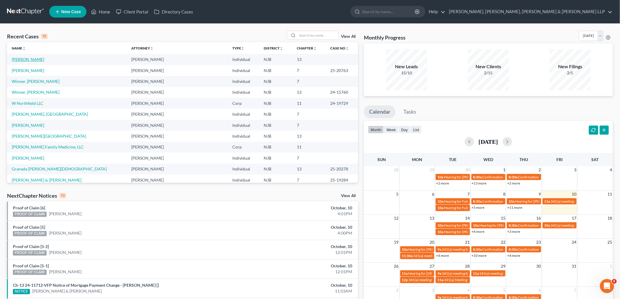
click at [35, 60] on link "[PERSON_NAME]" at bounding box center [28, 59] width 33 height 5
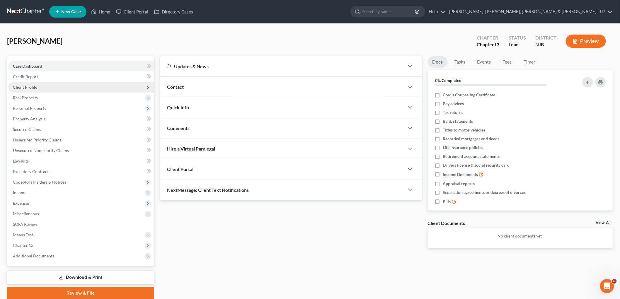
click at [40, 86] on span "Client Profile" at bounding box center [81, 87] width 146 height 11
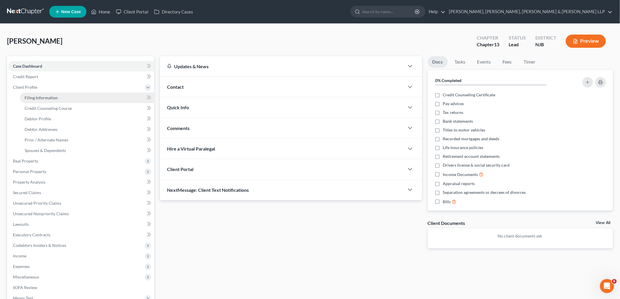
click at [39, 96] on span "Filing Information" at bounding box center [41, 97] width 33 height 5
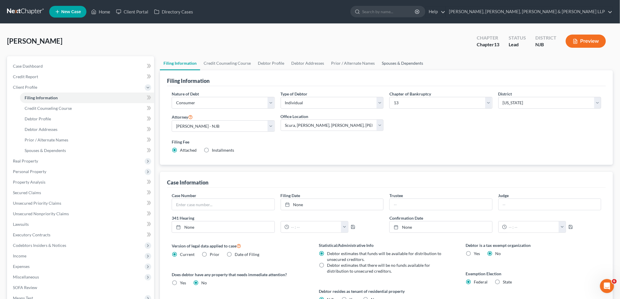
click at [332, 63] on link "Spouses & Dependents" at bounding box center [402, 63] width 48 height 14
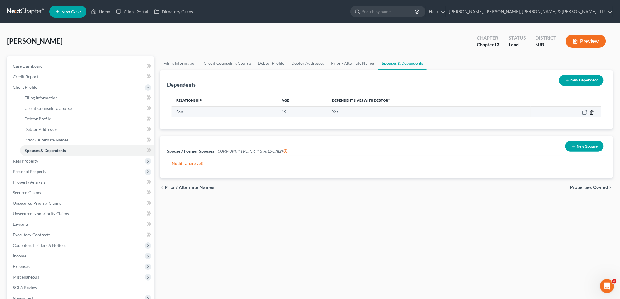
click at [332, 111] on icon "button" at bounding box center [591, 112] width 5 height 5
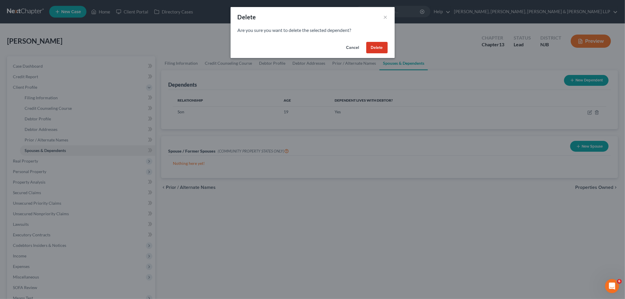
click at [332, 50] on button "Delete" at bounding box center [376, 48] width 21 height 12
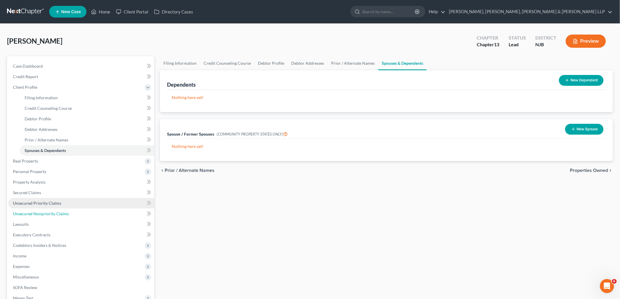
click at [29, 212] on span "Unsecured Nonpriority Claims" at bounding box center [41, 213] width 56 height 5
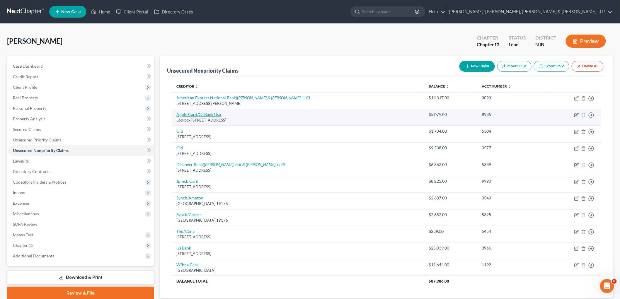
drag, startPoint x: 268, startPoint y: 120, endPoint x: 177, endPoint y: 113, distance: 91.3
click at [177, 113] on td "Apple Card/Gs Bank Usa Lockbox [STREET_ADDRESS]" at bounding box center [298, 117] width 252 height 17
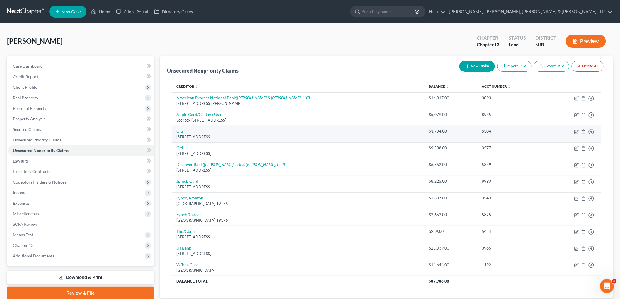
copy td "Apple Card/Gs Bank Usa Lockbox [STREET_ADDRESS]"
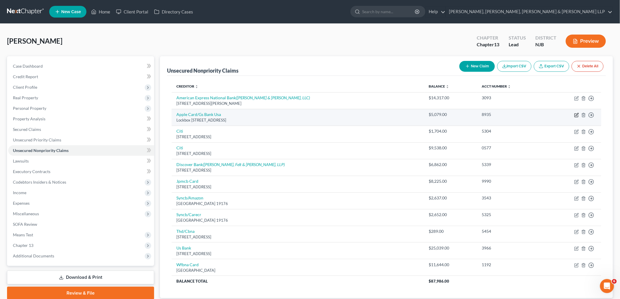
click at [332, 115] on icon "button" at bounding box center [576, 114] width 3 height 3
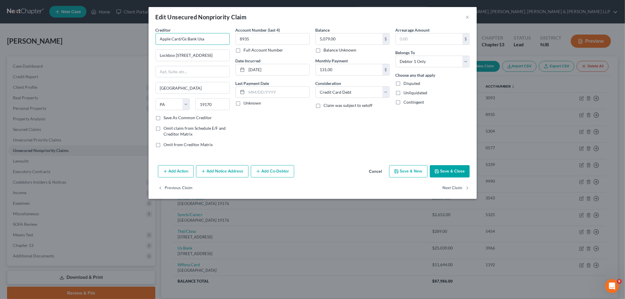
drag, startPoint x: 216, startPoint y: 38, endPoint x: 207, endPoint y: 63, distance: 26.2
click at [148, 35] on div "Creditor * Apple Card/Gs Bank Usa Lockbox [GEOGRAPHIC_DATA][US_STATE] AZ CA CO …" at bounding box center [312, 95] width 328 height 136
paste input "[PERSON_NAME] [PERSON_NAME] Bank USA"
click at [292, 139] on div "Account Number (last 4) 8935 Full Account Number Date Incurred [DATE] Last Paym…" at bounding box center [273, 89] width 80 height 125
click at [332, 168] on button "Save & Close" at bounding box center [450, 171] width 40 height 12
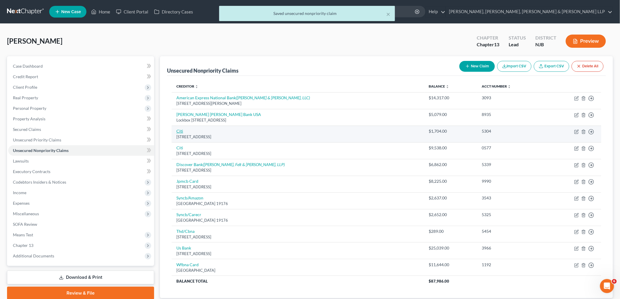
drag, startPoint x: 242, startPoint y: 136, endPoint x: 177, endPoint y: 129, distance: 65.7
click at [177, 129] on td "[STREET_ADDRESS]" at bounding box center [298, 134] width 252 height 17
copy td "[STREET_ADDRESS]"
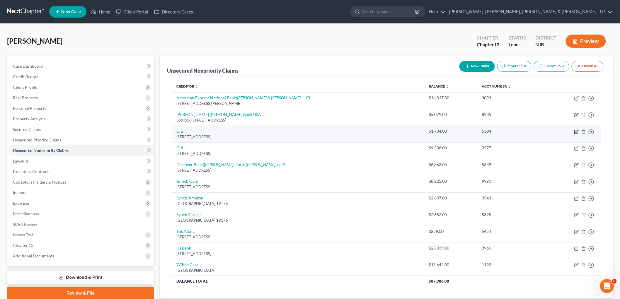
click at [332, 130] on icon "button" at bounding box center [576, 131] width 5 height 5
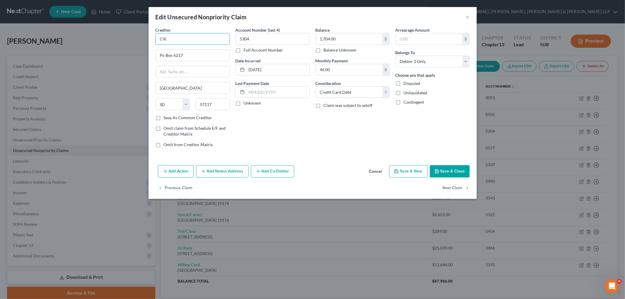
click at [195, 39] on input "Citi" at bounding box center [193, 39] width 74 height 12
click at [315, 133] on div "Balance 1,704.00 $ Balance Unknown Balance Undetermined 1,704.00 $ Balance Unkn…" at bounding box center [352, 89] width 80 height 125
click at [332, 173] on button "Save & Close" at bounding box center [450, 171] width 40 height 12
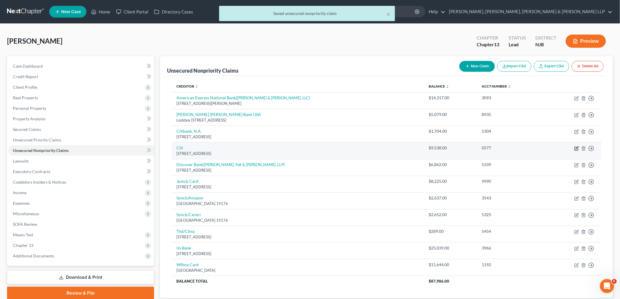
click at [332, 146] on icon "button" at bounding box center [576, 148] width 5 height 5
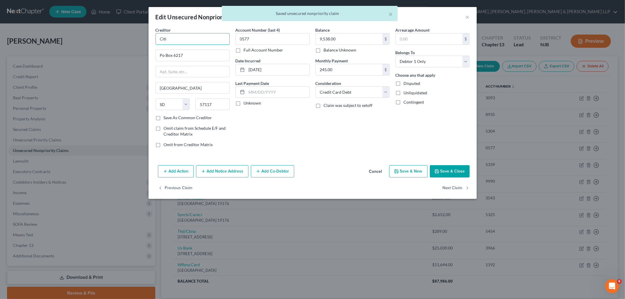
click at [197, 37] on input "Citi" at bounding box center [193, 39] width 74 height 12
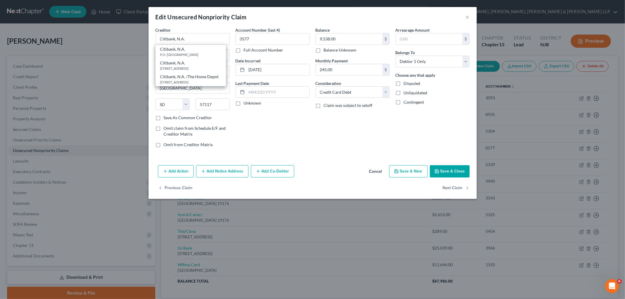
click at [276, 132] on div "Account Number (last 4) 0577 Full Account Number Date Incurred [DATE] Last Paym…" at bounding box center [273, 89] width 80 height 125
click at [332, 170] on button "Save & Close" at bounding box center [450, 171] width 40 height 12
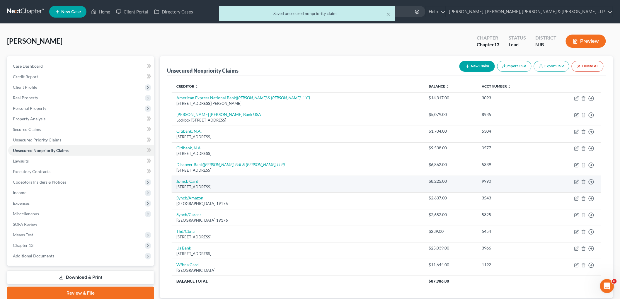
drag, startPoint x: 244, startPoint y: 188, endPoint x: 176, endPoint y: 179, distance: 68.5
click at [176, 179] on td "Jpmcb Card [STREET_ADDRESS]" at bounding box center [298, 184] width 252 height 17
copy td "Jpmcb Card [STREET_ADDRESS]"
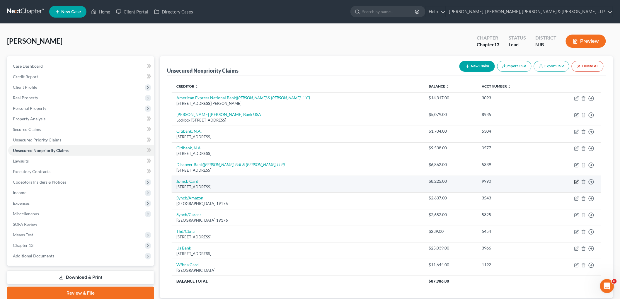
click at [332, 180] on icon "button" at bounding box center [576, 182] width 5 height 5
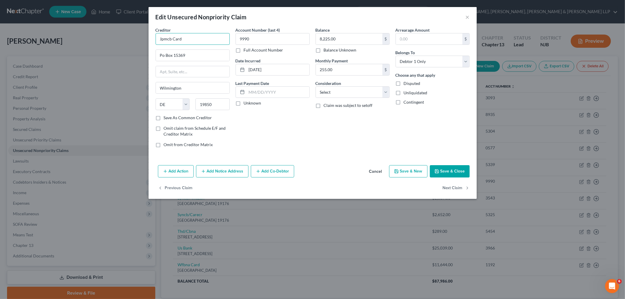
drag, startPoint x: 171, startPoint y: 38, endPoint x: 153, endPoint y: 38, distance: 18.2
click at [153, 38] on div "Creditor * Jpmcb Card Po Box [GEOGRAPHIC_DATA] [US_STATE] AK AR AZ CA CO CT DE …" at bounding box center [193, 89] width 80 height 125
paste input "PMorgan Chase Bank"
drag, startPoint x: 307, startPoint y: 142, endPoint x: 436, endPoint y: 225, distance: 153.7
click at [307, 142] on div "Account Number (last 4) 9990 Full Account Number Date Incurred [DATE] Last Paym…" at bounding box center [273, 89] width 80 height 125
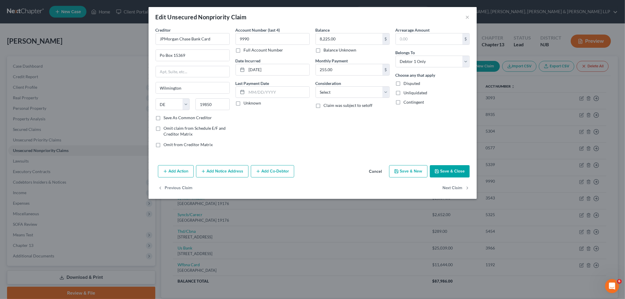
click at [332, 173] on button "Save & Close" at bounding box center [450, 171] width 40 height 12
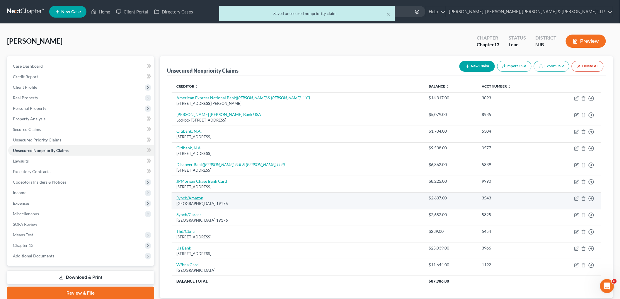
drag, startPoint x: 242, startPoint y: 202, endPoint x: 177, endPoint y: 199, distance: 65.7
click at [177, 199] on td "Syncb/Amazon Po Box 71737, [GEOGRAPHIC_DATA]" at bounding box center [298, 200] width 252 height 17
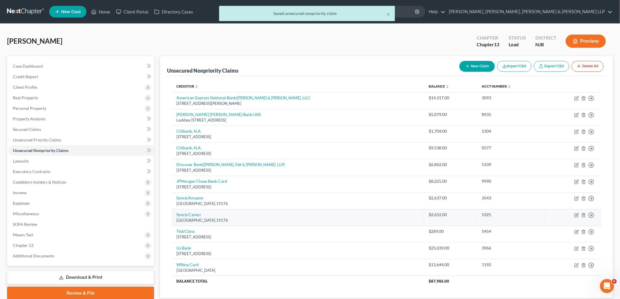
copy td "Syncb/Amazon Po Box 71737, [GEOGRAPHIC_DATA]"
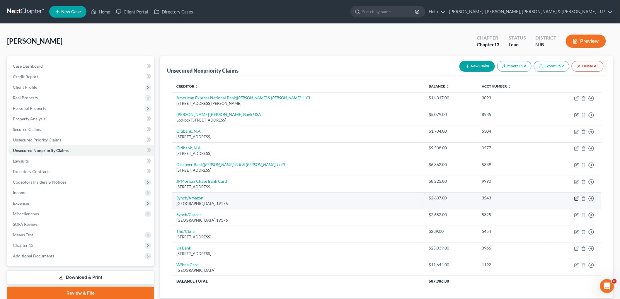
click at [332, 197] on icon "button" at bounding box center [576, 198] width 5 height 5
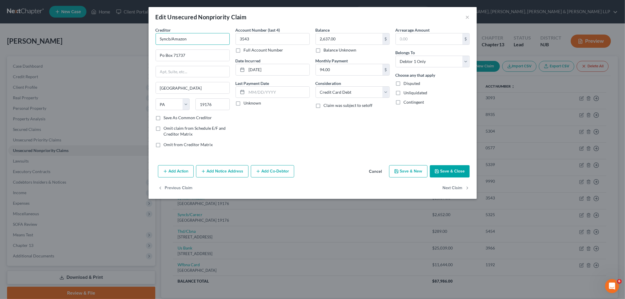
drag, startPoint x: 170, startPoint y: 38, endPoint x: 321, endPoint y: 165, distance: 197.1
click at [153, 38] on div "Creditor * Syncb/Amazon Po Box 71737 [GEOGRAPHIC_DATA] [US_STATE] AK AR AZ CA C…" at bounding box center [193, 89] width 80 height 125
paste input "[GEOGRAPHIC_DATA] 19176/Amazon"
click at [320, 143] on div "Balance 2,637.00 $ Balance Unknown Balance Undetermined 2,637.00 $ Balance Unkn…" at bounding box center [352, 89] width 80 height 125
click at [169, 38] on input "Syncb/Amazon" at bounding box center [193, 39] width 74 height 12
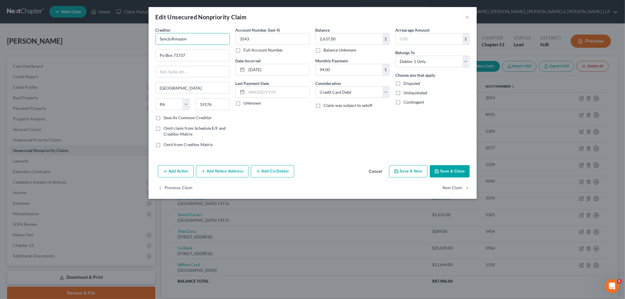
click at [168, 38] on input "Syncb/Amazon" at bounding box center [193, 39] width 74 height 12
drag, startPoint x: 170, startPoint y: 37, endPoint x: 156, endPoint y: 39, distance: 14.7
click at [156, 39] on input "Syncb/Amazon" at bounding box center [193, 39] width 74 height 12
paste input "[GEOGRAPHIC_DATA] 19176/Amazon"
click at [168, 38] on input "Syncb/Amazon" at bounding box center [193, 39] width 74 height 12
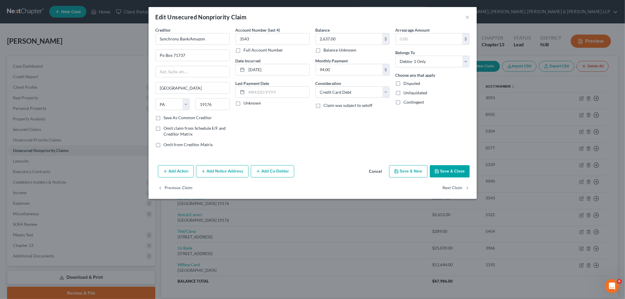
click at [285, 137] on div "Account Number (last 4) 3543 Full Account Number Date Incurred [DATE] Last Paym…" at bounding box center [273, 89] width 80 height 125
click at [332, 170] on button "Save & Close" at bounding box center [450, 171] width 40 height 12
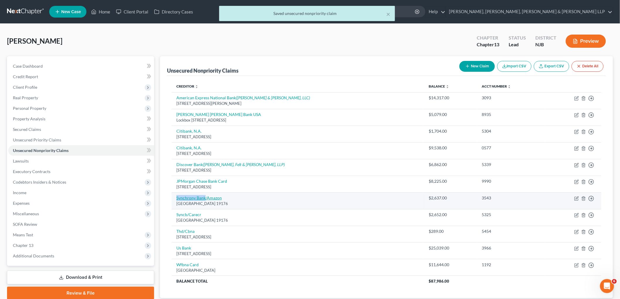
drag, startPoint x: 177, startPoint y: 196, endPoint x: 205, endPoint y: 196, distance: 28.1
click at [205, 196] on td "Synchrony Bank/Amazon Po Box 71737, [GEOGRAPHIC_DATA]" at bounding box center [298, 200] width 252 height 17
copy link "Synchrony Bank"
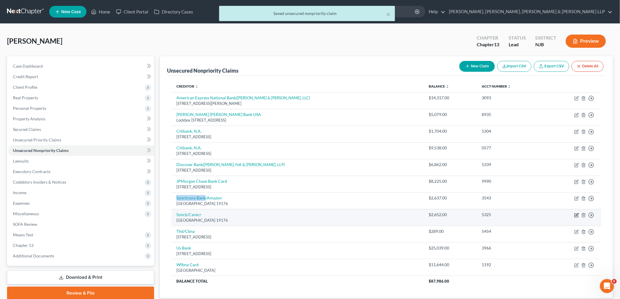
click at [332, 213] on icon "button" at bounding box center [576, 215] width 5 height 5
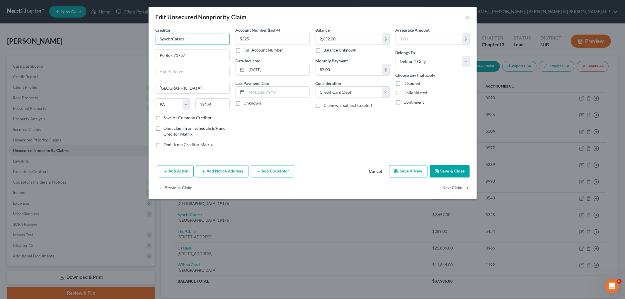
drag, startPoint x: 169, startPoint y: 37, endPoint x: 154, endPoint y: 37, distance: 14.9
click at [154, 37] on div "Creditor * Syncb/Carecr Po Box 71757 [GEOGRAPHIC_DATA] [US_STATE][GEOGRAPHIC_DA…" at bounding box center [193, 89] width 80 height 125
paste input "hrony Bank"
click at [215, 38] on input "Synchrony Bank/Carecr" at bounding box center [193, 39] width 74 height 12
click at [282, 124] on div "Account Number (last 4) 5325 Full Account Number Date Incurred [DATE] Last Paym…" at bounding box center [273, 89] width 80 height 125
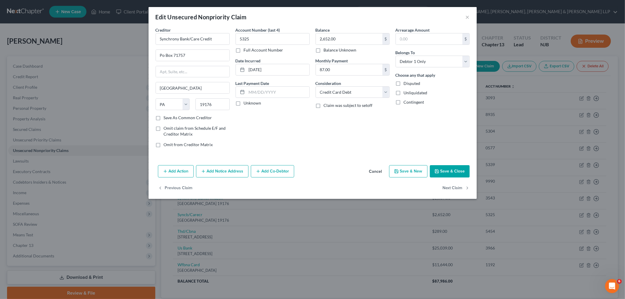
click at [332, 170] on button "Save & Close" at bounding box center [450, 171] width 40 height 12
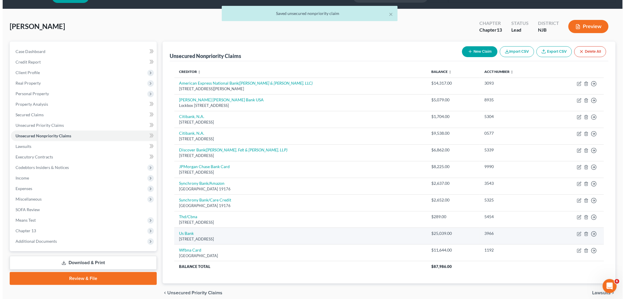
scroll to position [33, 0]
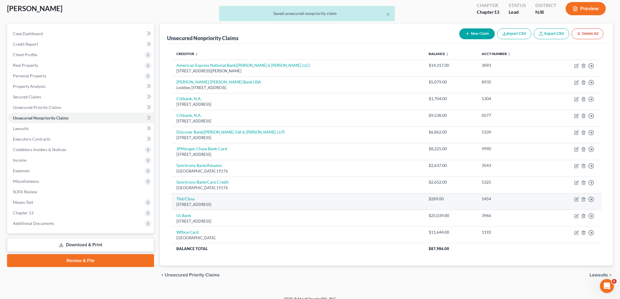
drag, startPoint x: 241, startPoint y: 204, endPoint x: 175, endPoint y: 195, distance: 66.8
click at [175, 195] on td "Thd/[STREET_ADDRESS]" at bounding box center [298, 201] width 252 height 17
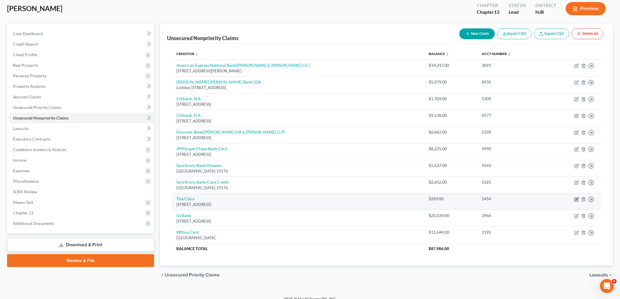
click at [332, 199] on icon "button" at bounding box center [576, 198] width 3 height 3
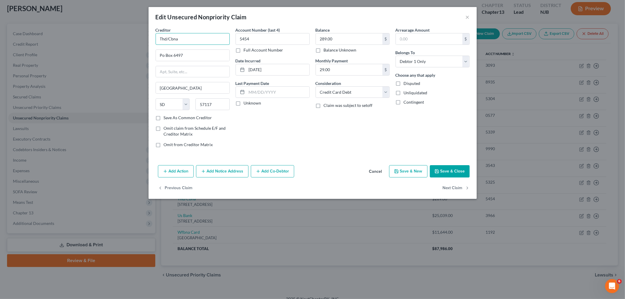
drag, startPoint x: 160, startPoint y: 37, endPoint x: 337, endPoint y: 139, distance: 204.2
click at [151, 37] on div "Creditor * Thd/Cbna Po Box 6497 [GEOGRAPHIC_DATA] [US_STATE][GEOGRAPHIC_DATA] […" at bounding box center [312, 95] width 328 height 136
paste input "e Home Depot/Citibank [GEOGRAPHIC_DATA]"
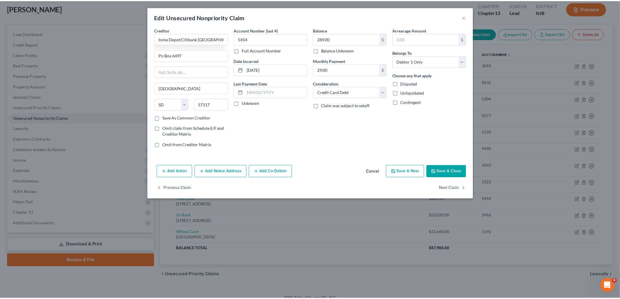
scroll to position [0, 0]
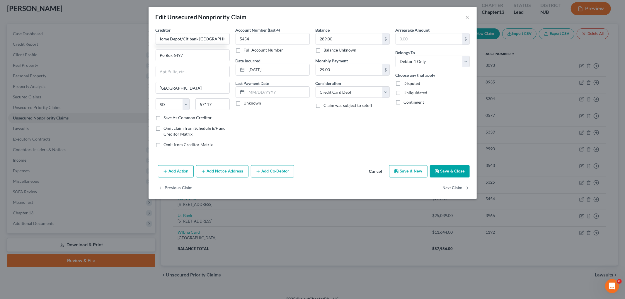
click at [332, 151] on div "Balance 289.00 $ Balance Unknown Balance Undetermined 289.00 $ Balance Unknown …" at bounding box center [352, 89] width 80 height 125
click at [332, 169] on button "Save & Close" at bounding box center [450, 171] width 40 height 12
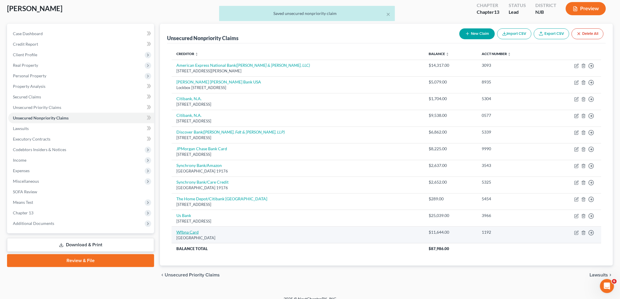
drag, startPoint x: 243, startPoint y: 239, endPoint x: 177, endPoint y: 233, distance: 67.1
click at [177, 233] on td "Wfbna Card [GEOGRAPHIC_DATA]" at bounding box center [298, 235] width 252 height 17
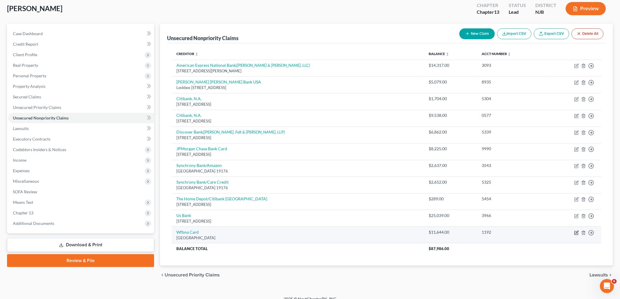
click at [332, 232] on icon "button" at bounding box center [576, 232] width 5 height 5
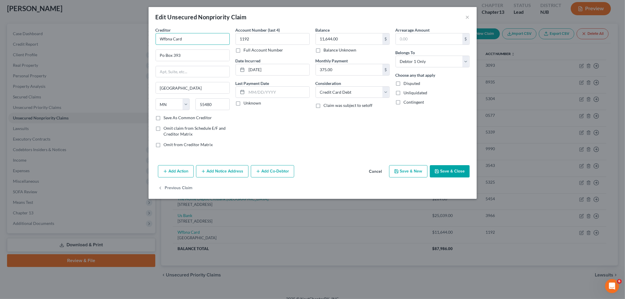
drag, startPoint x: 171, startPoint y: 39, endPoint x: 158, endPoint y: 39, distance: 13.5
click at [158, 39] on input "Wfbna Card" at bounding box center [193, 39] width 74 height 12
paste input "[PERSON_NAME] Fargo"
click at [296, 141] on div "Account Number (last 4) 1192 Full Account Number Date Incurred [DATE] Last Paym…" at bounding box center [273, 89] width 80 height 125
click at [332, 167] on button "Save & Close" at bounding box center [450, 171] width 40 height 12
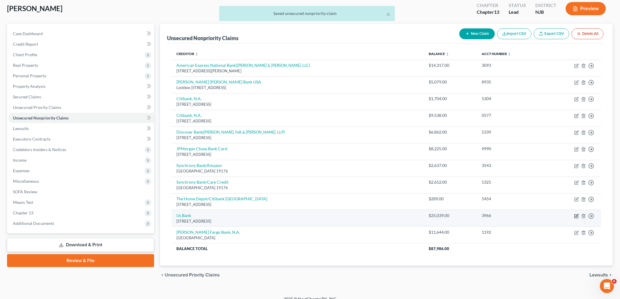
click at [332, 214] on icon "button" at bounding box center [576, 216] width 5 height 5
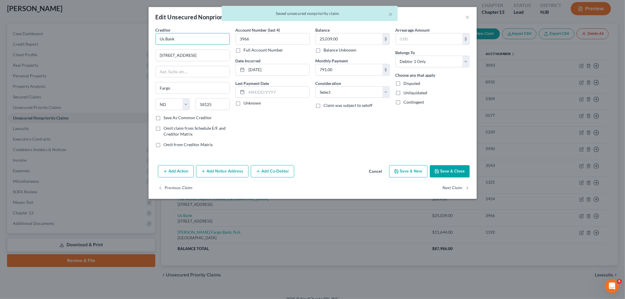
click at [165, 37] on input "Us Bank" at bounding box center [193, 39] width 74 height 12
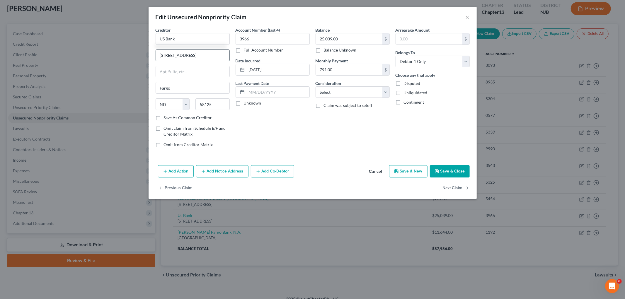
click at [199, 54] on input "[STREET_ADDRESS]" at bounding box center [193, 55] width 74 height 11
click at [186, 54] on input "[STREET_ADDRESS]" at bounding box center [193, 55] width 74 height 11
click at [276, 129] on div "Account Number (last 4) 3966 Full Account Number Date Incurred [DATE] Last Paym…" at bounding box center [273, 89] width 80 height 125
click at [332, 167] on button "Save & Close" at bounding box center [450, 171] width 40 height 12
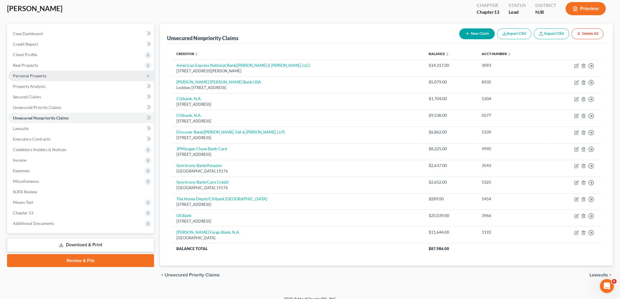
click at [28, 77] on span "Personal Property" at bounding box center [29, 75] width 33 height 5
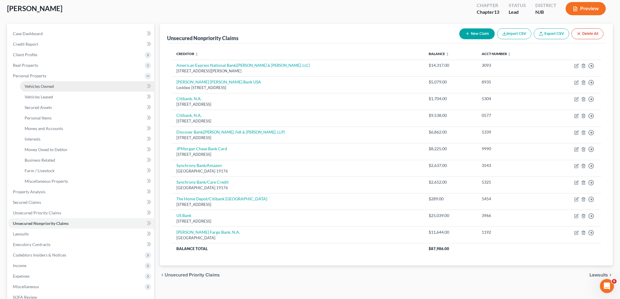
click at [33, 84] on span "Vehicles Owned" at bounding box center [39, 86] width 29 height 5
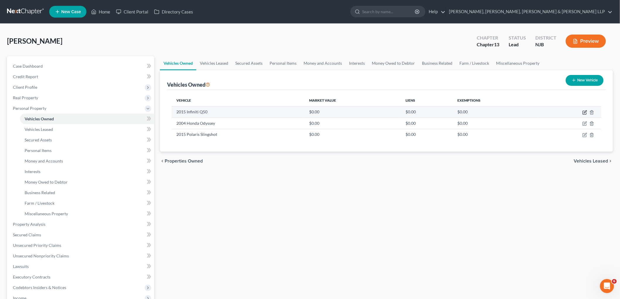
click at [332, 111] on icon "button" at bounding box center [584, 112] width 5 height 5
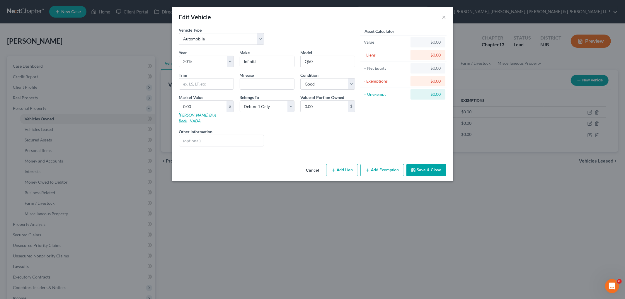
click at [189, 115] on link "[PERSON_NAME] Blue Book" at bounding box center [197, 117] width 37 height 11
click at [205, 110] on input "0.00" at bounding box center [202, 106] width 47 height 11
click at [332, 166] on button "Save & Close" at bounding box center [426, 170] width 40 height 12
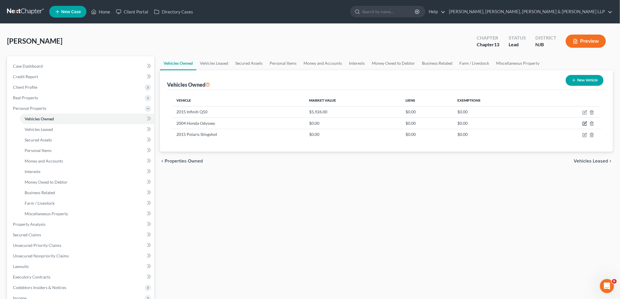
drag, startPoint x: 585, startPoint y: 124, endPoint x: 433, endPoint y: 240, distance: 191.0
click at [332, 124] on icon "button" at bounding box center [584, 123] width 5 height 5
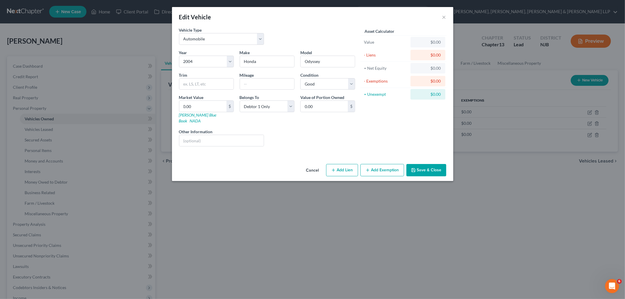
drag, startPoint x: 317, startPoint y: 169, endPoint x: 324, endPoint y: 247, distance: 78.1
click at [317, 169] on button "Cancel" at bounding box center [312, 171] width 22 height 12
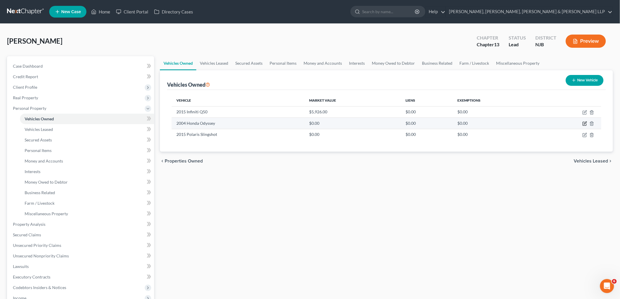
click at [332, 122] on icon "button" at bounding box center [584, 123] width 5 height 5
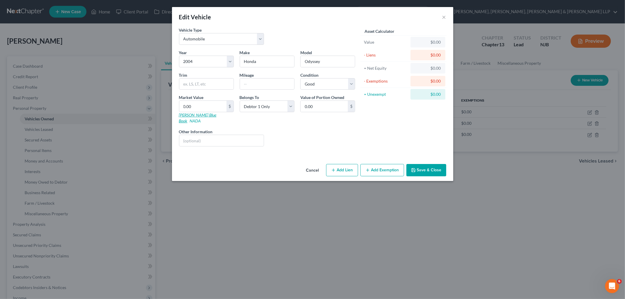
click at [195, 114] on link "[PERSON_NAME] Blue Book" at bounding box center [197, 117] width 37 height 11
click at [213, 103] on input "0.00" at bounding box center [202, 106] width 47 height 11
click at [332, 165] on button "Save & Close" at bounding box center [426, 170] width 40 height 12
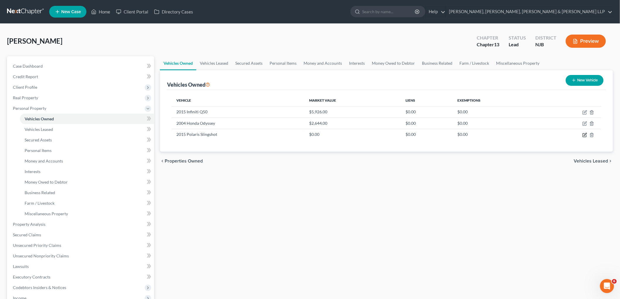
drag, startPoint x: 585, startPoint y: 136, endPoint x: 498, endPoint y: 221, distance: 121.1
click at [332, 136] on icon "button" at bounding box center [584, 135] width 5 height 5
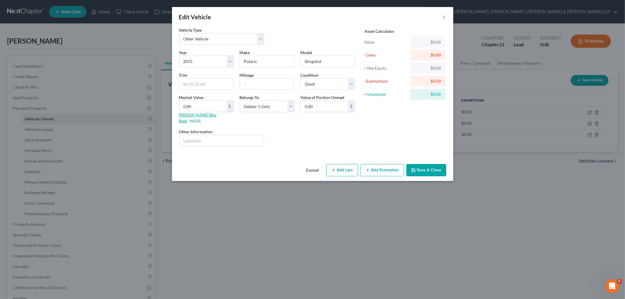
click at [193, 115] on link "[PERSON_NAME] Blue Book" at bounding box center [197, 117] width 37 height 11
drag, startPoint x: 237, startPoint y: 39, endPoint x: 287, endPoint y: 26, distance: 51.2
click at [237, 39] on select "Select Automobile Truck Trailer Watercraft Aircraft Motor Home Atv Other Vehicle" at bounding box center [221, 39] width 85 height 12
drag, startPoint x: 287, startPoint y: 26, endPoint x: 216, endPoint y: 0, distance: 76.0
click at [287, 26] on div "Edit Vehicle ×" at bounding box center [312, 17] width 281 height 20
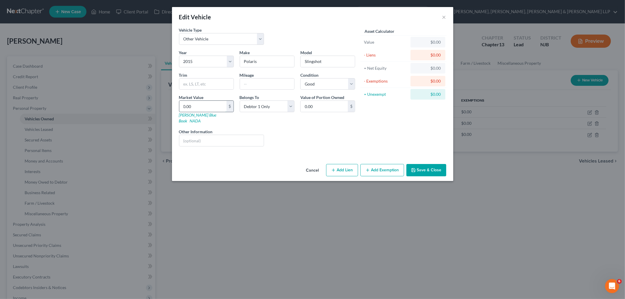
click at [209, 106] on input "0.00" at bounding box center [202, 106] width 47 height 11
paste input "$12,222"
click at [292, 129] on div "Liens Select" at bounding box center [312, 138] width 91 height 18
click at [332, 164] on button "Save & Close" at bounding box center [426, 170] width 40 height 12
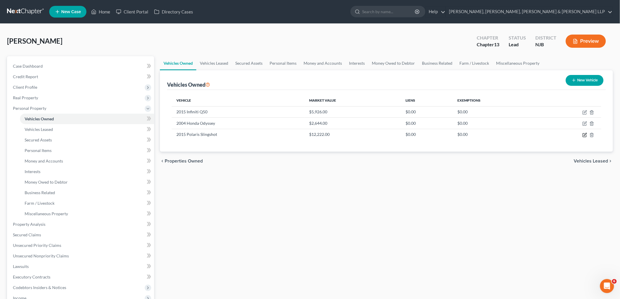
click at [332, 135] on icon "button" at bounding box center [585, 134] width 3 height 3
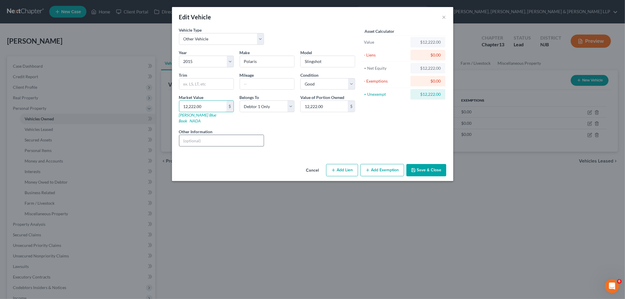
paste input "$8,8"
click at [332, 166] on button "Save & Close" at bounding box center [426, 170] width 40 height 12
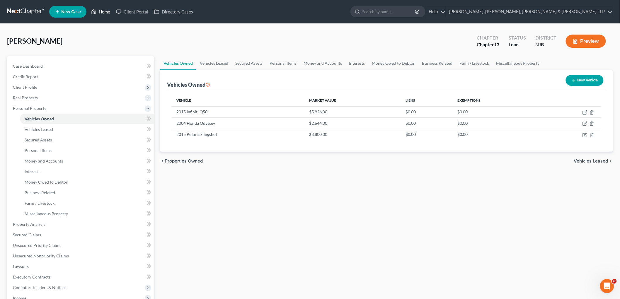
click at [98, 11] on link "Home" at bounding box center [100, 11] width 25 height 11
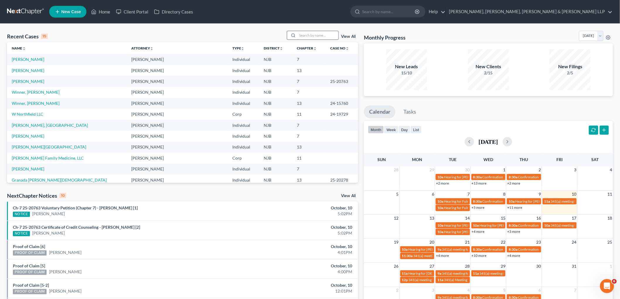
click at [314, 34] on input "search" at bounding box center [317, 35] width 41 height 8
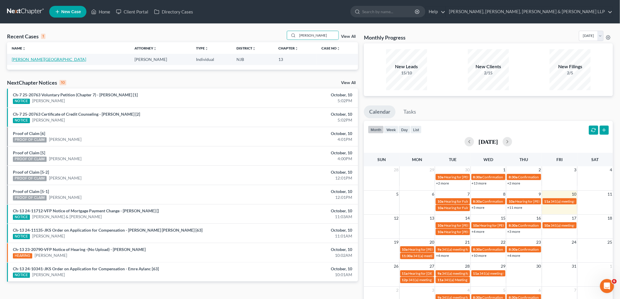
click at [29, 59] on link "[PERSON_NAME][GEOGRAPHIC_DATA]" at bounding box center [49, 59] width 74 height 5
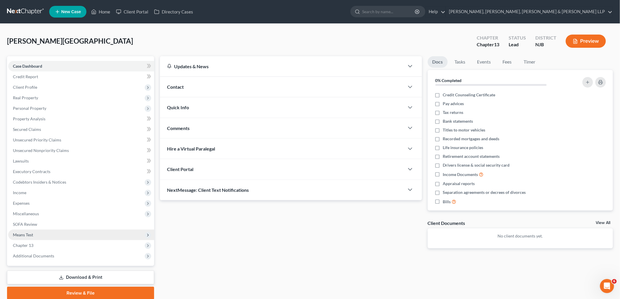
click at [27, 234] on span "Means Test" at bounding box center [23, 234] width 20 height 5
click at [29, 222] on span "SOFA Review" at bounding box center [25, 224] width 24 height 5
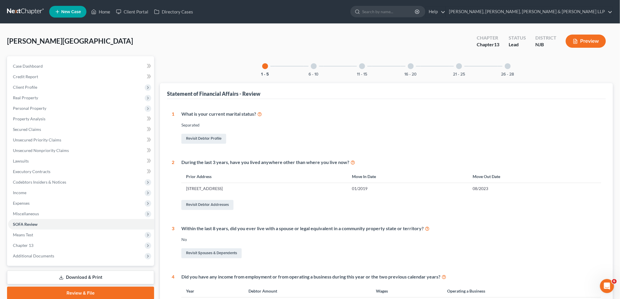
click at [332, 66] on div "26 - 28" at bounding box center [508, 66] width 20 height 20
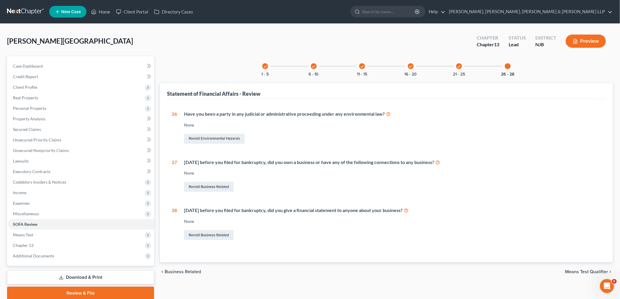
click at [264, 66] on icon "check" at bounding box center [265, 66] width 4 height 4
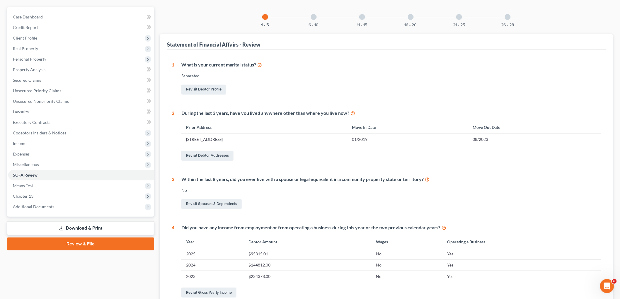
scroll to position [29, 0]
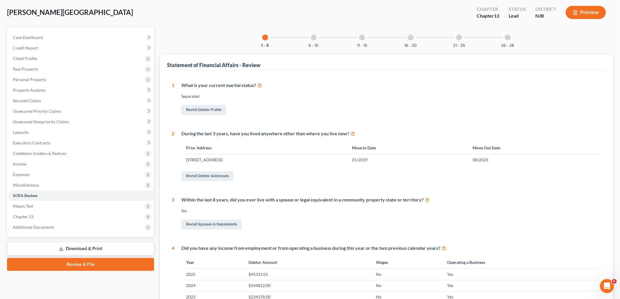
click at [312, 35] on div at bounding box center [314, 38] width 6 height 6
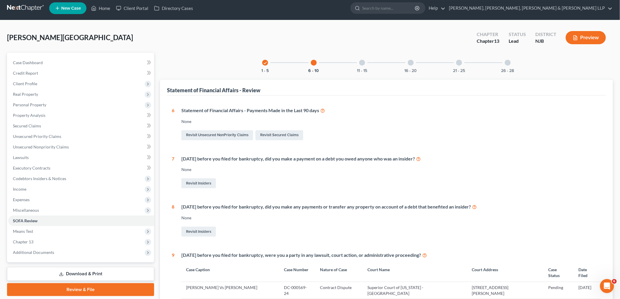
scroll to position [0, 0]
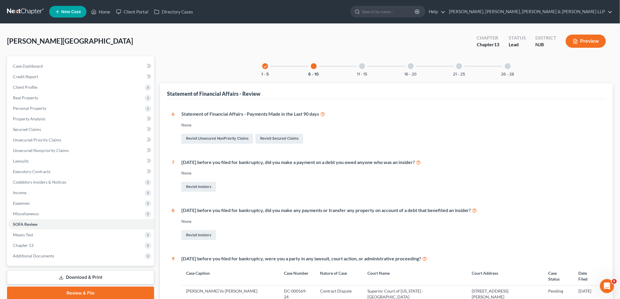
click at [332, 66] on div at bounding box center [362, 66] width 6 height 6
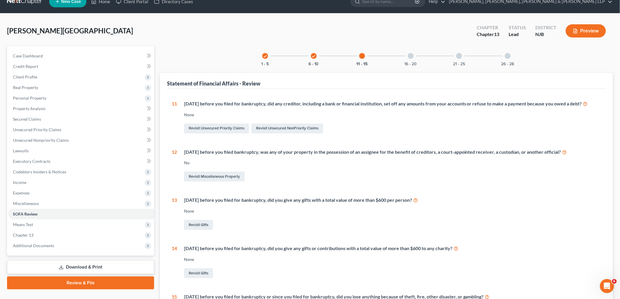
scroll to position [10, 0]
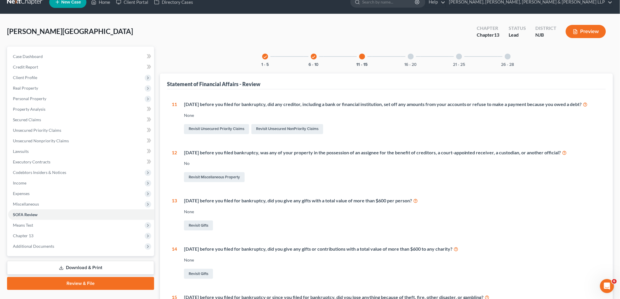
click at [332, 58] on div at bounding box center [411, 57] width 6 height 6
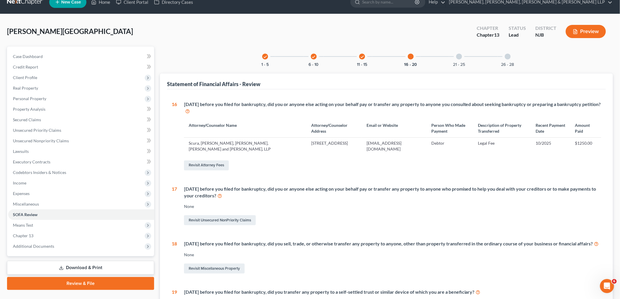
click at [332, 57] on div at bounding box center [459, 57] width 6 height 6
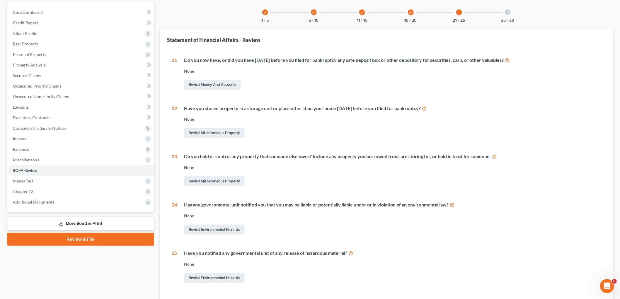
scroll to position [0, 0]
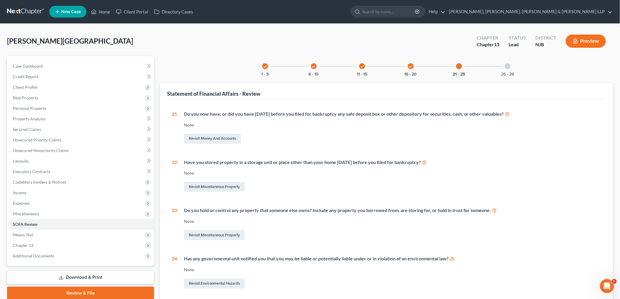
click at [265, 65] on icon "check" at bounding box center [265, 66] width 4 height 4
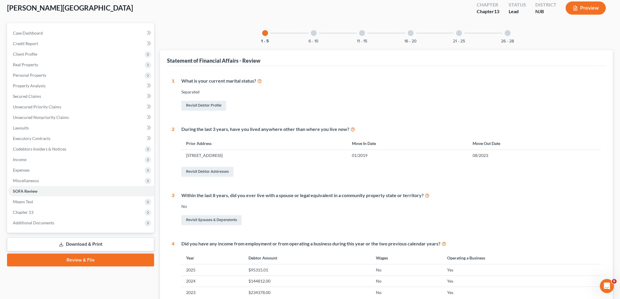
scroll to position [33, 0]
click at [314, 37] on div "6 - 10" at bounding box center [314, 34] width 20 height 20
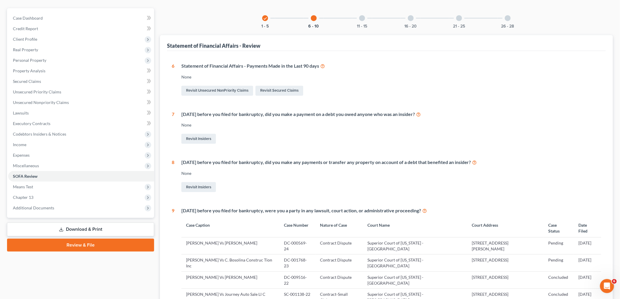
scroll to position [65, 0]
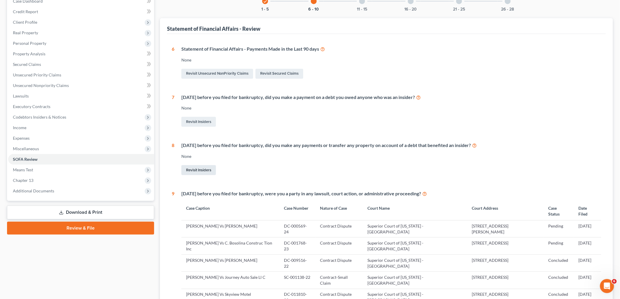
click at [202, 168] on link "Revisit Insiders" at bounding box center [198, 170] width 35 height 10
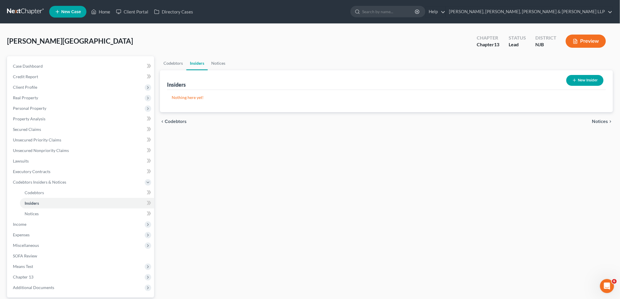
click at [332, 80] on button "New Insider" at bounding box center [584, 80] width 37 height 11
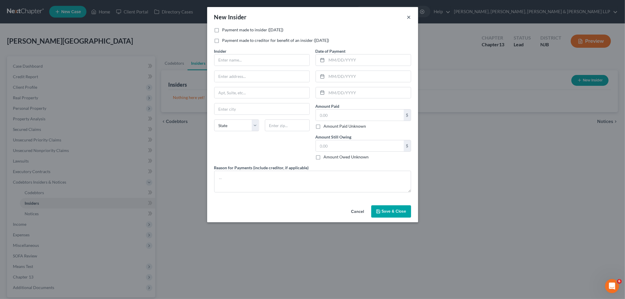
click at [332, 13] on button "×" at bounding box center [409, 16] width 4 height 7
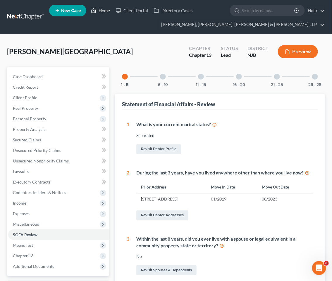
click at [104, 10] on link "Home" at bounding box center [100, 10] width 25 height 11
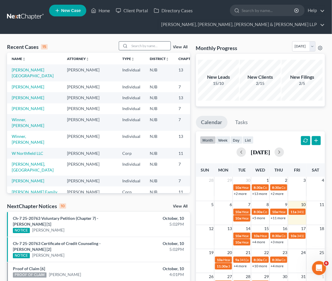
click at [150, 45] on input "search" at bounding box center [150, 46] width 41 height 8
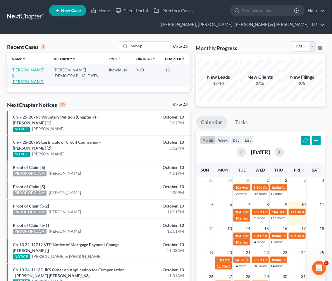
click at [23, 74] on link "[PERSON_NAME] & [PERSON_NAME]" at bounding box center [28, 75] width 33 height 17
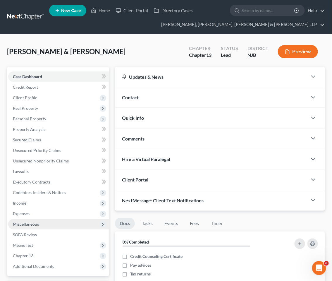
drag, startPoint x: 22, startPoint y: 204, endPoint x: 31, endPoint y: 225, distance: 22.3
click at [22, 204] on span "Income" at bounding box center [19, 203] width 13 height 5
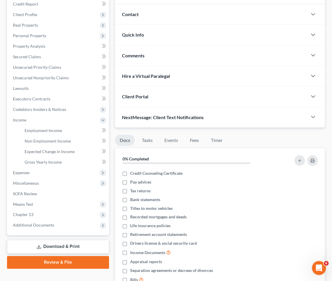
scroll to position [98, 0]
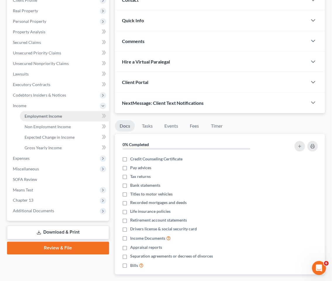
click at [38, 112] on link "Employment Income" at bounding box center [64, 116] width 89 height 11
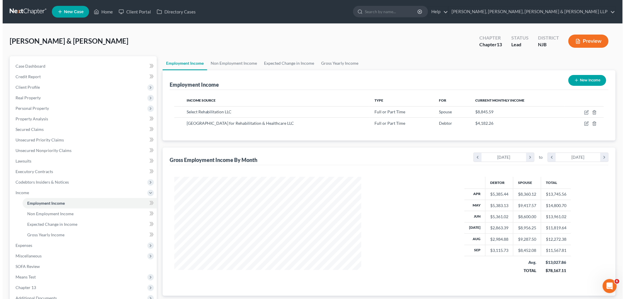
scroll to position [122, 257]
click at [332, 124] on icon "button" at bounding box center [584, 123] width 3 height 3
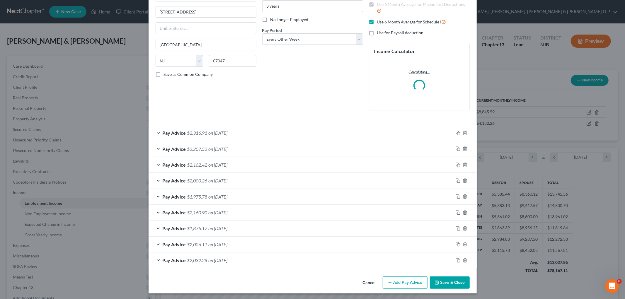
scroll to position [68, 0]
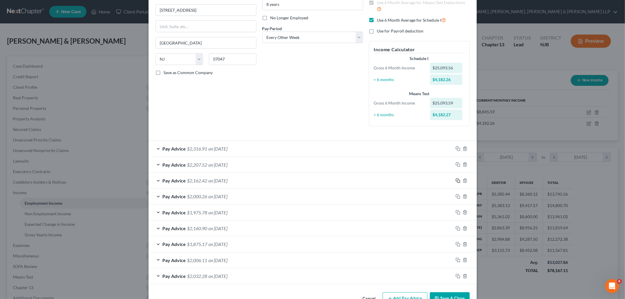
click at [332, 180] on icon "button" at bounding box center [457, 180] width 5 height 5
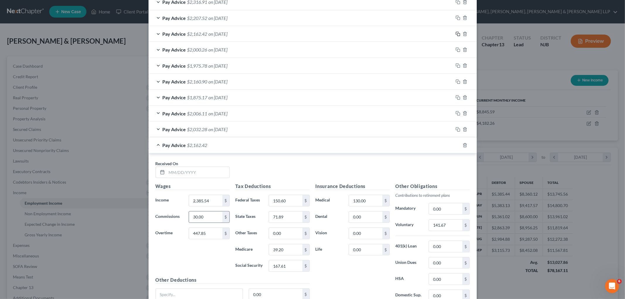
scroll to position [230, 0]
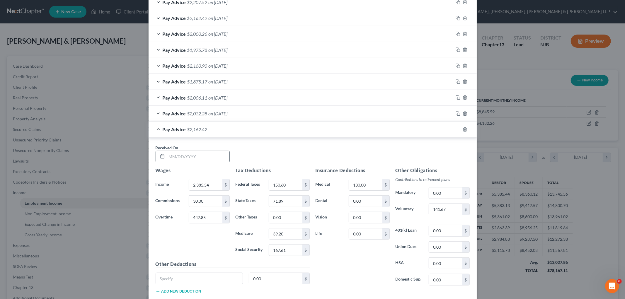
click at [205, 156] on input "text" at bounding box center [198, 156] width 63 height 11
click at [211, 186] on input "2,385.54" at bounding box center [205, 184] width 33 height 11
click at [210, 201] on input "30.00" at bounding box center [205, 201] width 33 height 11
click at [209, 217] on input "447.85" at bounding box center [205, 217] width 33 height 11
click at [211, 239] on div "Wages Income * 2,640 $ Commissions $ Overtime 40.59 $" at bounding box center [193, 214] width 80 height 94
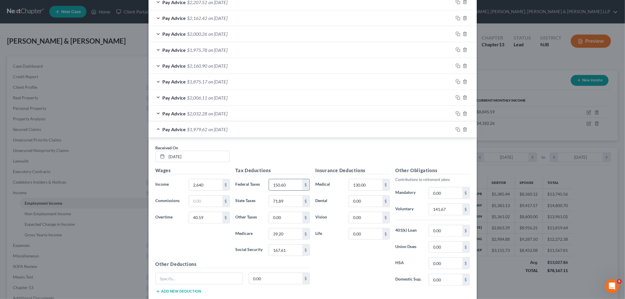
click at [290, 185] on input "150.60" at bounding box center [285, 184] width 33 height 11
click at [288, 231] on input "39.20" at bounding box center [285, 233] width 33 height 11
click at [290, 246] on input "167.61" at bounding box center [285, 250] width 33 height 11
click at [285, 196] on input "71.89" at bounding box center [285, 201] width 33 height 11
click at [332, 212] on input "141.67" at bounding box center [445, 209] width 33 height 11
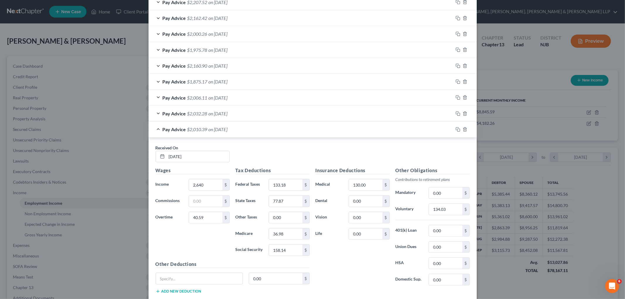
click at [332, 132] on div "Pay Advice $2,010.39 on [DATE]" at bounding box center [300, 130] width 305 height 16
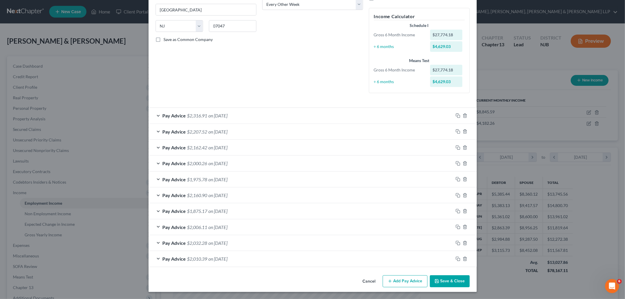
scroll to position [101, 0]
click at [332, 259] on rect "button" at bounding box center [458, 259] width 3 height 3
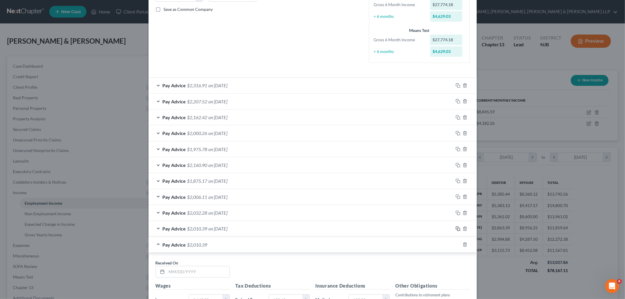
scroll to position [264, 0]
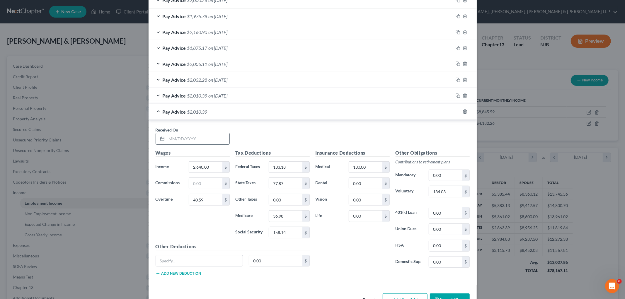
click at [205, 140] on input "text" at bounding box center [198, 138] width 63 height 11
click at [212, 164] on input "2,640.00" at bounding box center [205, 167] width 33 height 11
click at [215, 203] on input "40.59" at bounding box center [205, 199] width 33 height 11
click at [212, 223] on div "Wages Income * 2,800 $ Commissions $ Overtime 1,246.88 $" at bounding box center [193, 196] width 80 height 94
click at [205, 166] on input "2,800" at bounding box center [205, 167] width 33 height 11
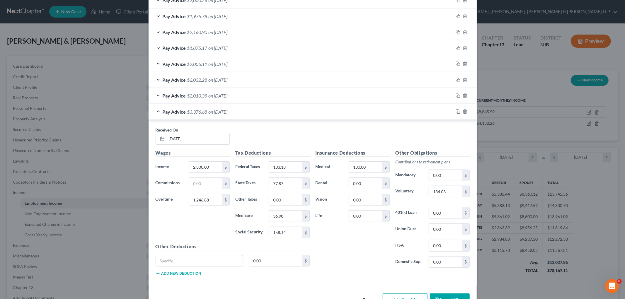
click at [215, 227] on div "Wages Income * 2,800.00 $ Commissions $ Overtime 1,246.88 $" at bounding box center [193, 196] width 80 height 94
click at [291, 165] on input "133.18" at bounding box center [285, 167] width 33 height 11
click at [296, 214] on input "36.98" at bounding box center [285, 216] width 33 height 11
click at [288, 233] on input "158.14" at bounding box center [285, 232] width 33 height 11
click at [292, 179] on input "77.87" at bounding box center [285, 183] width 33 height 11
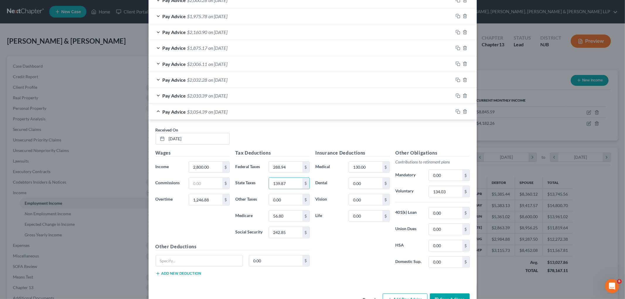
click at [332, 239] on div "Insurance Deductions Medical 130.00 $ Dental 0.00 $ Vision 0.00 $ Life 0.00 $" at bounding box center [352, 210] width 80 height 123
click at [332, 193] on input "134.03" at bounding box center [445, 191] width 33 height 11
drag, startPoint x: 323, startPoint y: 115, endPoint x: 323, endPoint y: 124, distance: 9.1
click at [323, 115] on div "Pay Advice $2,986.08 on [DATE]" at bounding box center [300, 112] width 305 height 16
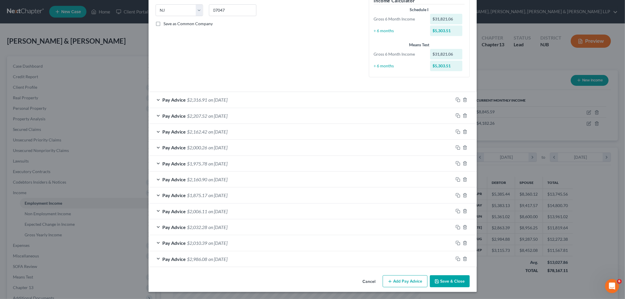
scroll to position [117, 0]
click at [332, 259] on rect "button" at bounding box center [458, 259] width 3 height 3
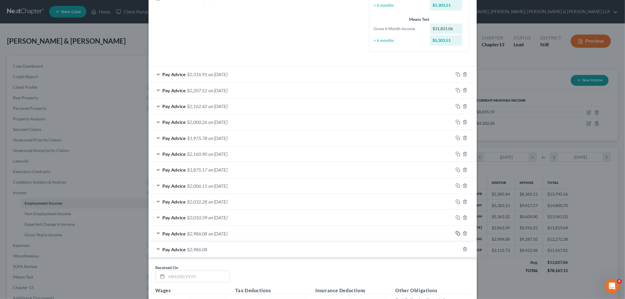
scroll to position [247, 0]
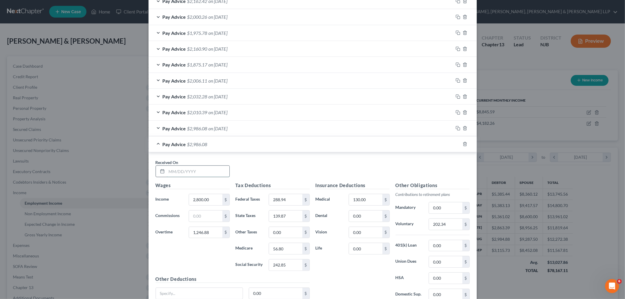
click at [214, 169] on input "text" at bounding box center [198, 171] width 63 height 11
click at [216, 231] on input "1,246.88" at bounding box center [205, 232] width 33 height 11
click at [287, 201] on input "288.94" at bounding box center [285, 199] width 33 height 11
click at [287, 248] on input "56.80" at bounding box center [285, 248] width 33 height 11
click at [290, 264] on input "242.85" at bounding box center [285, 264] width 33 height 11
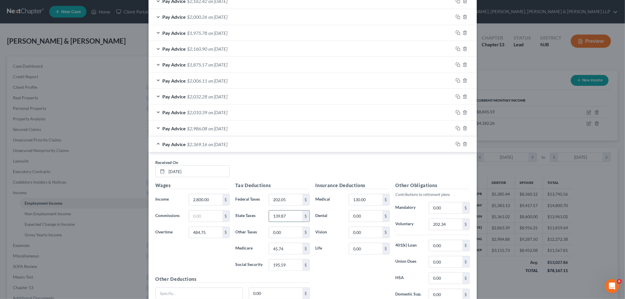
click at [283, 218] on input "139.87" at bounding box center [285, 216] width 33 height 11
click at [332, 226] on input "202.34" at bounding box center [445, 224] width 33 height 11
click at [292, 267] on input "195.59" at bounding box center [285, 264] width 33 height 11
click at [332, 269] on div "Insurance Deductions Medical 130.00 $ Dental 0.00 $ Vision 0.00 $ Life 0.00 $" at bounding box center [352, 243] width 80 height 123
click at [332, 273] on div "Insurance Deductions Medical 130.00 $ Dental 0.00 $ Vision 0.00 $ Life 0.00 $" at bounding box center [352, 243] width 80 height 123
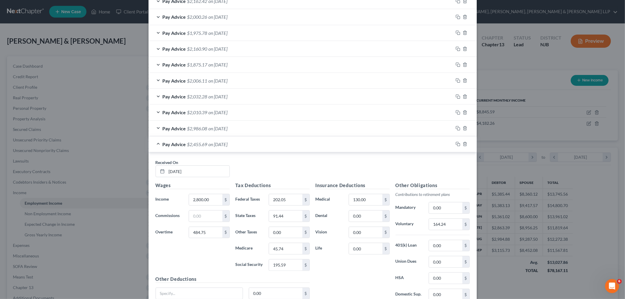
click at [332, 279] on div "Insurance Deductions Medical 130.00 $ Dental 0.00 $ Vision 0.00 $ Life 0.00 $" at bounding box center [352, 243] width 80 height 123
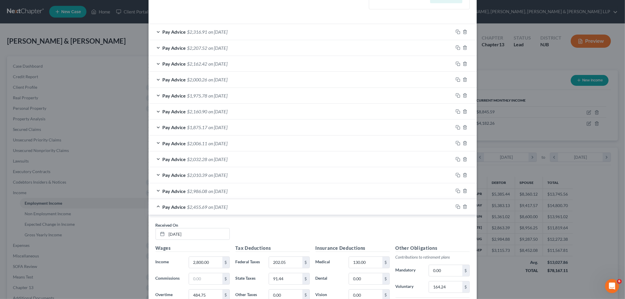
scroll to position [182, 0]
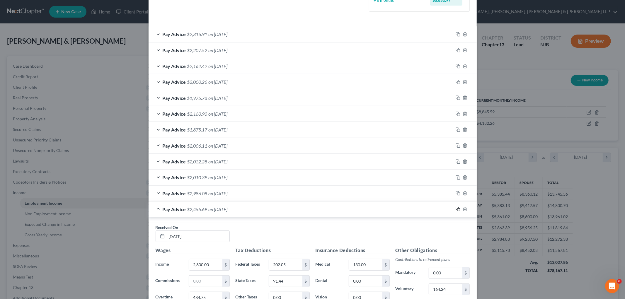
click at [332, 209] on icon "button" at bounding box center [457, 209] width 5 height 5
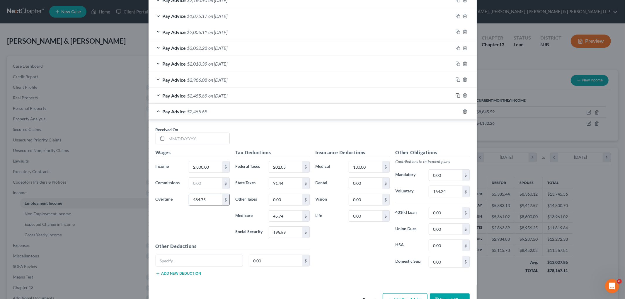
scroll to position [312, 0]
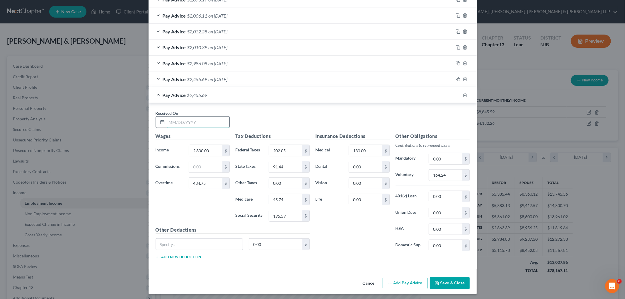
click at [207, 122] on input "text" at bounding box center [198, 122] width 63 height 11
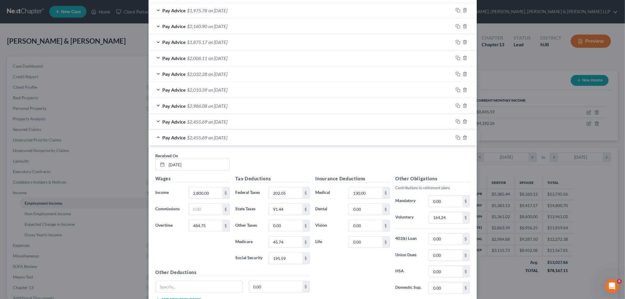
scroll to position [280, 0]
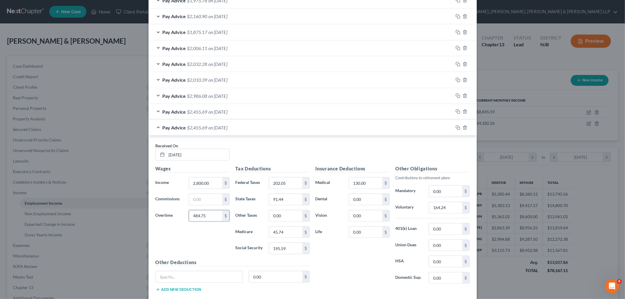
click at [207, 218] on input "484.75" at bounding box center [205, 215] width 33 height 11
click at [289, 177] on input "202.05" at bounding box center [285, 182] width 33 height 11
click at [288, 235] on input "45.74" at bounding box center [285, 232] width 33 height 11
click at [292, 250] on input "195.59" at bounding box center [285, 248] width 33 height 11
click at [288, 199] on input "91.44" at bounding box center [285, 199] width 33 height 11
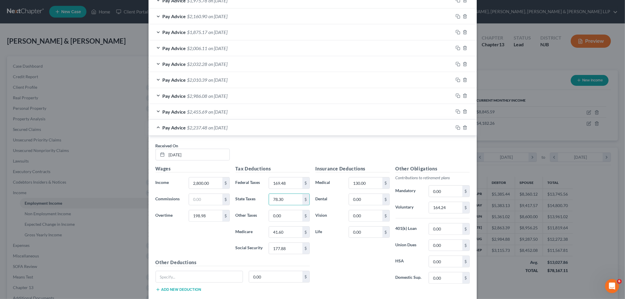
click at [332, 256] on div "Insurance Deductions Medical 130.00 $ Dental 0.00 $ Vision 0.00 $ Life 0.00 $" at bounding box center [352, 226] width 80 height 123
click at [332, 207] on input "164.24" at bounding box center [445, 207] width 33 height 11
click at [332, 265] on div "Insurance Deductions Medical 130.00 $ Dental 0.00 $ Vision 0.00 $ Life 0.00 $" at bounding box center [352, 226] width 80 height 123
click at [332, 247] on input "0.00" at bounding box center [445, 245] width 33 height 11
click at [332, 130] on div "Pay Advice $2,192.97 on [DATE]" at bounding box center [300, 128] width 305 height 16
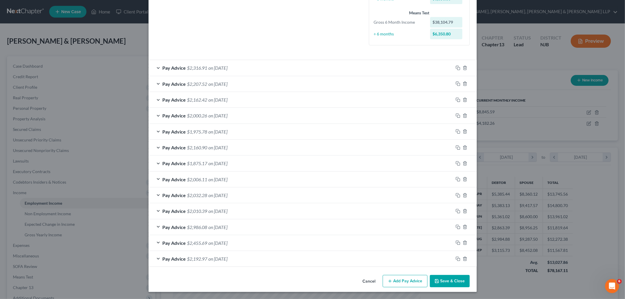
scroll to position [149, 0]
click at [274, 69] on div "Pay Advice $2,316.91 on [DATE]" at bounding box center [300, 68] width 305 height 16
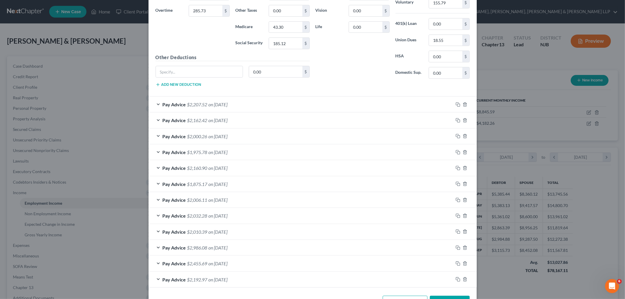
scroll to position [153, 0]
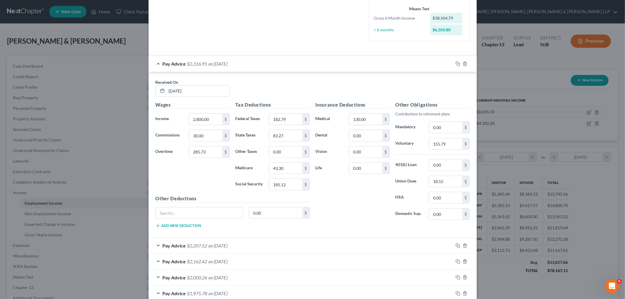
click at [332, 66] on div "Pay Advice $2,316.91 on [DATE]" at bounding box center [300, 64] width 305 height 16
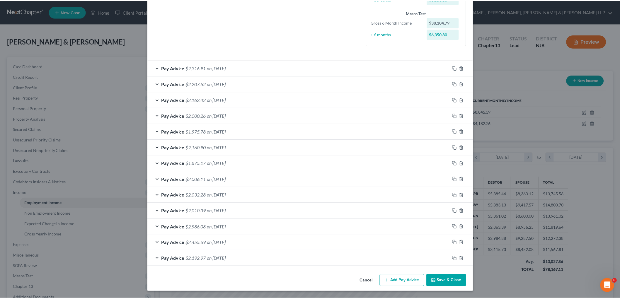
scroll to position [149, 0]
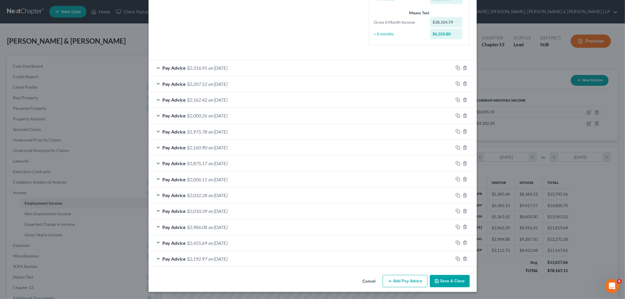
click at [332, 277] on button "Save & Close" at bounding box center [450, 281] width 40 height 12
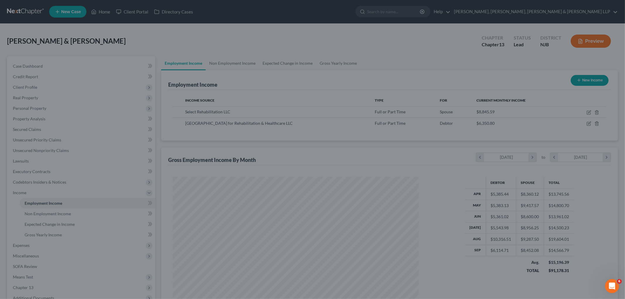
scroll to position [292722, 292587]
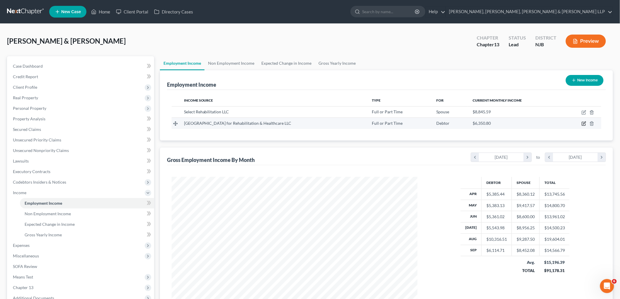
click at [332, 123] on icon "button" at bounding box center [583, 123] width 5 height 5
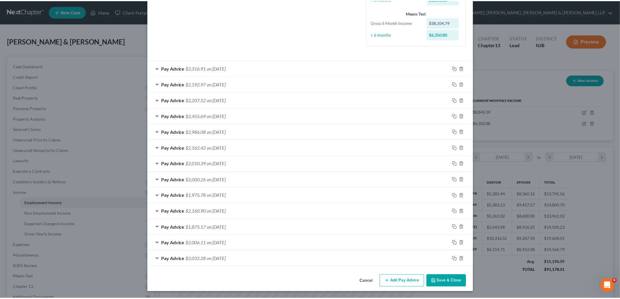
scroll to position [149, 0]
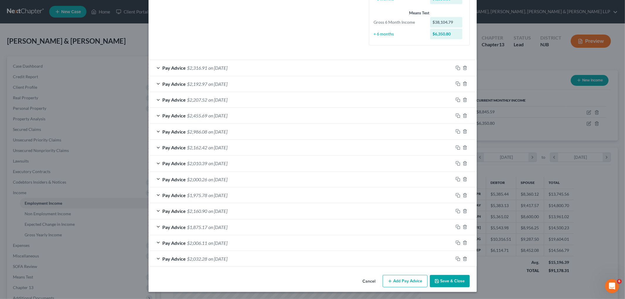
click at [332, 281] on button "Save & Close" at bounding box center [450, 281] width 40 height 12
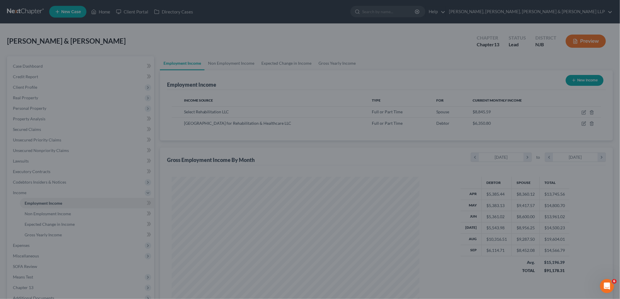
scroll to position [292722, 292587]
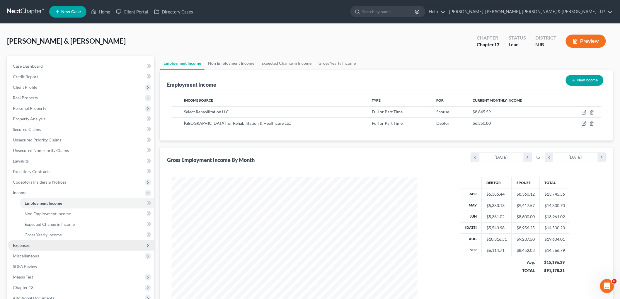
click at [28, 243] on span "Expenses" at bounding box center [21, 245] width 17 height 5
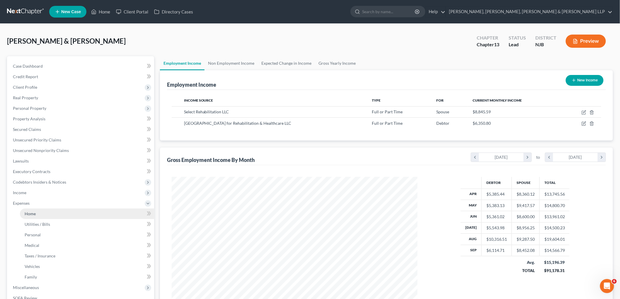
click at [30, 210] on link "Home" at bounding box center [87, 214] width 134 height 11
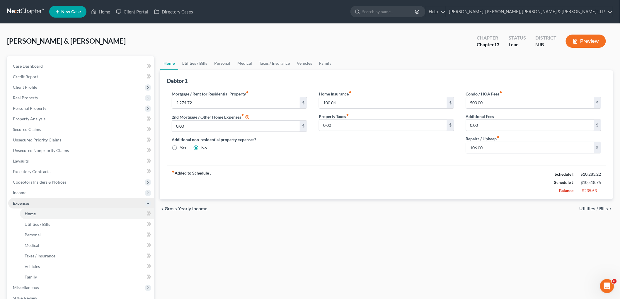
scroll to position [96, 0]
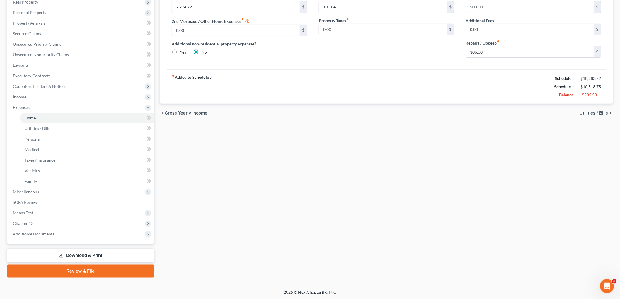
click at [77, 253] on link "Download & Print" at bounding box center [80, 256] width 147 height 14
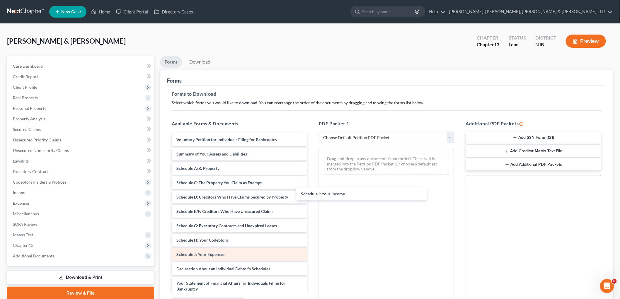
drag, startPoint x: 218, startPoint y: 253, endPoint x: 242, endPoint y: 257, distance: 24.6
click at [312, 163] on div "Schedule I: Your Income Voluntary Petition for Individuals Filing for Bankruptc…" at bounding box center [239, 260] width 145 height 254
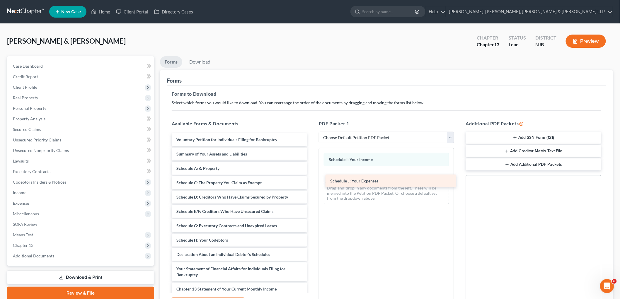
drag, startPoint x: 218, startPoint y: 256, endPoint x: 377, endPoint y: 178, distance: 176.3
click at [312, 178] on div "Schedule J: Your Expenses Voluntary Petition for Individuals Filing for Bankrup…" at bounding box center [239, 253] width 145 height 240
click at [194, 60] on link "Download" at bounding box center [199, 61] width 30 height 11
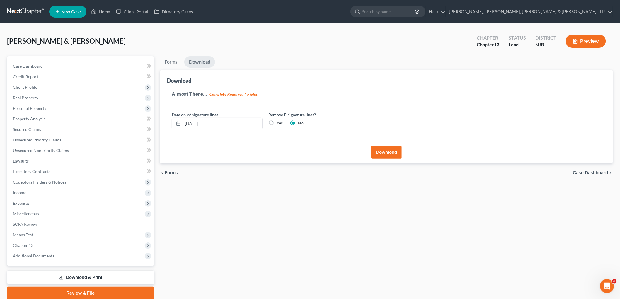
click at [332, 148] on button "Download" at bounding box center [386, 152] width 30 height 13
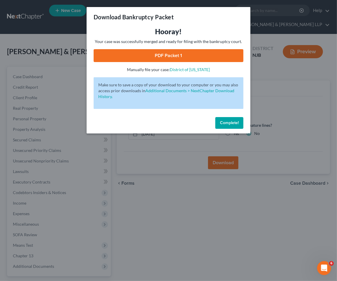
click at [182, 57] on link "PDF Packet 1" at bounding box center [169, 55] width 150 height 13
click at [231, 123] on span "Complete!" at bounding box center [229, 122] width 19 height 5
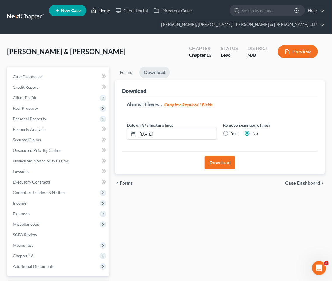
click at [104, 11] on link "Home" at bounding box center [100, 10] width 25 height 11
